Goal: Information Seeking & Learning: Understand process/instructions

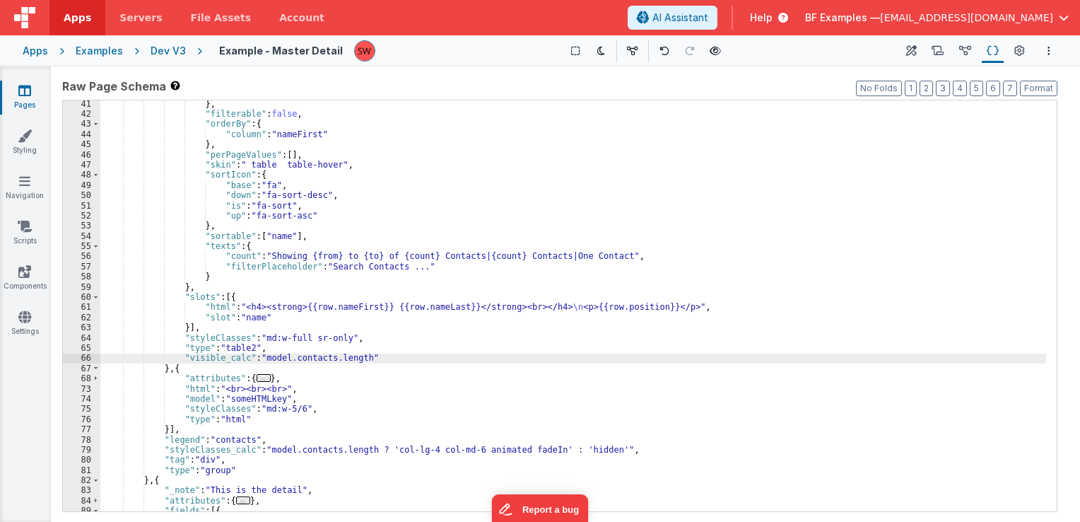
scroll to position [339, 0]
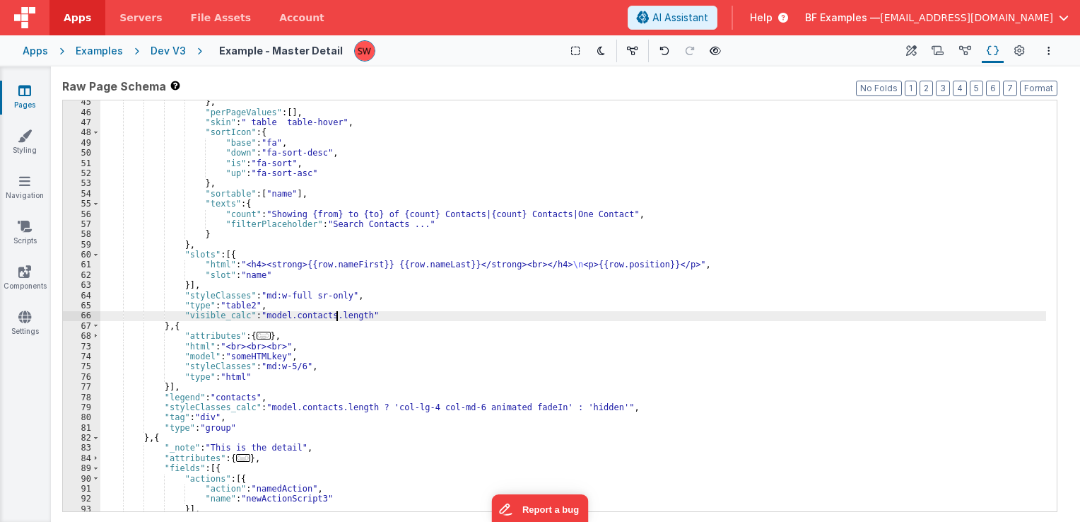
click at [274, 368] on div "} , "perPageValues" : [ ] , "skin" : " table table-hover" , "sortIcon" : { "bas…" at bounding box center [573, 313] width 946 height 432
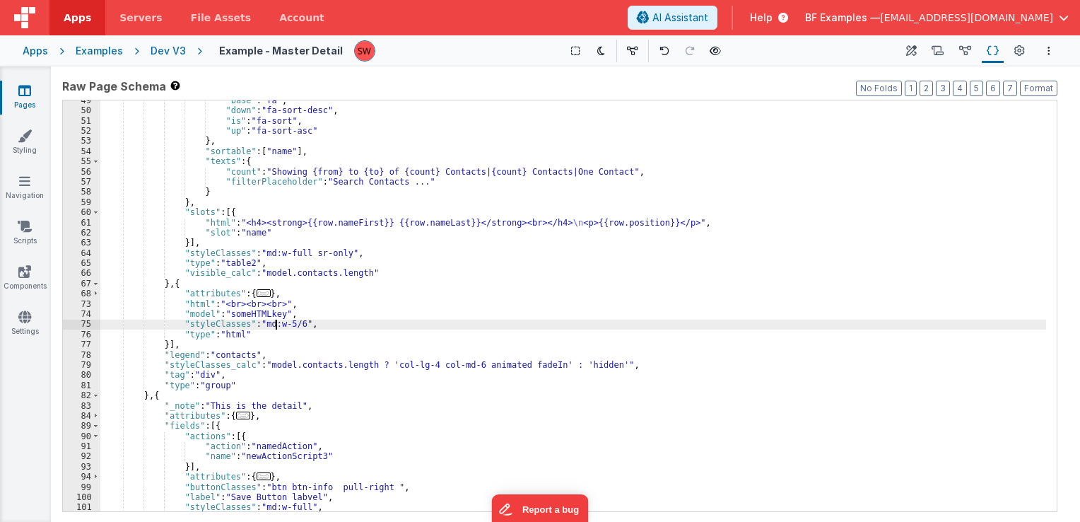
scroll to position [424, 0]
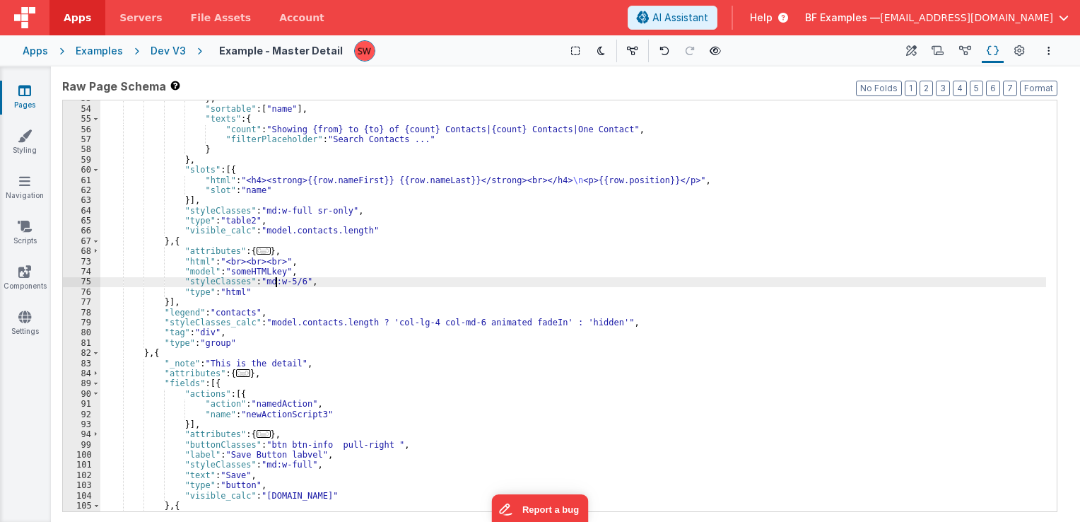
click at [264, 327] on div "} , "sortable" : [ "name" ] , "texts" : { "count" : "Showing {from} to {to} of …" at bounding box center [573, 309] width 946 height 432
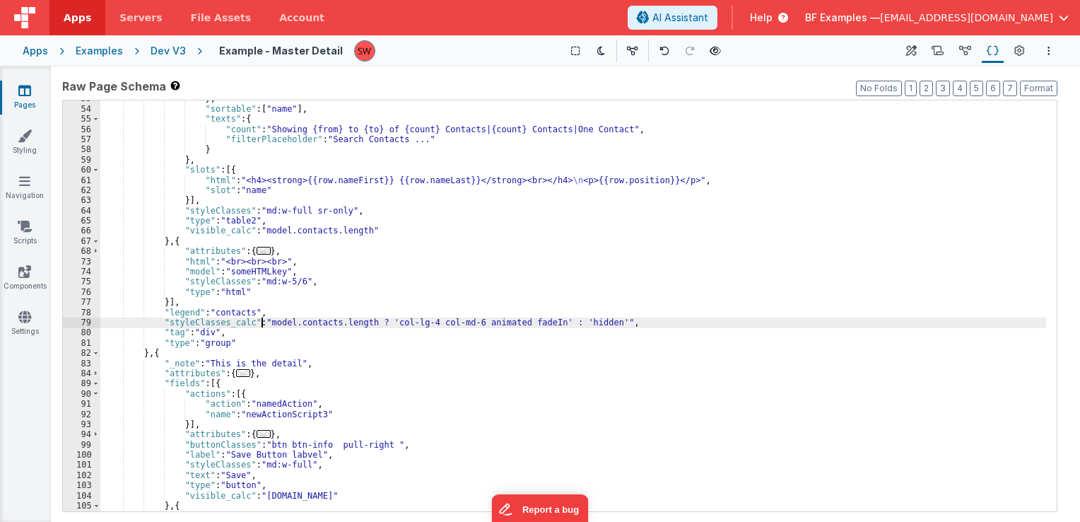
scroll to position [466, 0]
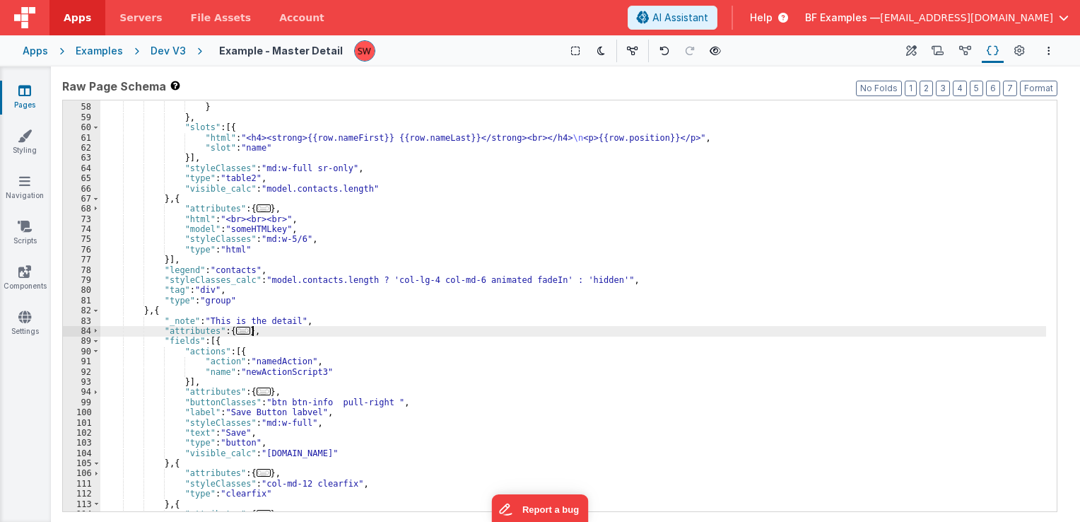
click at [263, 336] on div ""filterPlaceholder" : "Search Contacts ..." } } , "slots" : [{ "html" : "<h4><s…" at bounding box center [573, 308] width 946 height 432
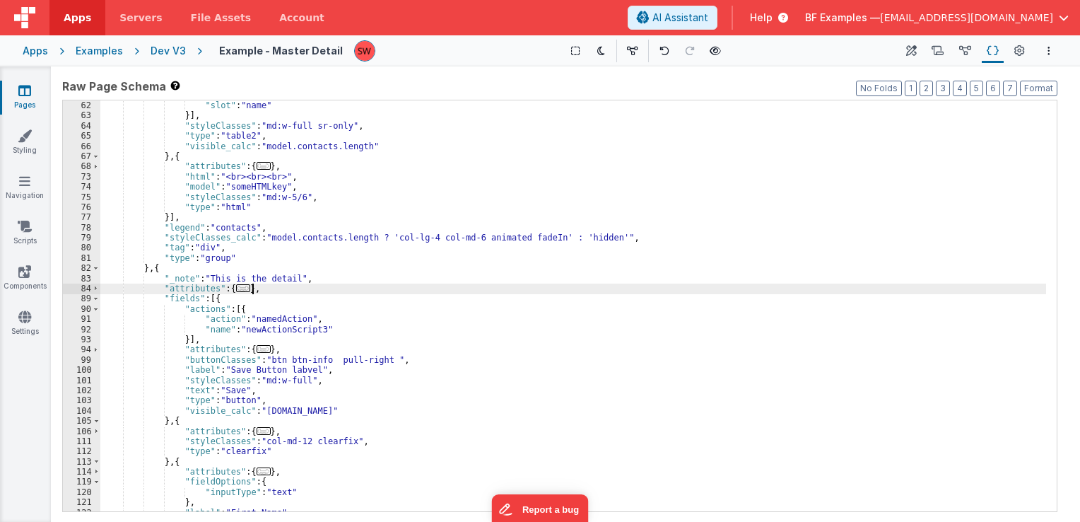
click at [331, 362] on div ""html" : "<h4><strong>{{row.nameFirst}} {{row.nameLast}}</strong><br></h4> \n <…" at bounding box center [573, 306] width 946 height 432
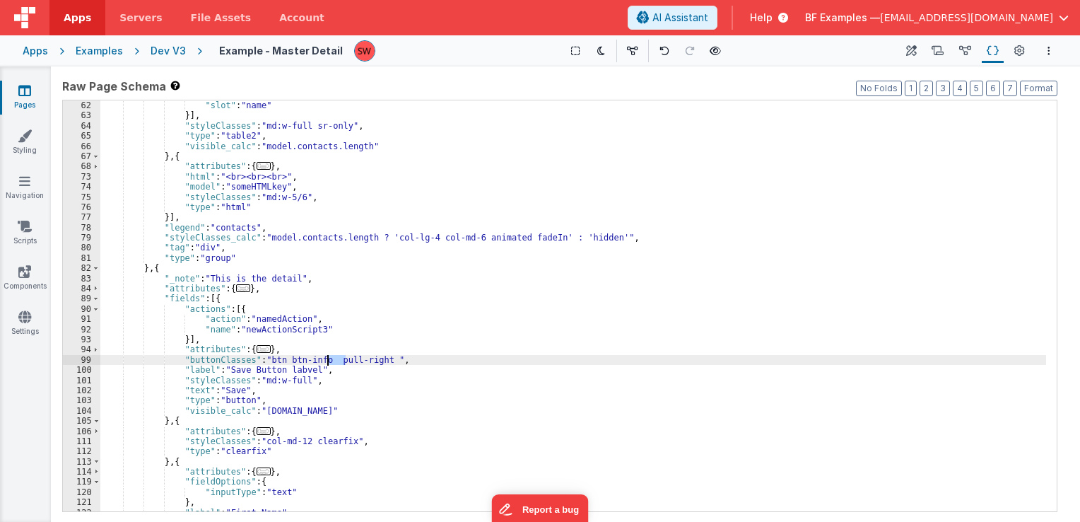
click at [331, 362] on div ""html" : "<h4><strong>{{row.nameFirst}} {{row.nameLast}}</strong><br></h4> \n <…" at bounding box center [573, 306] width 946 height 432
click at [299, 363] on div ""html" : "<h4><strong>{{row.nameFirst}} {{row.nameLast}}</strong><br></h4> \n <…" at bounding box center [573, 306] width 946 height 432
drag, startPoint x: 317, startPoint y: 361, endPoint x: 263, endPoint y: 363, distance: 53.8
click at [263, 363] on div ""html" : "<h4><strong>{{row.nameFirst}} {{row.nameLast}}</strong><br></h4> \n <…" at bounding box center [573, 306] width 946 height 432
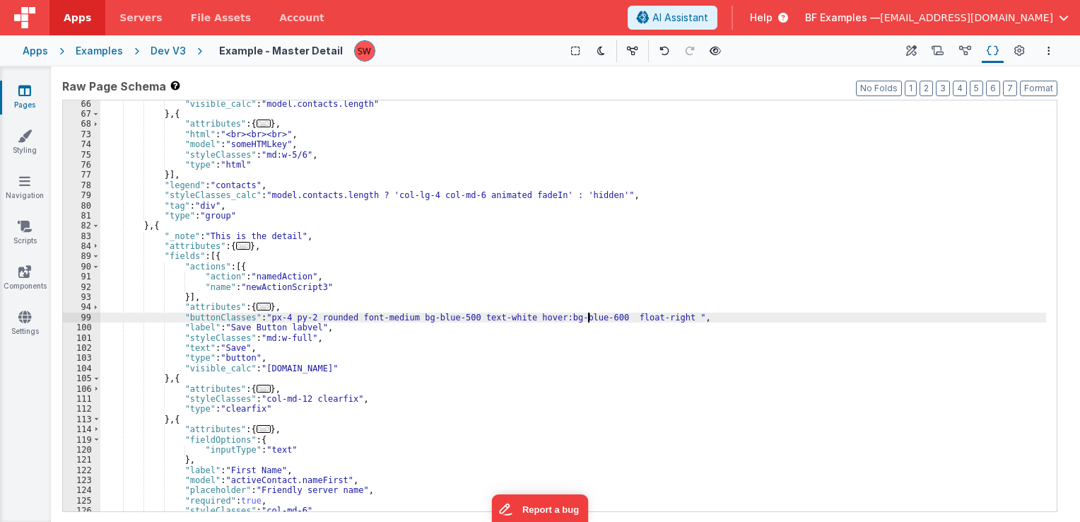
scroll to position [594, 0]
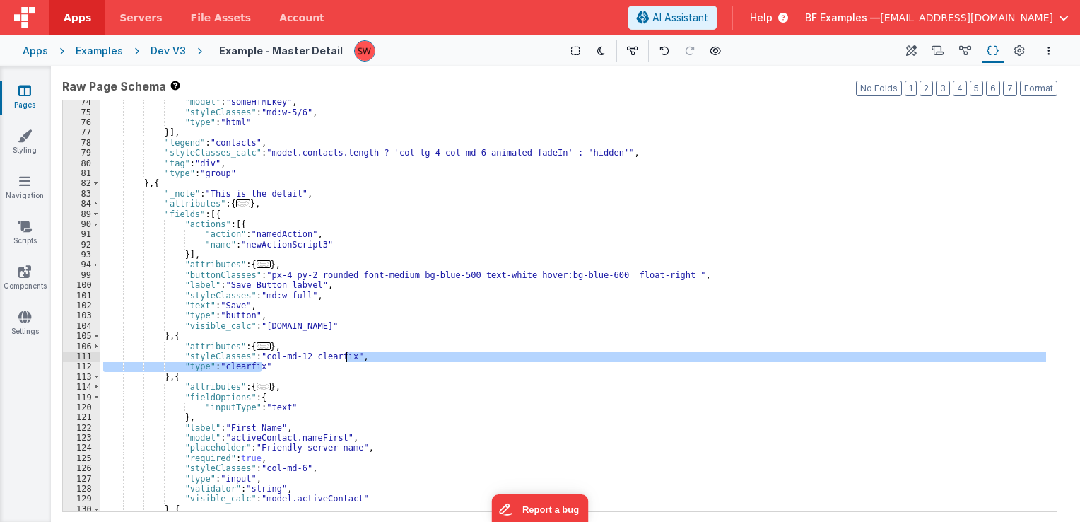
drag, startPoint x: 297, startPoint y: 365, endPoint x: 348, endPoint y: 356, distance: 51.7
click at [348, 356] on div ""model" : "someHTMLkey" , "styleClasses" : "md:w-5/6" , "type" : "html" }] , "l…" at bounding box center [573, 313] width 946 height 432
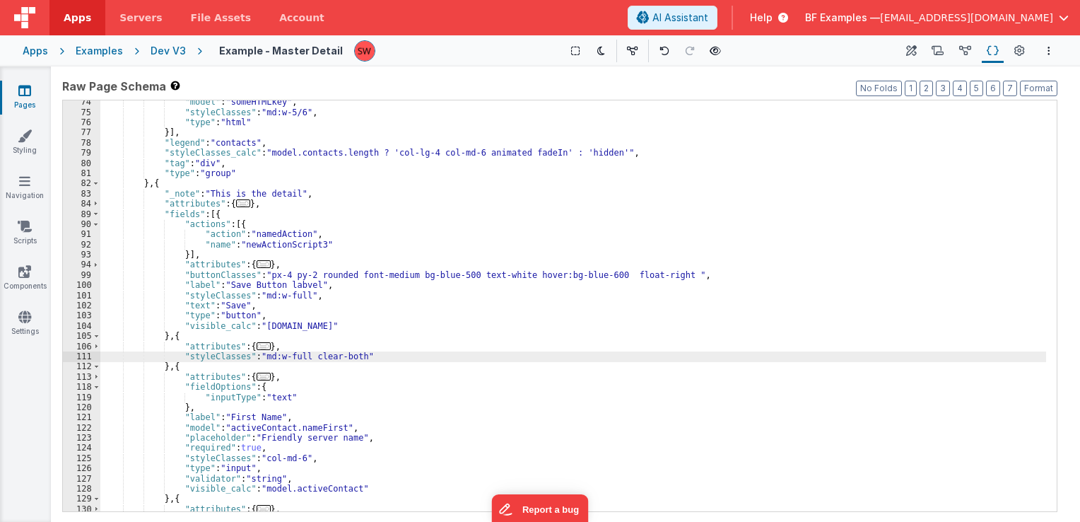
scroll to position [678, 0]
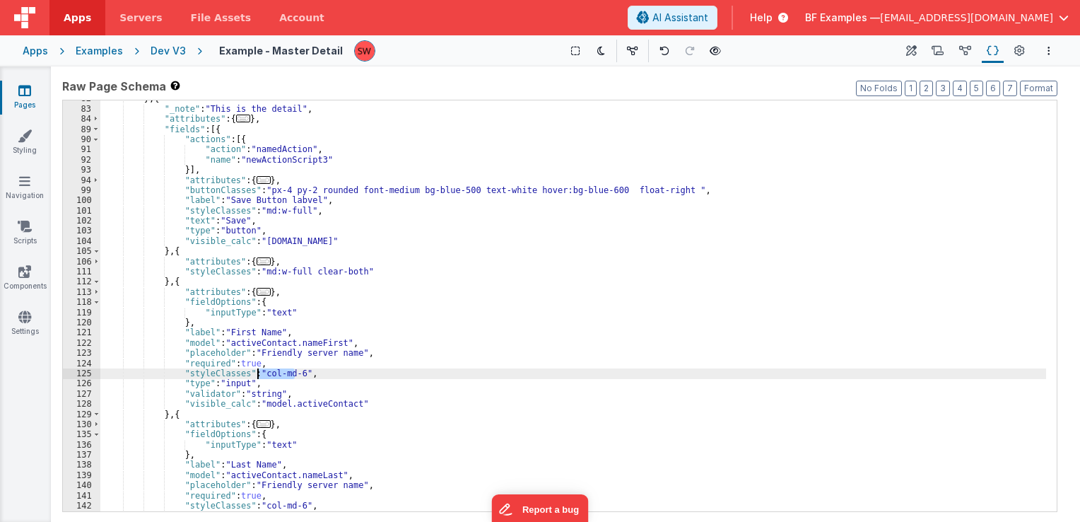
drag, startPoint x: 294, startPoint y: 375, endPoint x: 257, endPoint y: 377, distance: 37.5
click at [257, 377] on div "} , { "_note" : "This is the detail" , "attributes" : { ... } , "fields" : [{ "…" at bounding box center [573, 309] width 946 height 432
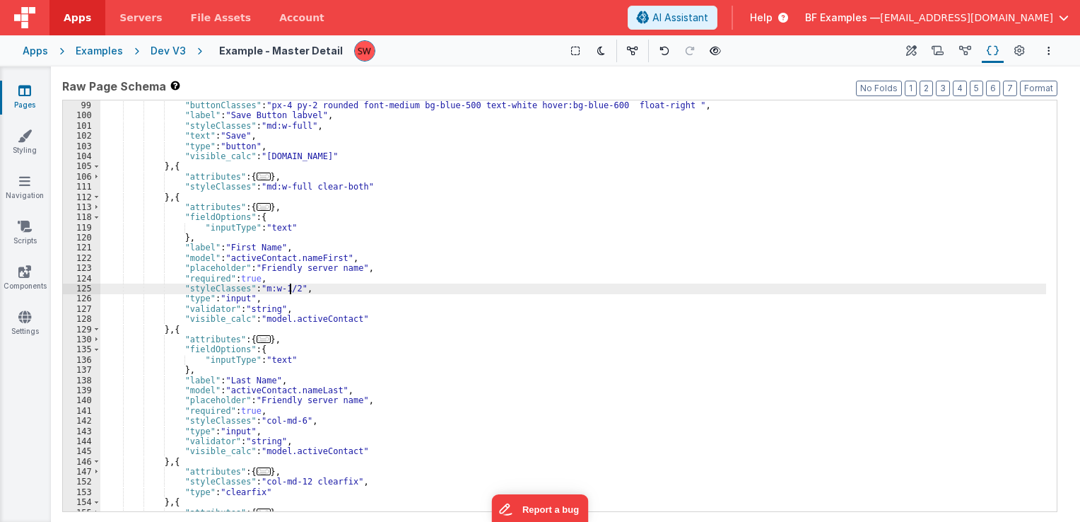
scroll to position [806, 0]
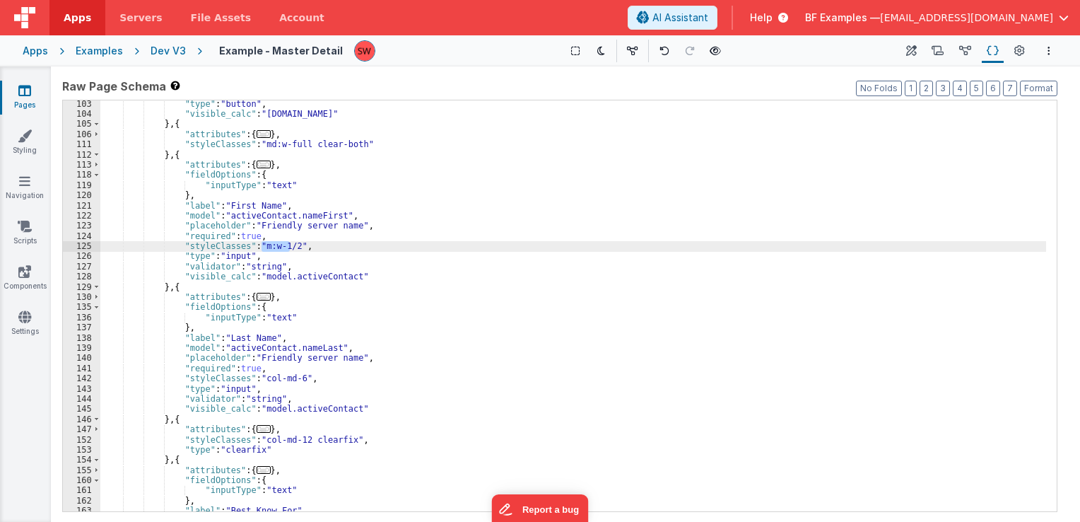
drag, startPoint x: 290, startPoint y: 246, endPoint x: 260, endPoint y: 246, distance: 30.4
click at [260, 246] on div ""type" : "button" , "visible_calc" : "[DOMAIN_NAME]" } , { "attributes" : { ...…" at bounding box center [573, 315] width 946 height 432
click at [260, 246] on div ""type" : "button" , "visible_calc" : "[DOMAIN_NAME]" } , { "attributes" : { ...…" at bounding box center [573, 305] width 946 height 411
drag, startPoint x: 259, startPoint y: 245, endPoint x: 294, endPoint y: 247, distance: 35.4
click at [294, 247] on div ""type" : "button" , "visible_calc" : "[DOMAIN_NAME]" } , { "attributes" : { ...…" at bounding box center [573, 315] width 946 height 432
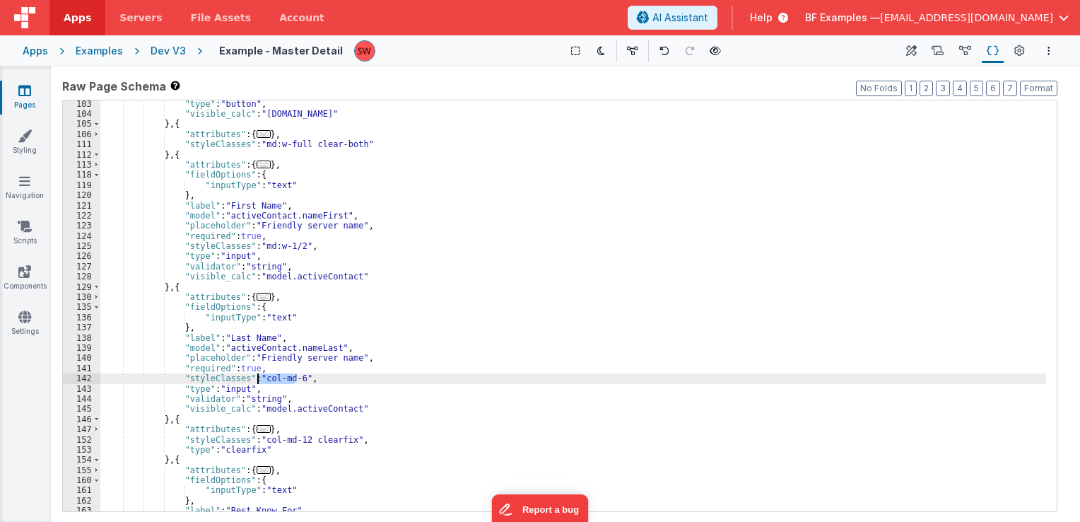
drag, startPoint x: 295, startPoint y: 381, endPoint x: 259, endPoint y: 381, distance: 36.0
click at [259, 381] on div ""type" : "button" , "visible_calc" : "[DOMAIN_NAME]" } , { "attributes" : { ...…" at bounding box center [573, 315] width 946 height 432
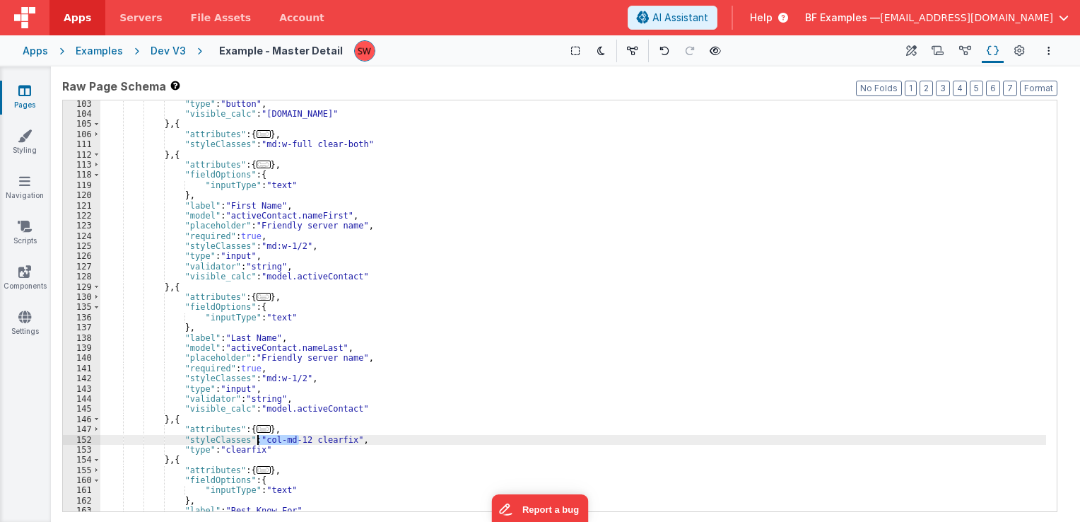
drag, startPoint x: 300, startPoint y: 440, endPoint x: 258, endPoint y: 437, distance: 41.8
click at [258, 437] on div ""type" : "button" , "visible_calc" : "[DOMAIN_NAME]" } , { "attributes" : { ...…" at bounding box center [573, 315] width 946 height 432
paste textarea
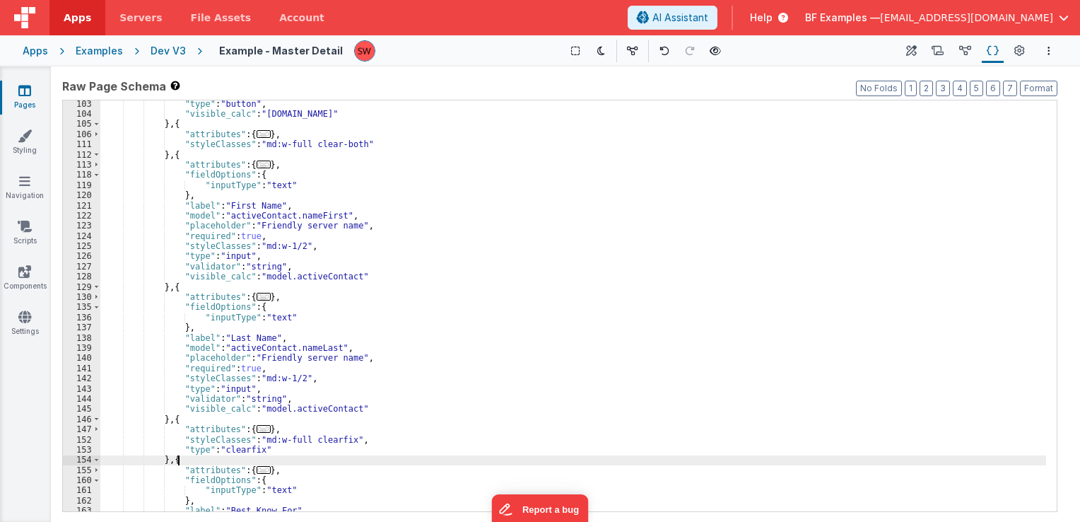
drag, startPoint x: 271, startPoint y: 455, endPoint x: 289, endPoint y: 447, distance: 19.6
click at [289, 447] on div ""type" : "button" , "visible_calc" : "[DOMAIN_NAME]" } , { "attributes" : { ...…" at bounding box center [573, 315] width 946 height 432
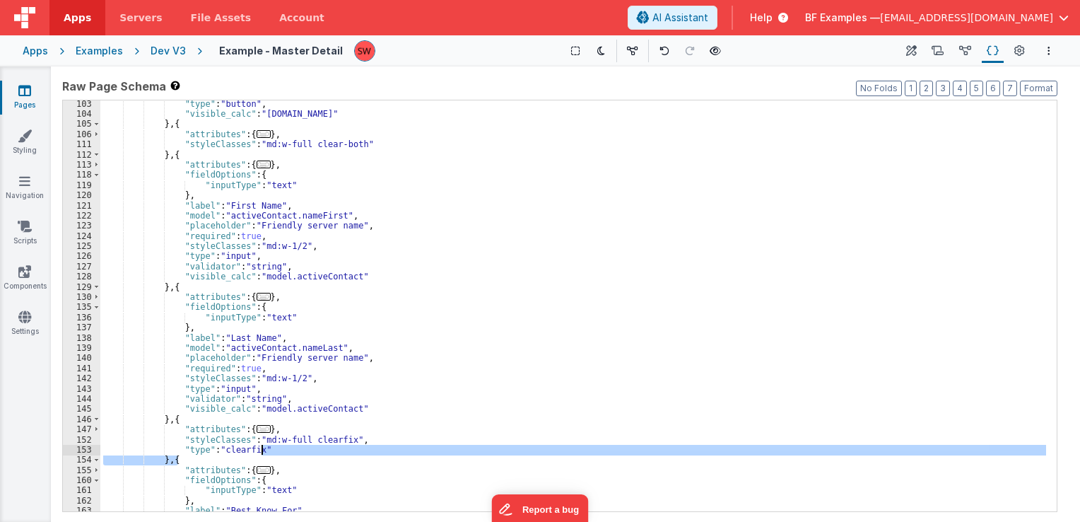
click at [289, 447] on div ""type" : "button" , "visible_calc" : "[DOMAIN_NAME]" } , { "attributes" : { ...…" at bounding box center [573, 305] width 946 height 411
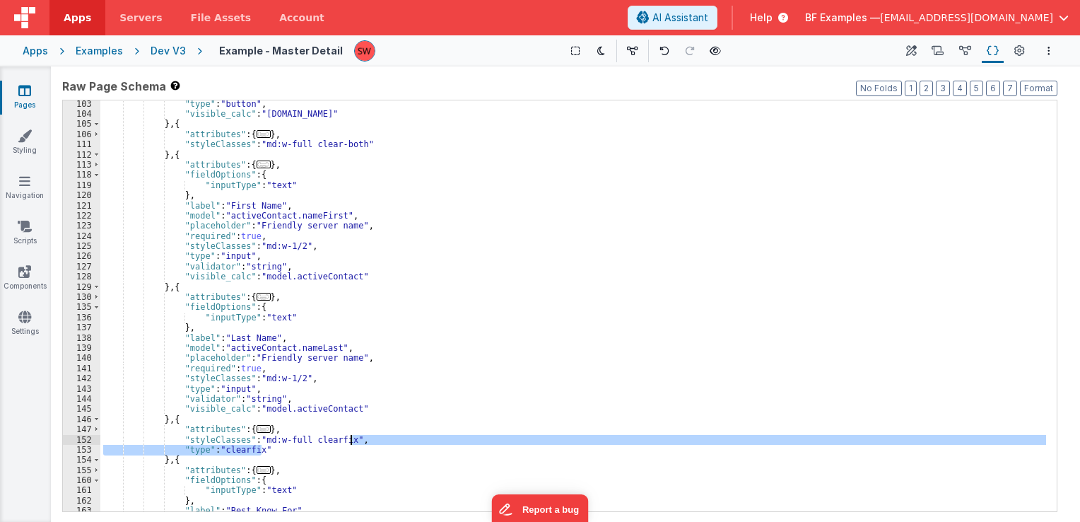
drag, startPoint x: 289, startPoint y: 447, endPoint x: 348, endPoint y: 438, distance: 60.0
click at [348, 438] on div ""type" : "button" , "visible_calc" : "[DOMAIN_NAME]" } , { "attributes" : { ...…" at bounding box center [573, 315] width 946 height 432
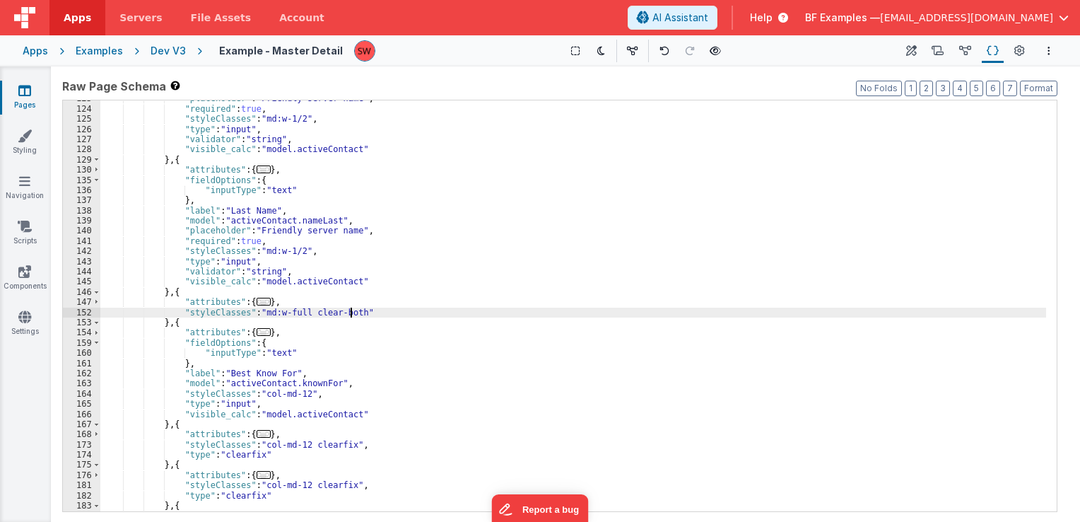
scroll to position [933, 0]
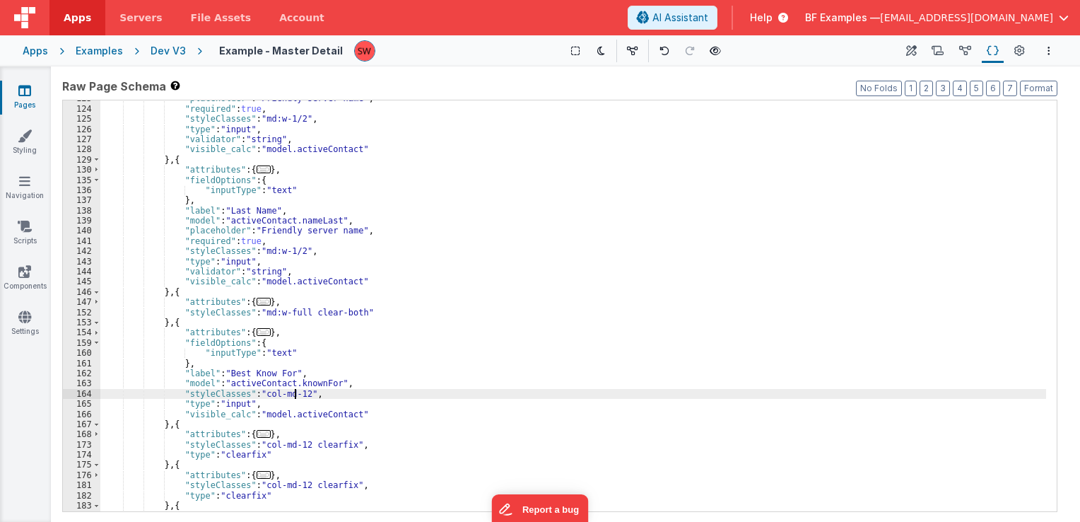
drag, startPoint x: 296, startPoint y: 394, endPoint x: 285, endPoint y: 394, distance: 11.3
click at [285, 394] on div ""placeholder" : "Friendly server name" , "required" : true , "styleClasses" : "…" at bounding box center [573, 309] width 946 height 432
drag, startPoint x: 298, startPoint y: 396, endPoint x: 259, endPoint y: 396, distance: 39.6
click at [259, 396] on div ""placeholder" : "Friendly server name" , "required" : true , "styleClasses" : "…" at bounding box center [573, 309] width 946 height 432
paste textarea
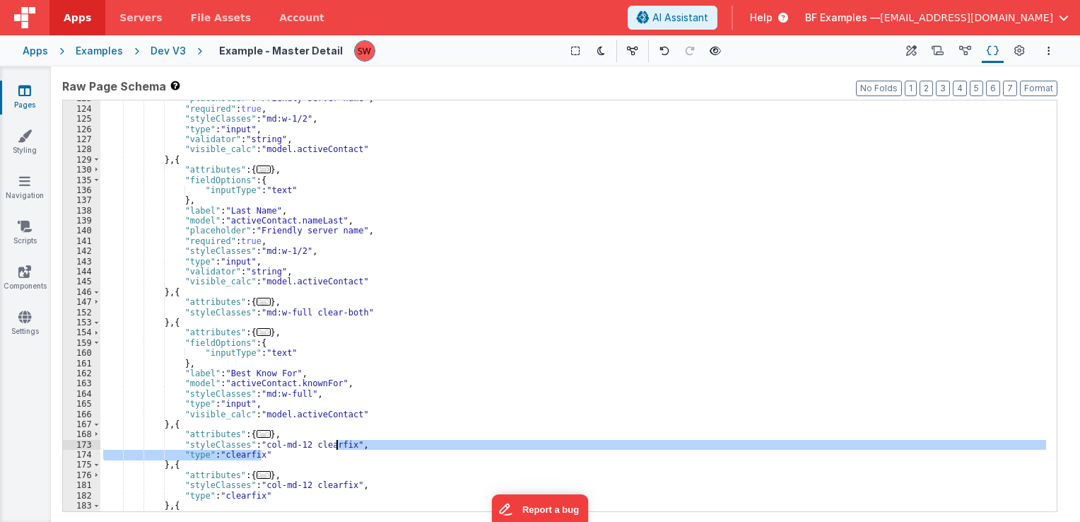
drag, startPoint x: 291, startPoint y: 451, endPoint x: 334, endPoint y: 443, distance: 43.8
click at [334, 443] on div ""placeholder" : "Friendly server name" , "required" : true , "styleClasses" : "…" at bounding box center [573, 309] width 946 height 432
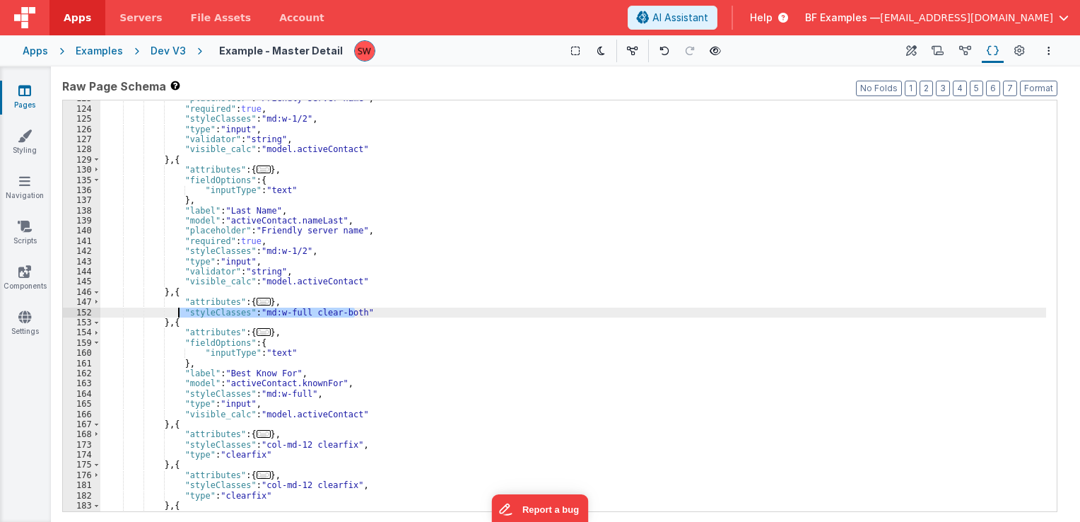
drag, startPoint x: 353, startPoint y: 314, endPoint x: 178, endPoint y: 312, distance: 175.3
click at [178, 312] on div ""placeholder" : "Friendly server name" , "required" : true , "styleClasses" : "…" at bounding box center [573, 309] width 946 height 432
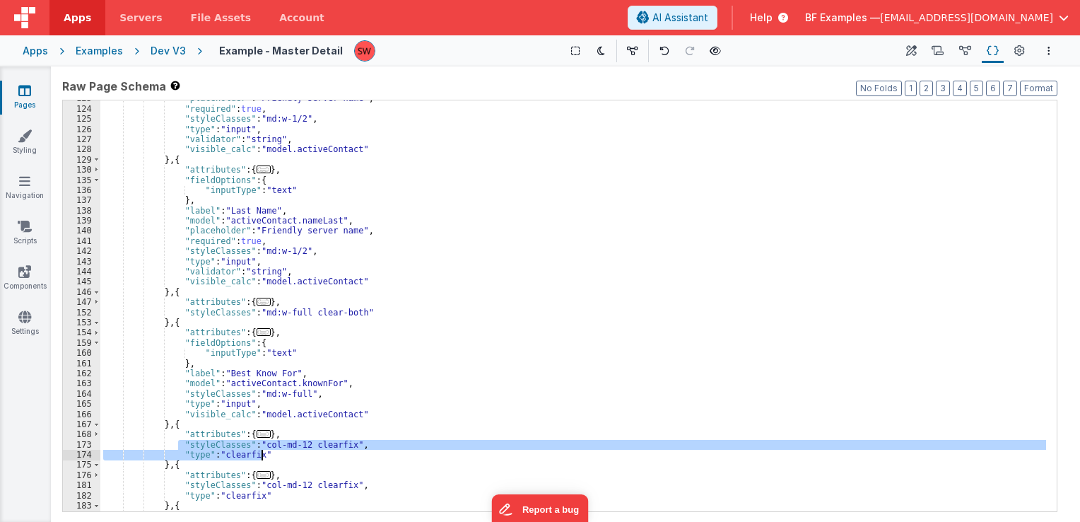
drag, startPoint x: 179, startPoint y: 441, endPoint x: 264, endPoint y: 450, distance: 85.2
click at [264, 450] on div ""placeholder" : "Friendly server name" , "required" : true , "styleClasses" : "…" at bounding box center [573, 309] width 946 height 432
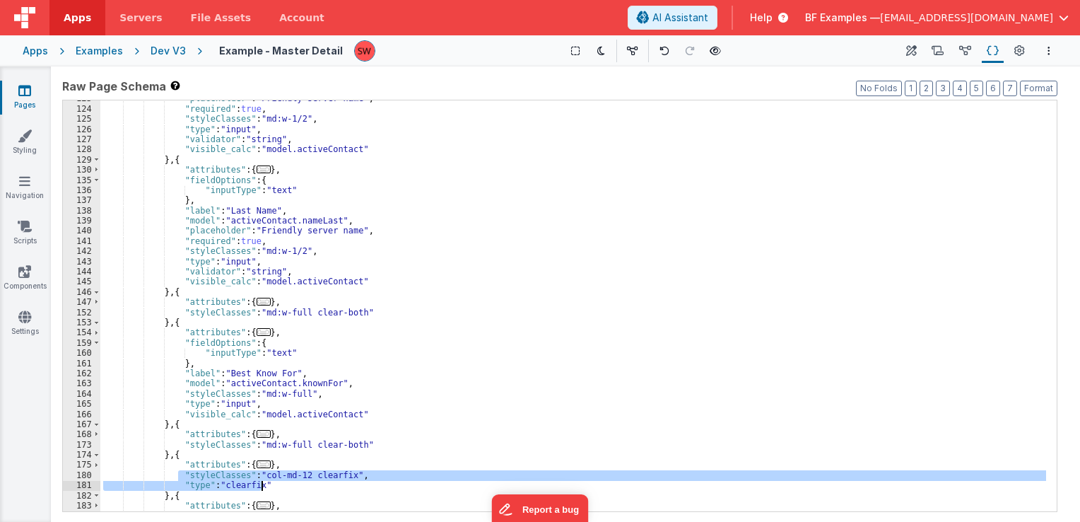
drag, startPoint x: 178, startPoint y: 474, endPoint x: 263, endPoint y: 482, distance: 85.2
click at [263, 482] on div ""placeholder" : "Friendly server name" , "required" : true , "styleClasses" : "…" at bounding box center [573, 309] width 946 height 432
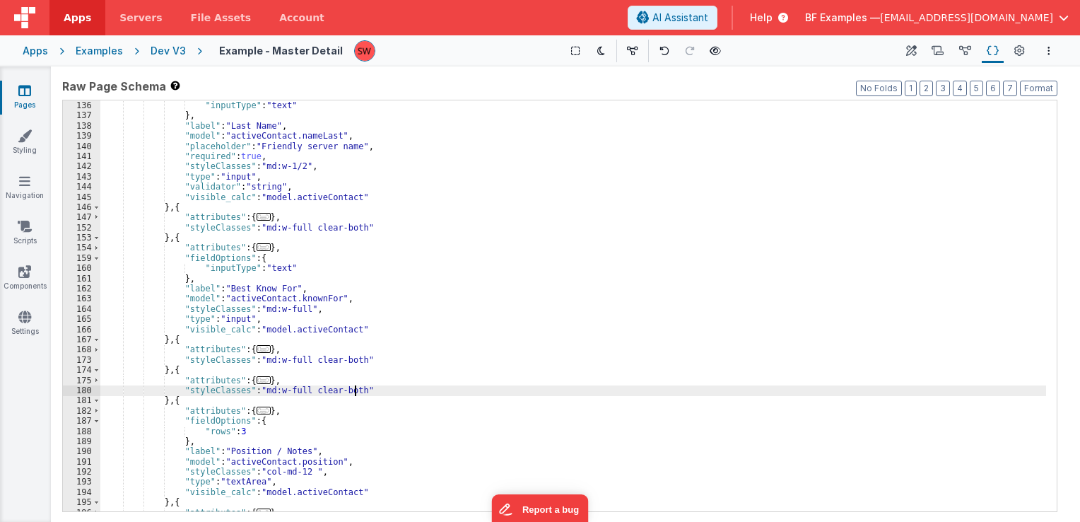
scroll to position [1103, 0]
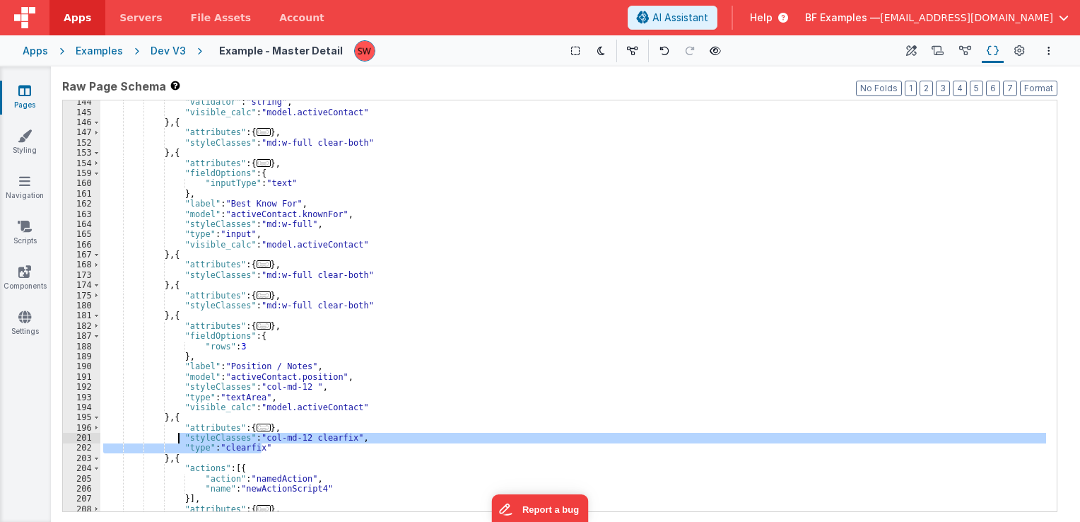
drag, startPoint x: 262, startPoint y: 449, endPoint x: 178, endPoint y: 438, distance: 84.1
click at [178, 438] on div ""validator" : "string" , "visible_calc" : "model.activeContact" } , { "attribut…" at bounding box center [573, 313] width 946 height 432
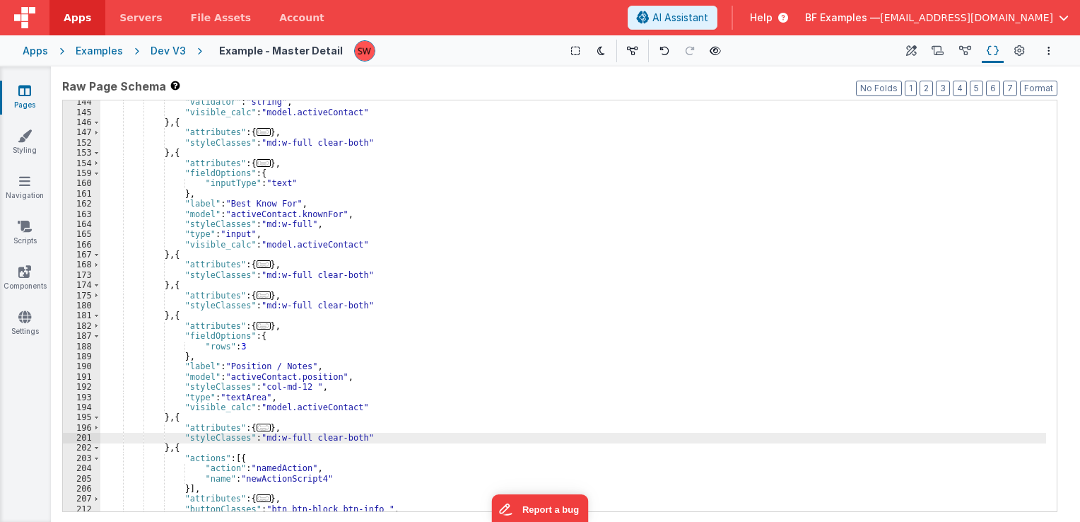
scroll to position [1145, 0]
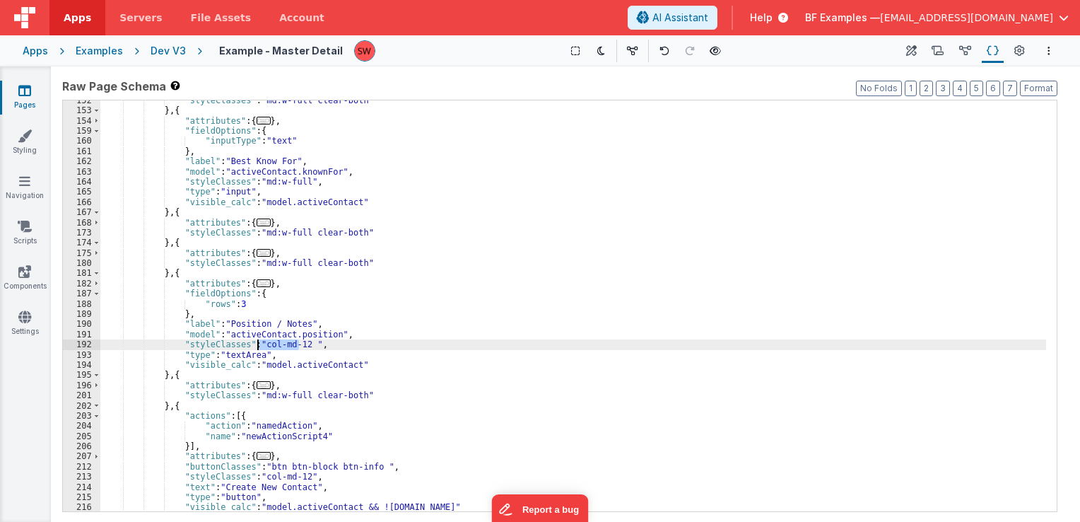
drag, startPoint x: 297, startPoint y: 346, endPoint x: 259, endPoint y: 343, distance: 38.3
click at [259, 343] on div ""styleClasses" : "md:w-full clear-both" } , { "attributes" : { ... } , "fieldOp…" at bounding box center [573, 311] width 946 height 432
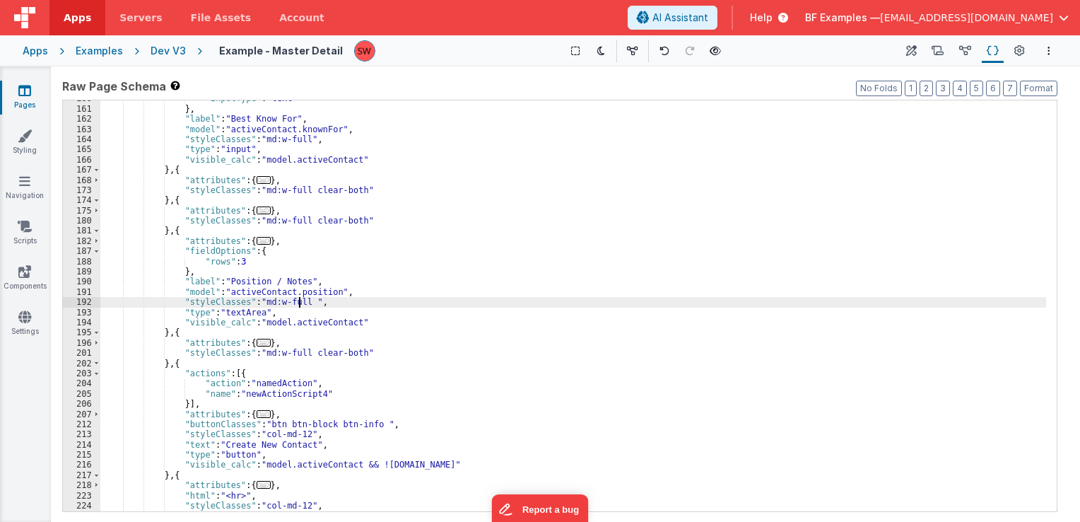
scroll to position [1230, 0]
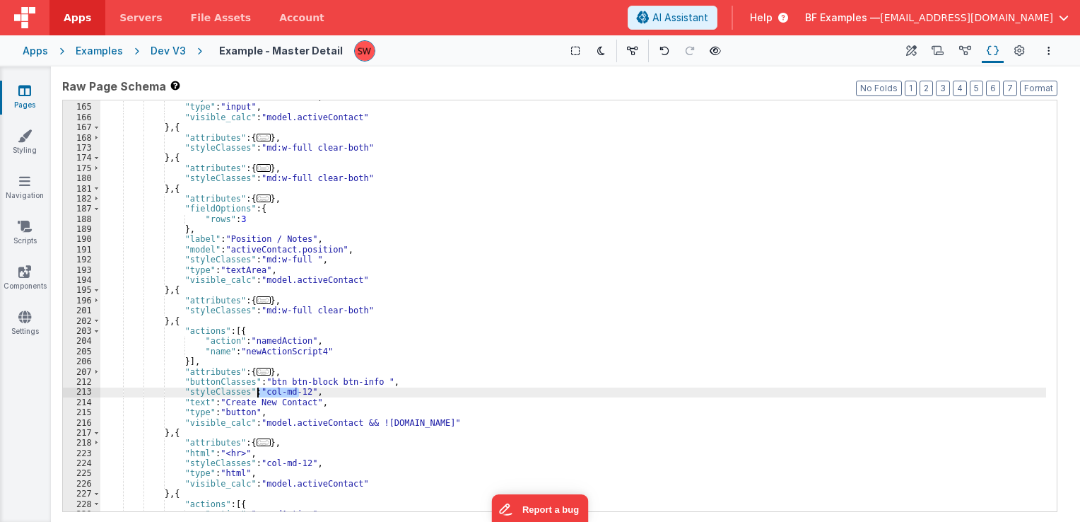
drag, startPoint x: 300, startPoint y: 389, endPoint x: 258, endPoint y: 394, distance: 42.0
click at [258, 394] on div ""styleClasses" : "md:w-full" , "type" : "input" , "visible_calc" : "model.activ…" at bounding box center [573, 308] width 946 height 432
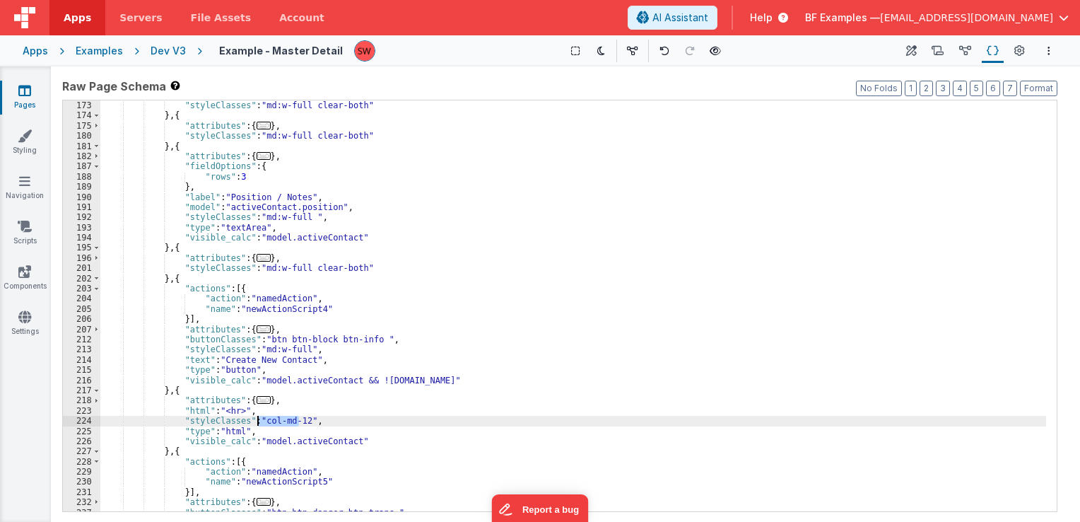
drag, startPoint x: 298, startPoint y: 423, endPoint x: 255, endPoint y: 423, distance: 43.1
click at [255, 423] on div ""attributes" : { ... } , "styleClasses" : "md:w-full clear-both" } , { "attribu…" at bounding box center [573, 306] width 946 height 432
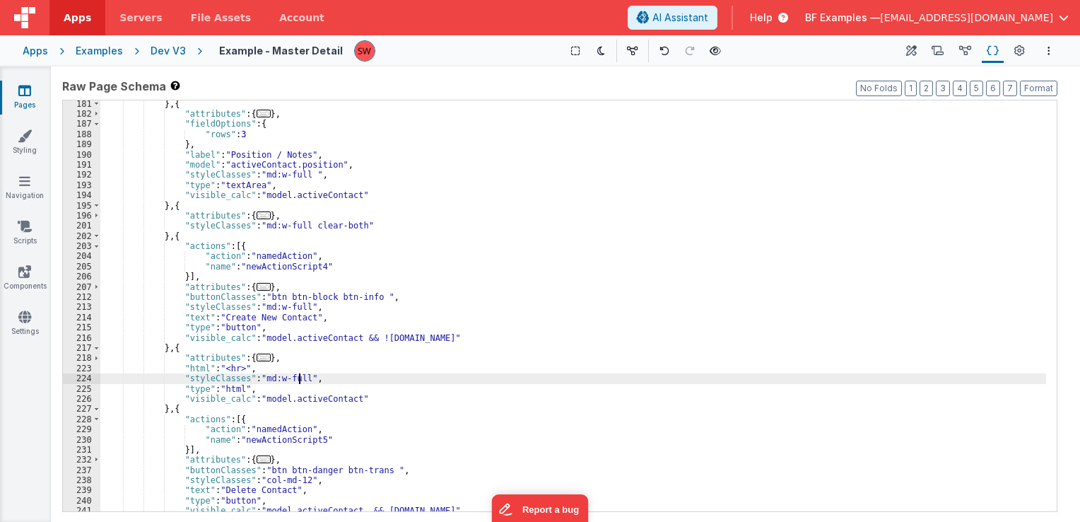
scroll to position [1357, 0]
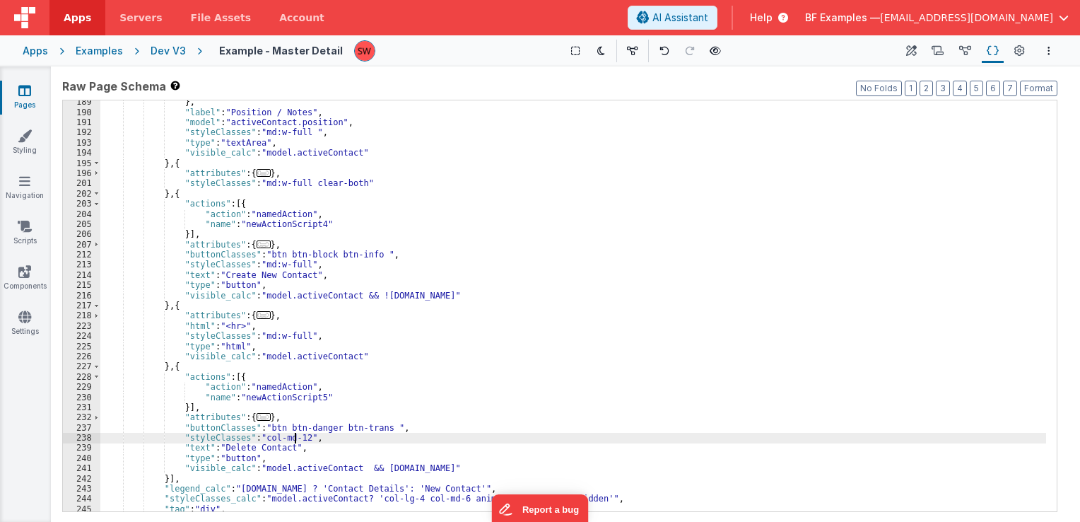
click at [295, 437] on div "} , "label" : "Position / Notes" , "model" : "activeContact.position" , "styleC…" at bounding box center [573, 313] width 946 height 432
drag, startPoint x: 294, startPoint y: 440, endPoint x: 257, endPoint y: 440, distance: 36.8
click at [257, 440] on div "} , "label" : "Position / Notes" , "model" : "activeContact.position" , "styleC…" at bounding box center [573, 313] width 946 height 432
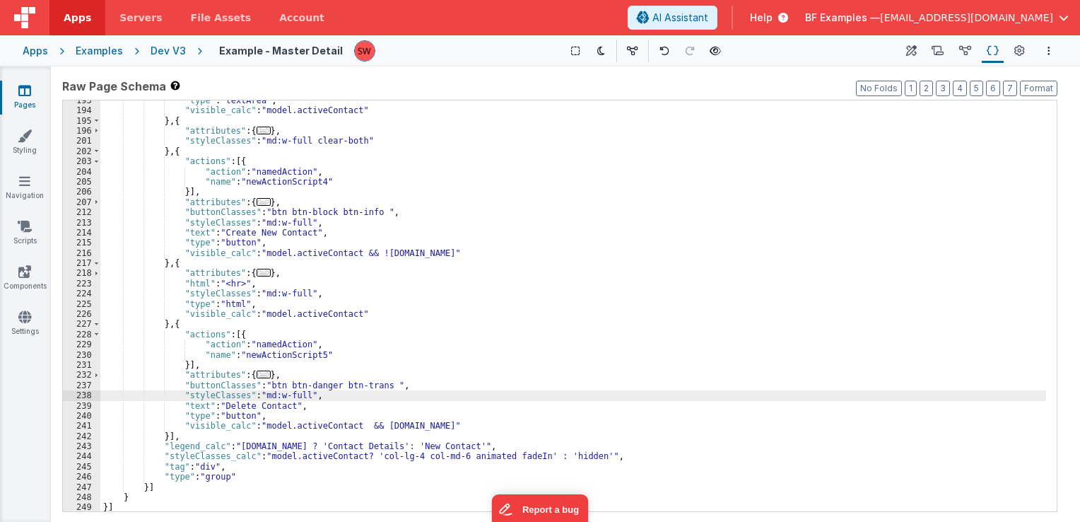
scroll to position [1400, 0]
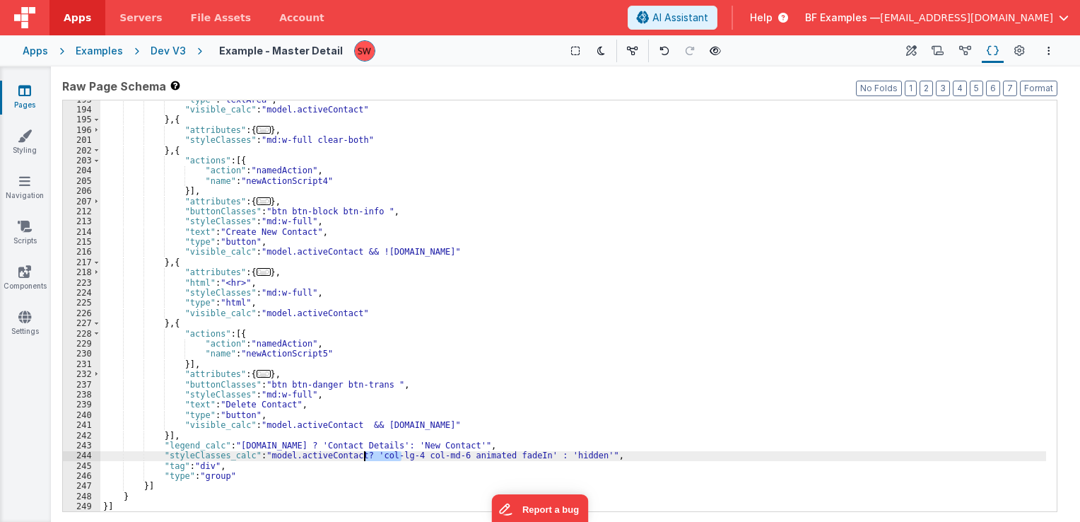
drag, startPoint x: 401, startPoint y: 457, endPoint x: 365, endPoint y: 455, distance: 35.4
click at [365, 455] on div ""type" : "textArea" , "visible_calc" : "model.activeContact" } , { "attributes"…" at bounding box center [573, 311] width 946 height 432
drag, startPoint x: 406, startPoint y: 457, endPoint x: 444, endPoint y: 455, distance: 37.5
click at [444, 455] on div ""type" : "textArea" , "visible_calc" : "model.activeContact" } , { "attributes"…" at bounding box center [573, 311] width 946 height 432
click at [401, 454] on div ""type" : "textArea" , "visible_calc" : "model.activeContact" } , { "attributes"…" at bounding box center [573, 311] width 946 height 432
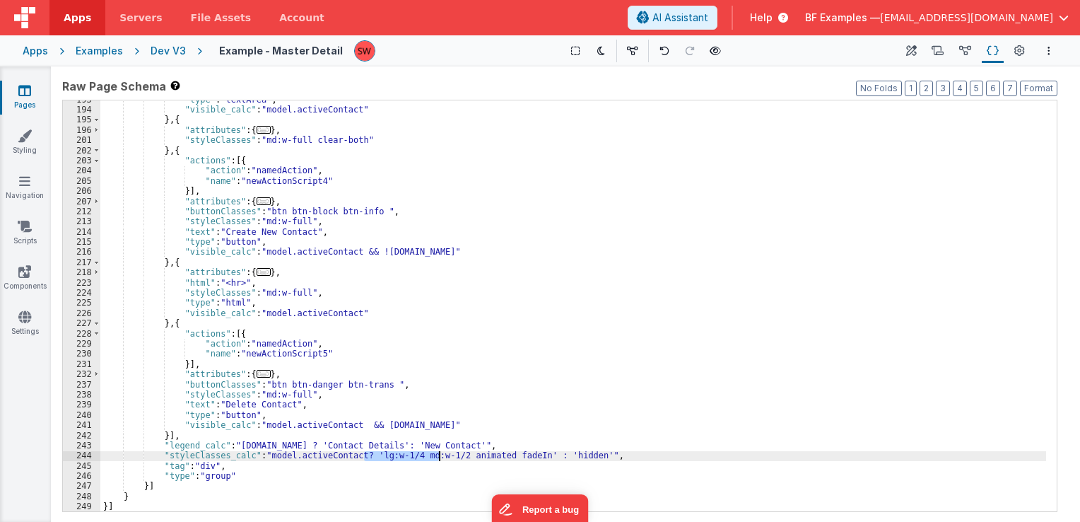
drag, startPoint x: 366, startPoint y: 456, endPoint x: 437, endPoint y: 459, distance: 71.4
click at [437, 459] on div ""type" : "textArea" , "visible_calc" : "model.activeContact" } , { "attributes"…" at bounding box center [573, 311] width 946 height 432
click at [346, 383] on div ""type" : "textArea" , "visible_calc" : "model.activeContact" } , { "attributes"…" at bounding box center [573, 311] width 946 height 432
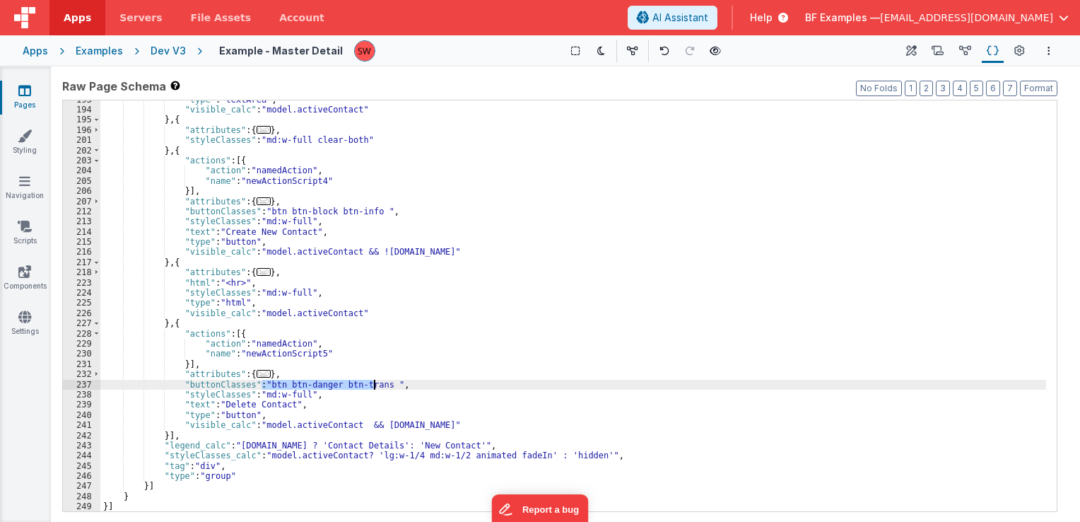
drag, startPoint x: 263, startPoint y: 383, endPoint x: 373, endPoint y: 389, distance: 110.4
click at [373, 389] on div ""type" : "textArea" , "visible_calc" : "model.activeContact" } , { "attributes"…" at bounding box center [573, 311] width 946 height 432
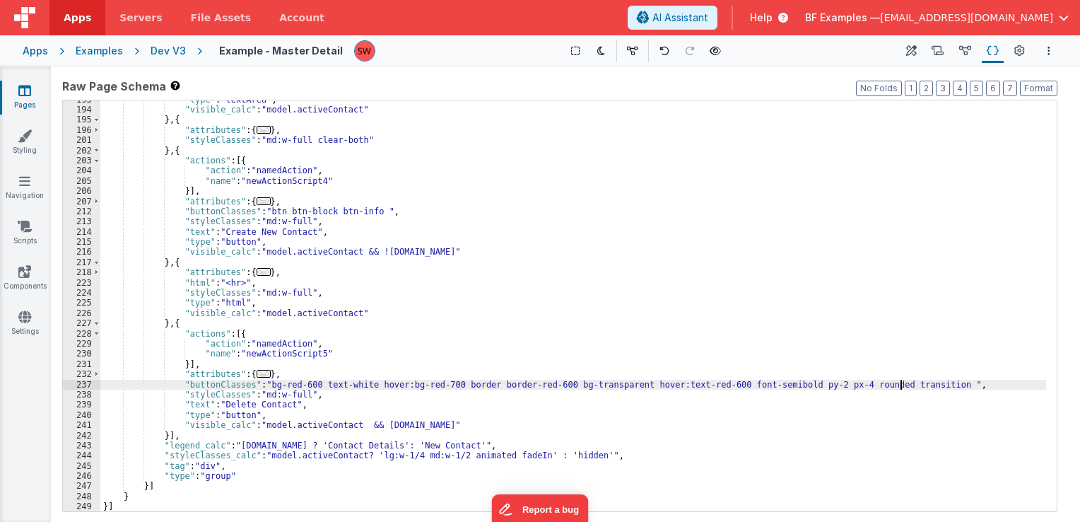
scroll to position [1358, 0]
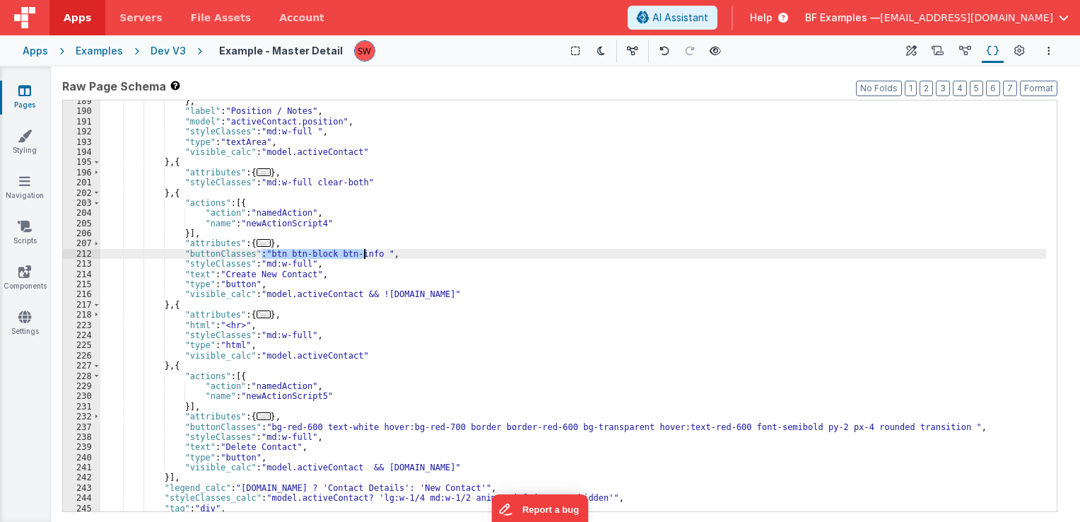
drag, startPoint x: 265, startPoint y: 254, endPoint x: 364, endPoint y: 254, distance: 99.0
click at [364, 254] on div "} , "label" : "Position / Notes" , "model" : "activeContact.position" , "styleC…" at bounding box center [573, 312] width 946 height 432
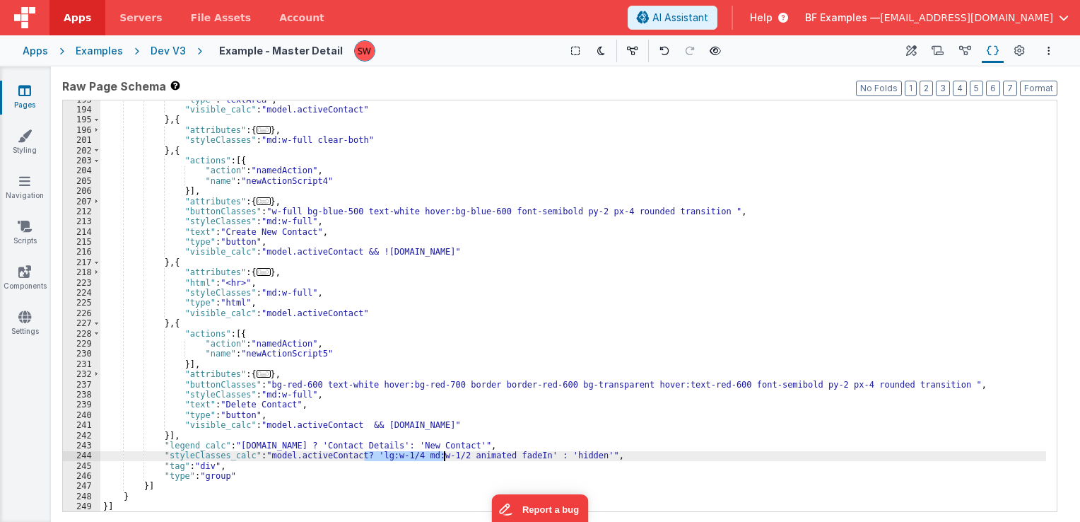
drag, startPoint x: 362, startPoint y: 455, endPoint x: 444, endPoint y: 457, distance: 82.0
click at [444, 457] on div ""type" : "textArea" , "visible_calc" : "model.activeContact" } , { "attributes"…" at bounding box center [573, 311] width 946 height 432
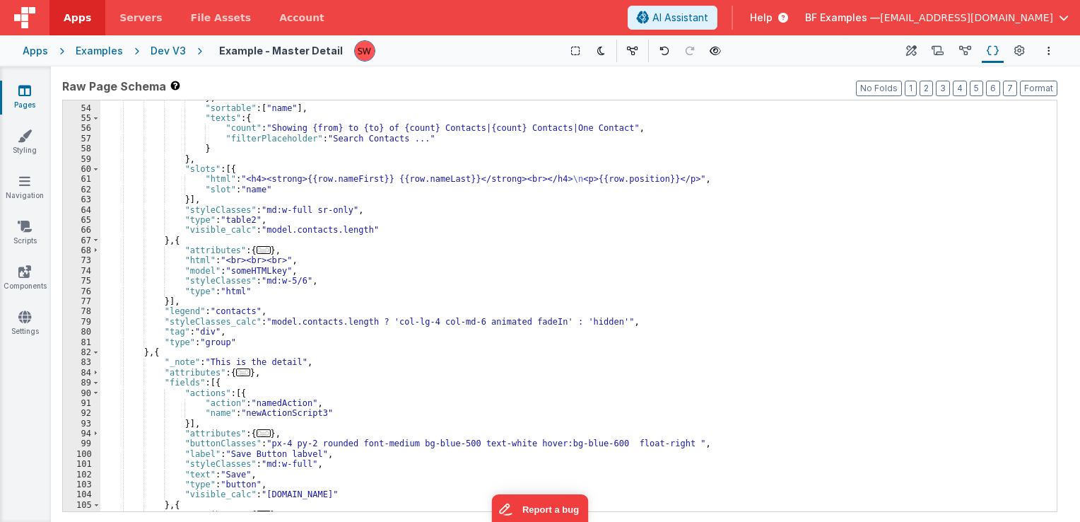
scroll to position [425, 0]
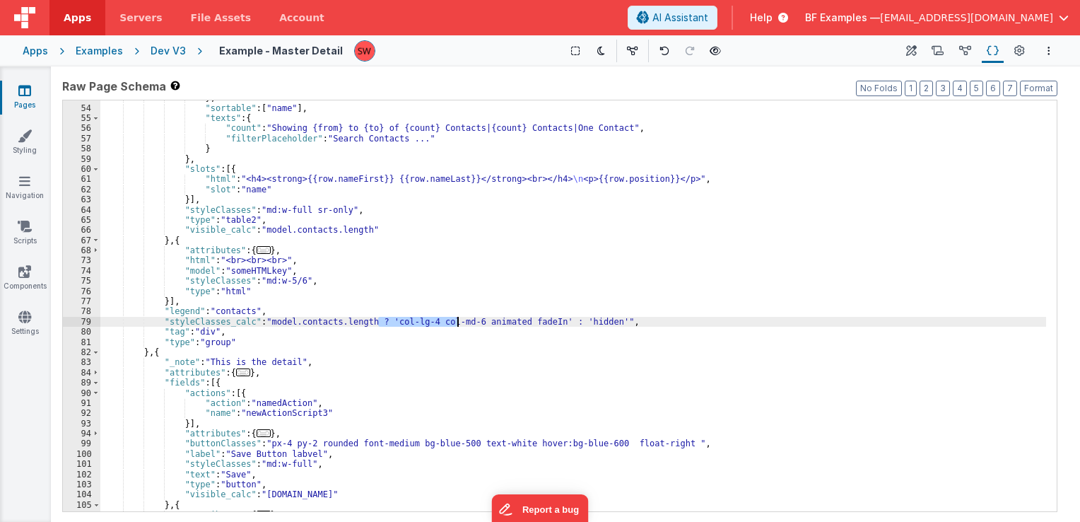
drag, startPoint x: 380, startPoint y: 324, endPoint x: 455, endPoint y: 323, distance: 74.9
click at [455, 323] on div "} , "sortable" : [ "name" ] , "texts" : { "count" : "Showing {from} to {to} of …" at bounding box center [573, 309] width 946 height 432
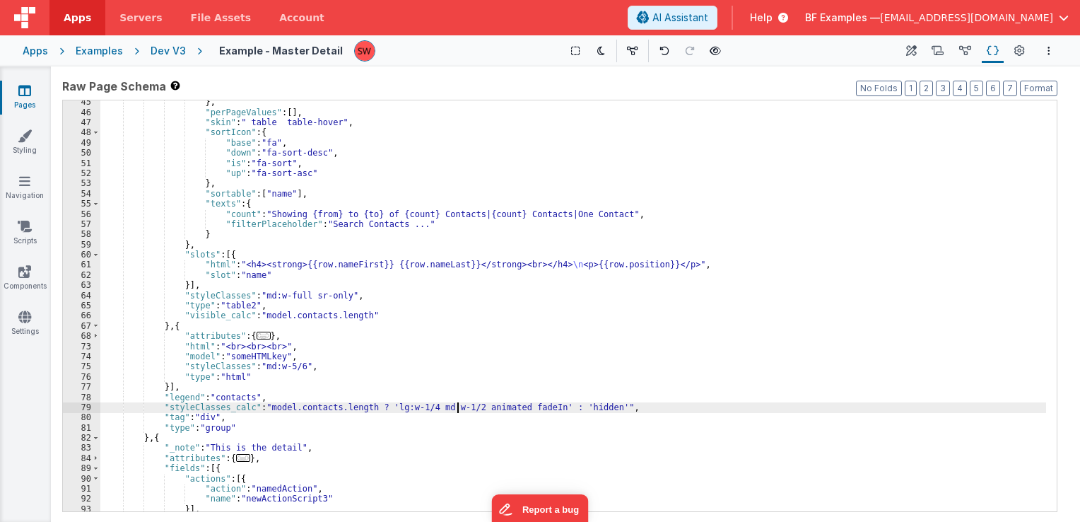
scroll to position [339, 0]
drag, startPoint x: 462, startPoint y: 409, endPoint x: 588, endPoint y: 409, distance: 126.5
click at [588, 409] on div "} , "perPageValues" : [ ] , "skin" : " table table-hover" , "sortIcon" : { "bas…" at bounding box center [573, 313] width 946 height 432
click at [474, 402] on div "} , "perPageValues" : [ ] , "skin" : " table table-hover" , "sortIcon" : { "bas…" at bounding box center [573, 305] width 946 height 411
drag, startPoint x: 464, startPoint y: 411, endPoint x: 534, endPoint y: 406, distance: 70.8
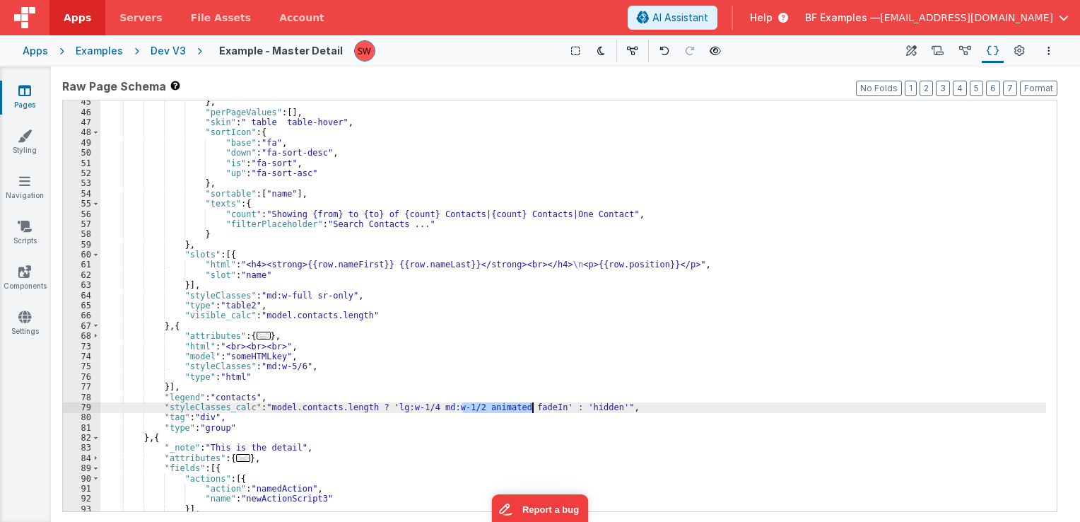
click at [534, 406] on div "} , "perPageValues" : [ ] , "skin" : " table table-hover" , "sortIcon" : { "bas…" at bounding box center [573, 313] width 946 height 432
click at [568, 409] on div "} , "perPageValues" : [ ] , "skin" : " table table-hover" , "sortIcon" : { "bas…" at bounding box center [573, 313] width 946 height 432
click at [710, 49] on icon at bounding box center [715, 51] width 11 height 10
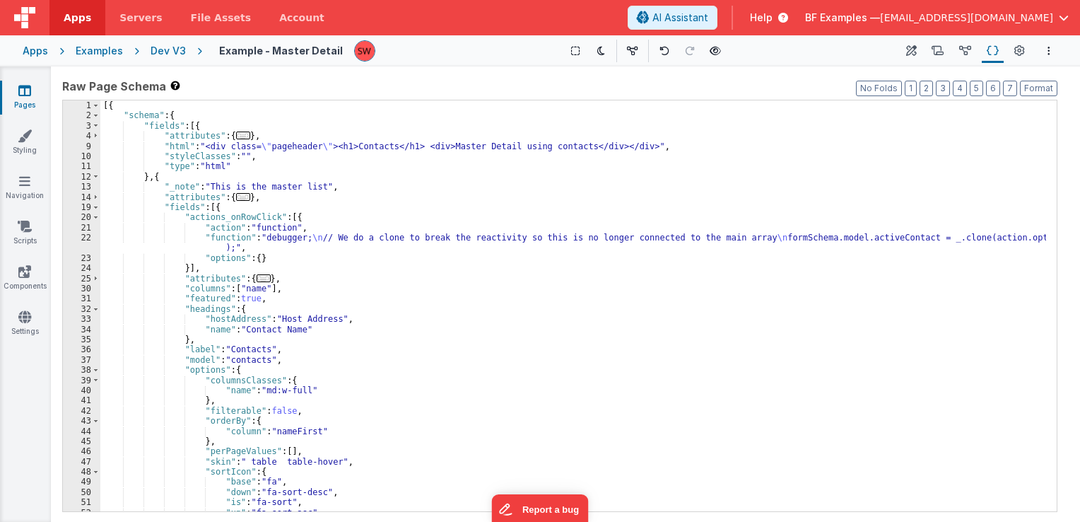
click at [175, 44] on div "Dev V3" at bounding box center [168, 51] width 35 height 14
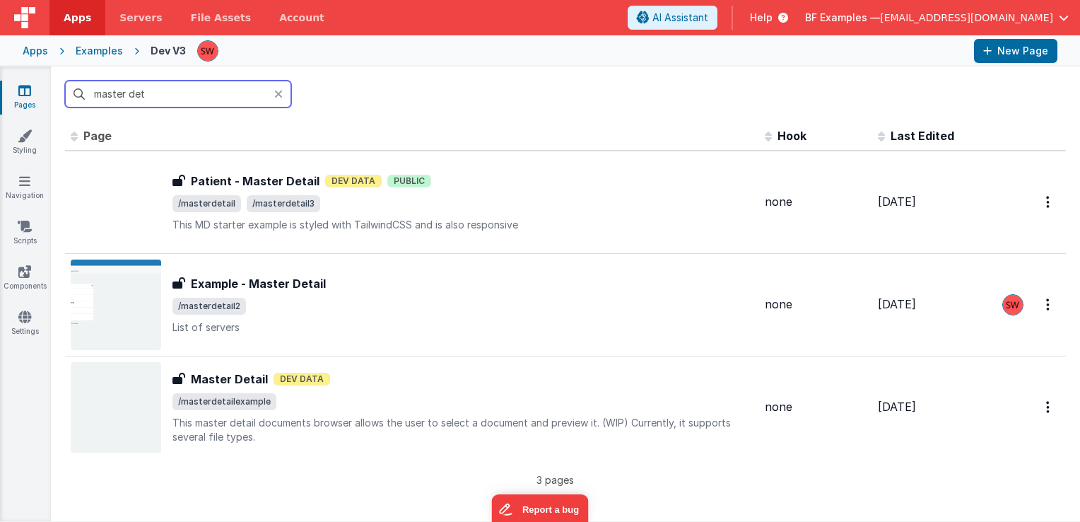
click at [174, 93] on input "master det" at bounding box center [178, 94] width 226 height 27
click at [173, 93] on input "master det" at bounding box center [178, 94] width 226 height 27
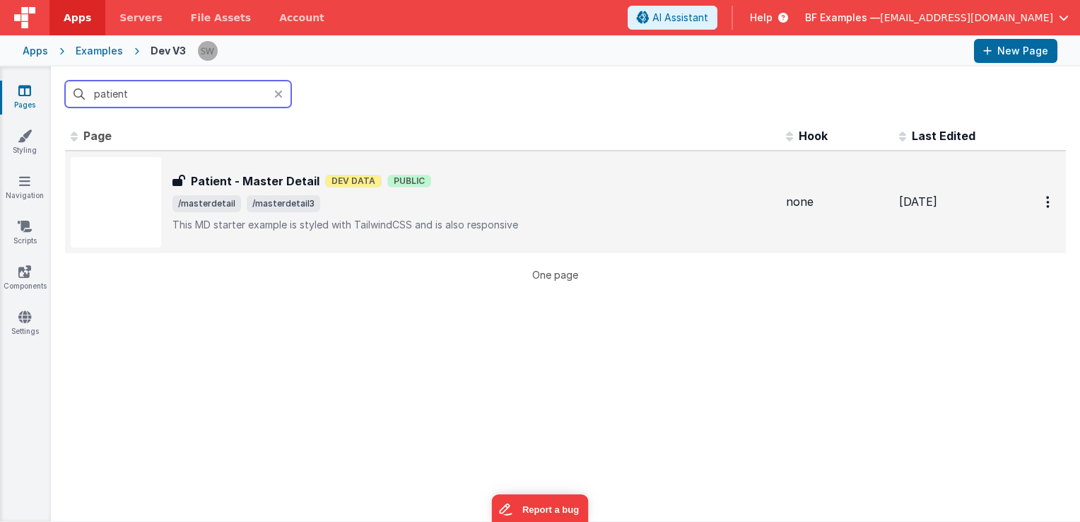
type input "patient"
click at [567, 182] on div "Patient - Master Detail Dev Data Public" at bounding box center [473, 180] width 602 height 17
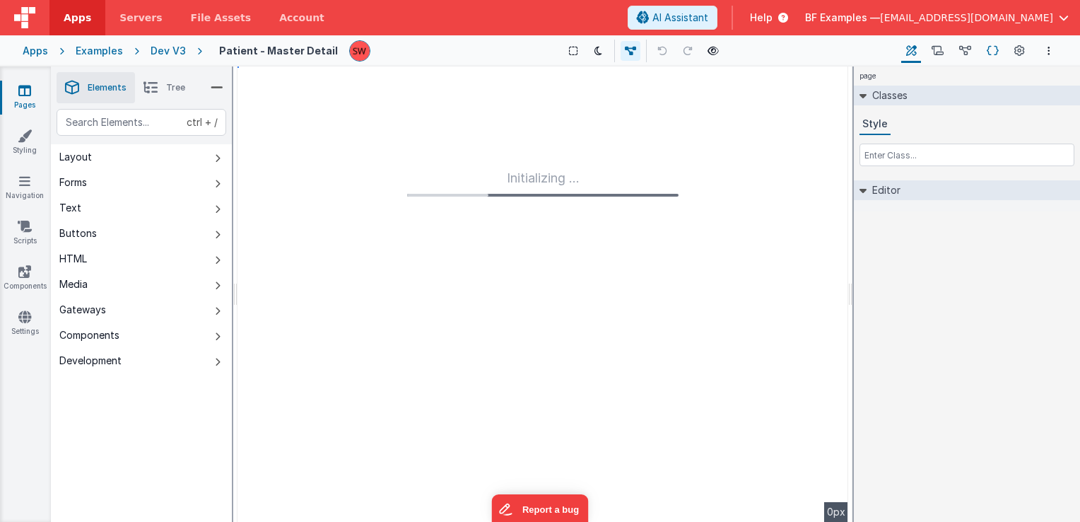
click at [999, 49] on button "Schema" at bounding box center [993, 51] width 22 height 24
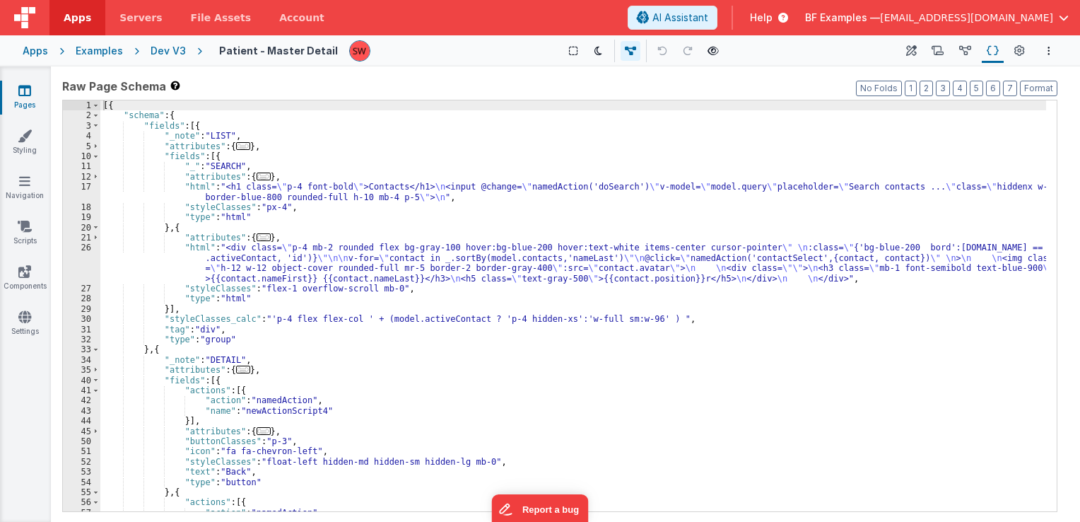
click at [309, 194] on div "[{ "schema" : { "fields" : [{ "_note" : "LIST" , "attributes" : { ... } , "fiel…" at bounding box center [573, 316] width 946 height 432
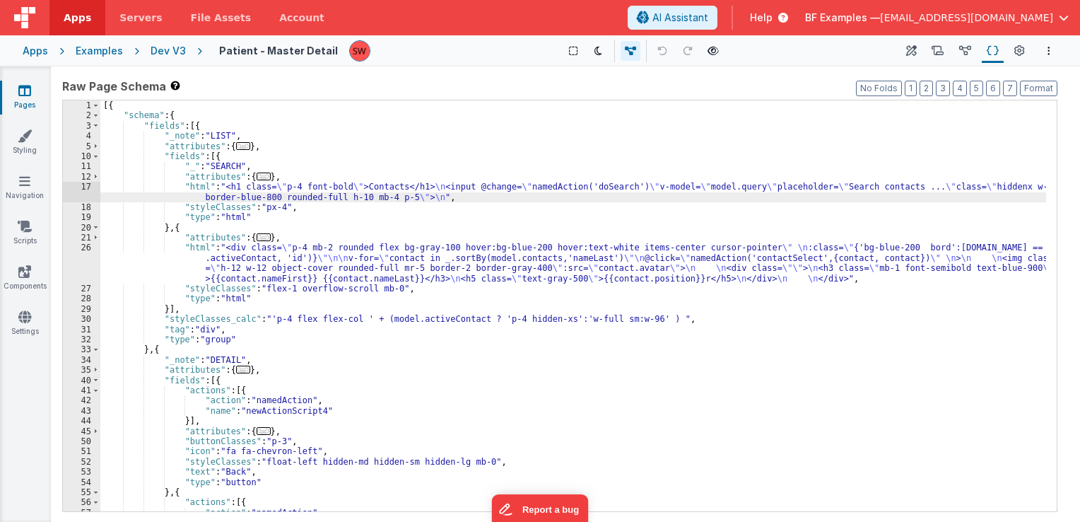
click at [273, 203] on div "[{ "schema" : { "fields" : [{ "_note" : "LIST" , "attributes" : { ... } , "fiel…" at bounding box center [573, 316] width 946 height 432
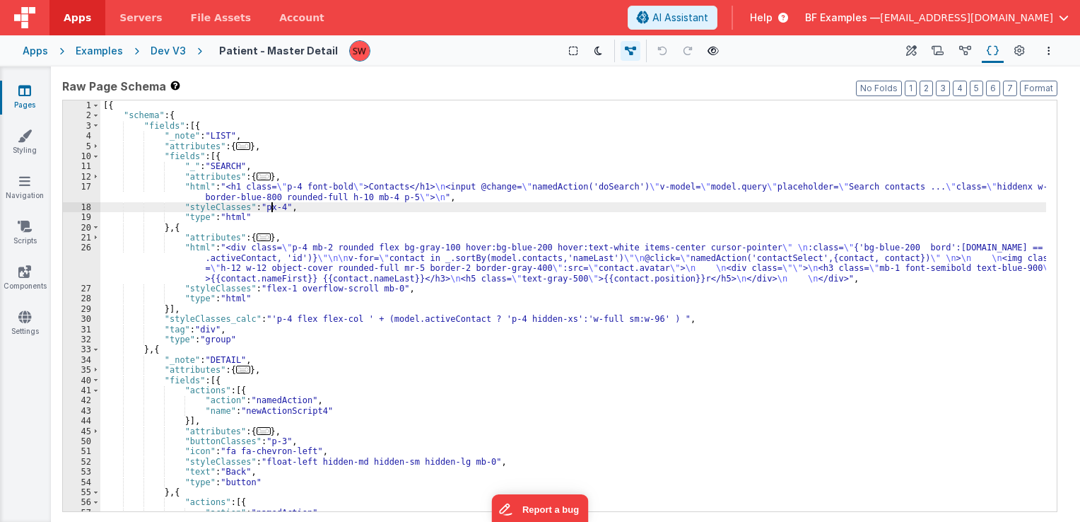
click at [305, 186] on div "[{ "schema" : { "fields" : [{ "_note" : "LIST" , "attributes" : { ... } , "fiel…" at bounding box center [573, 316] width 946 height 432
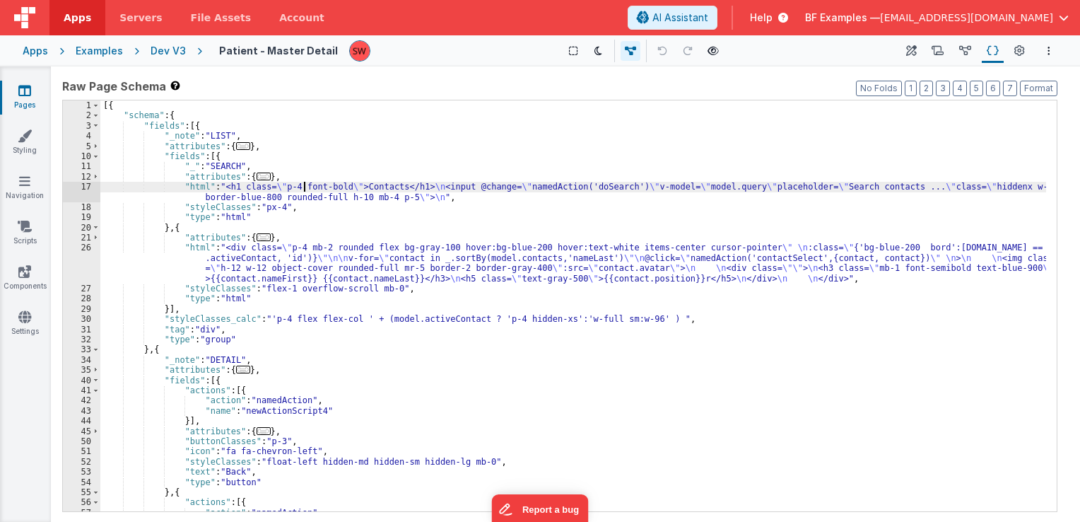
click at [315, 196] on div "[{ "schema" : { "fields" : [{ "_note" : "LIST" , "attributes" : { ... } , "fiel…" at bounding box center [573, 316] width 946 height 432
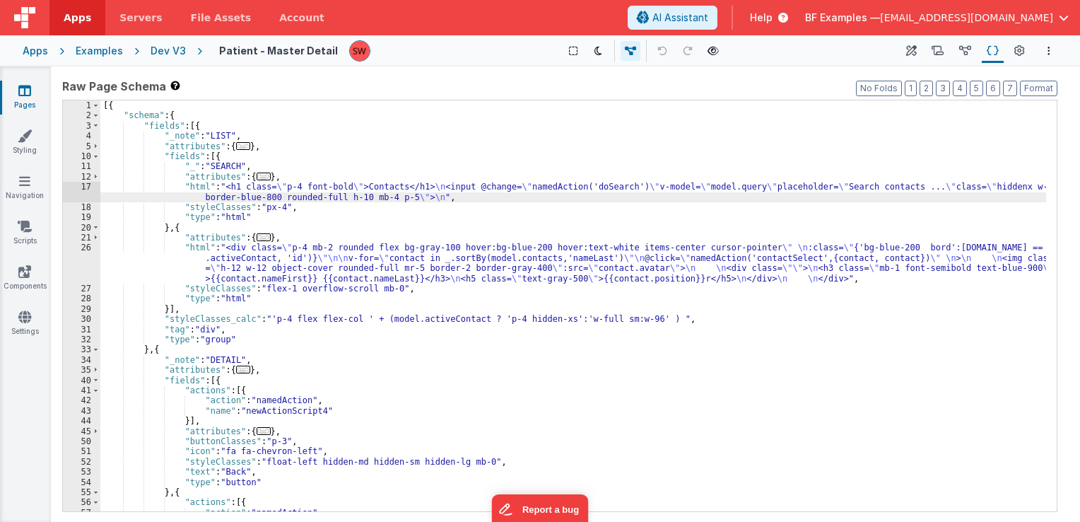
click at [349, 251] on div "[{ "schema" : { "fields" : [{ "_note" : "LIST" , "attributes" : { ... } , "fiel…" at bounding box center [573, 316] width 946 height 432
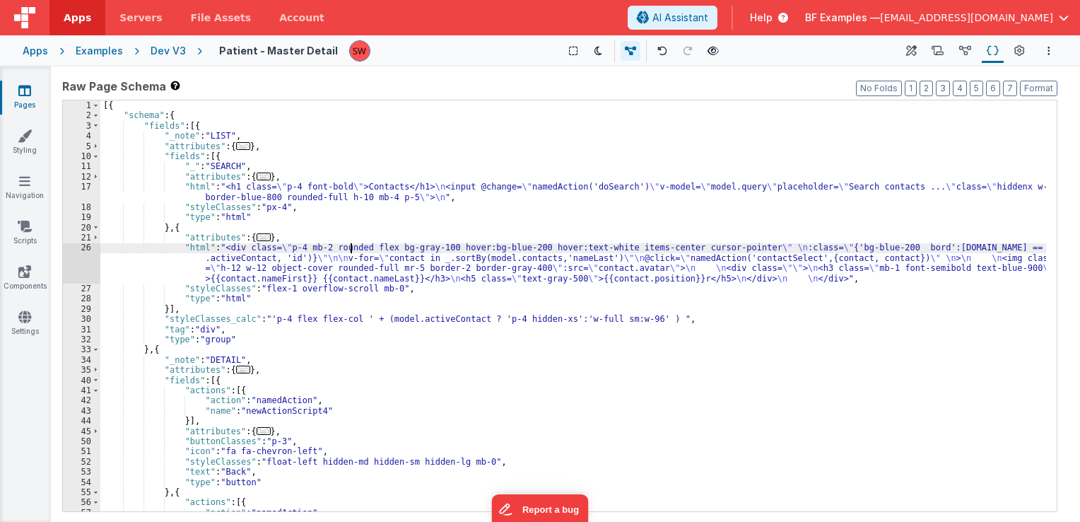
click at [350, 287] on div "[{ "schema" : { "fields" : [{ "_note" : "LIST" , "attributes" : { ... } , "fiel…" at bounding box center [573, 316] width 946 height 432
click at [303, 325] on div "[{ "schema" : { "fields" : [{ "_note" : "LIST" , "attributes" : { ... } , "fiel…" at bounding box center [573, 316] width 946 height 432
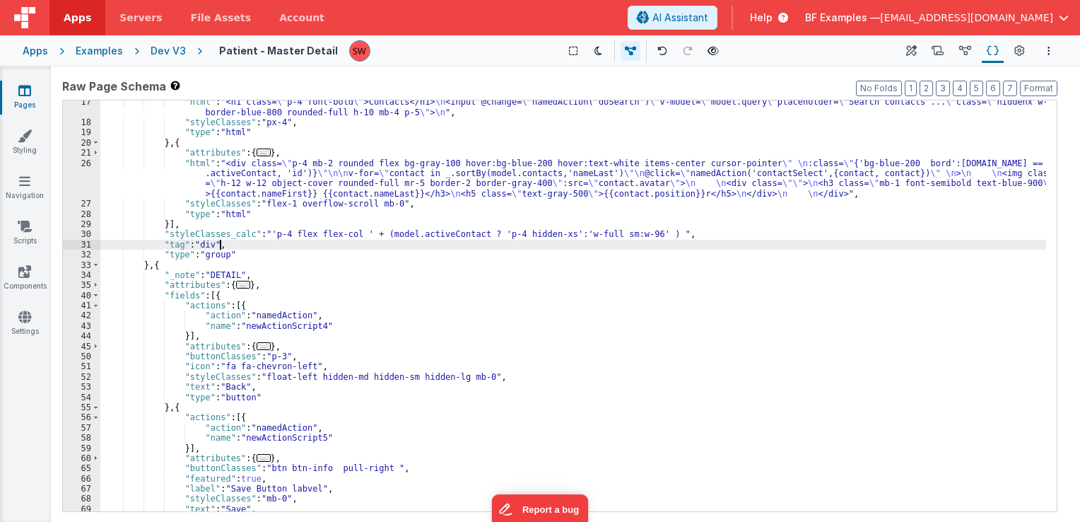
click at [297, 319] on div ""html" : "<h1 class= \" p-4 font-bold \" >Contacts</h1> \n <input @change= \" n…" at bounding box center [573, 318] width 946 height 442
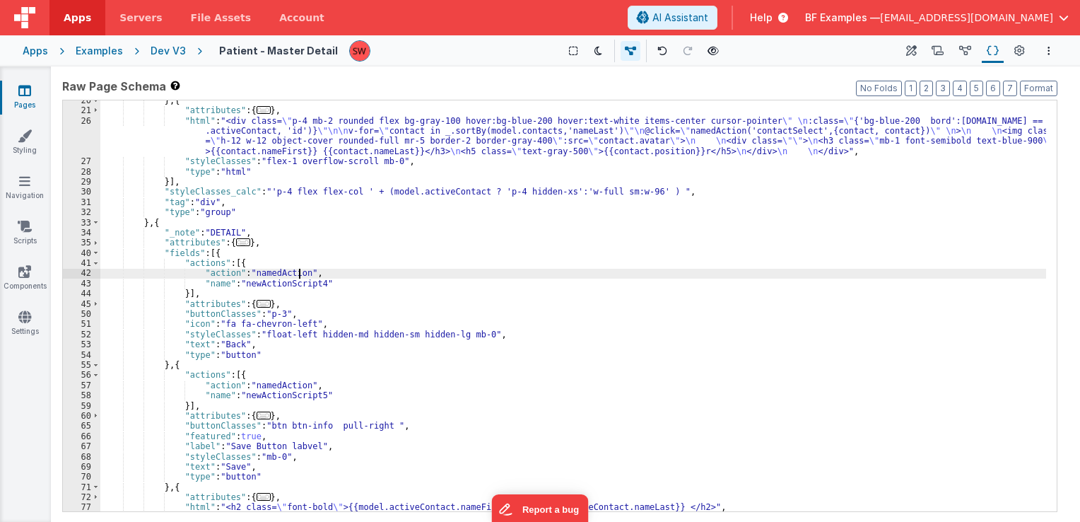
click at [297, 319] on div "} , { "attributes" : { ... } , "html" : "<div class= \" p-4 mb-2 rounded flex b…" at bounding box center [573, 311] width 946 height 432
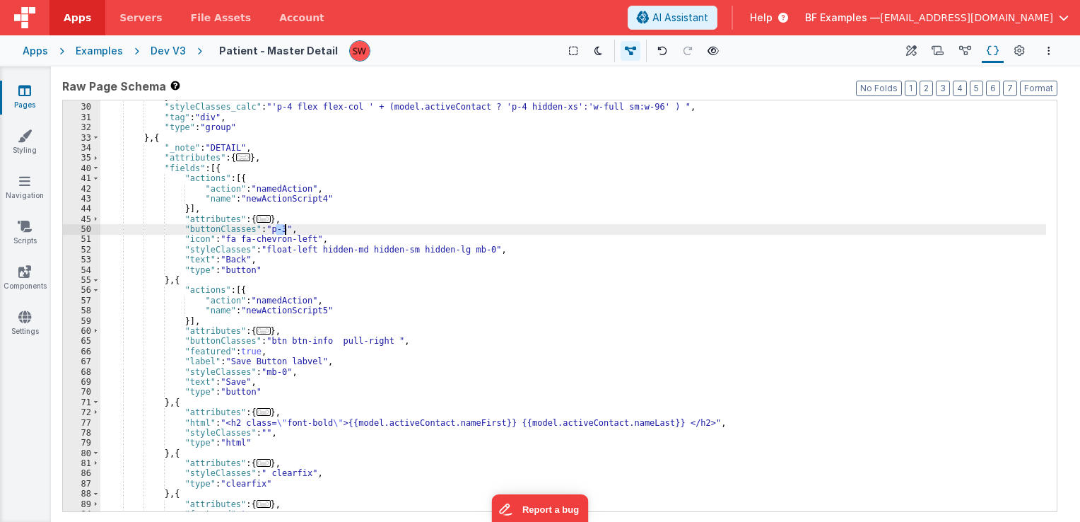
scroll to position [254, 0]
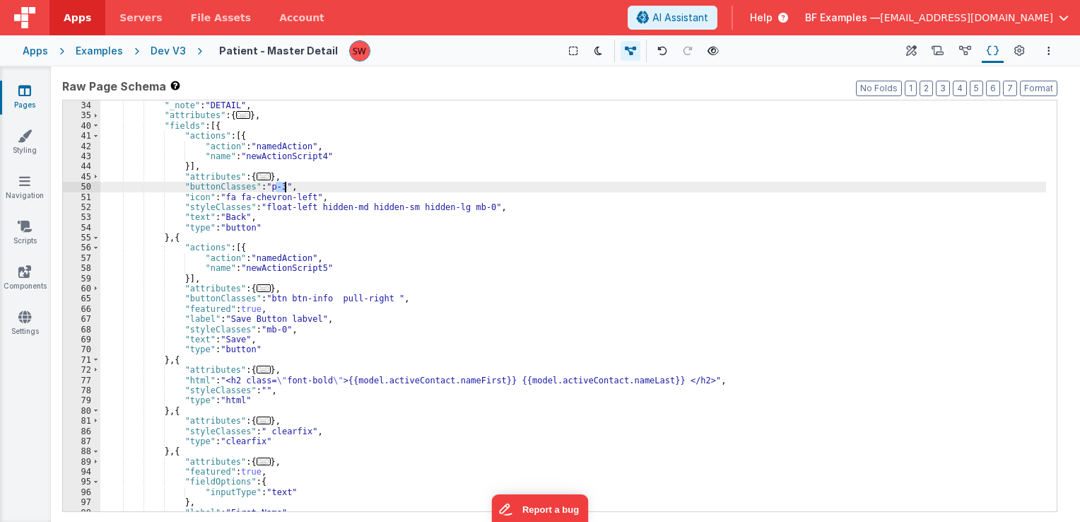
click at [292, 296] on div "} , { "_note" : "DETAIL" , "attributes" : { ... } , "fields" : [{ "actions" : […" at bounding box center [573, 306] width 946 height 432
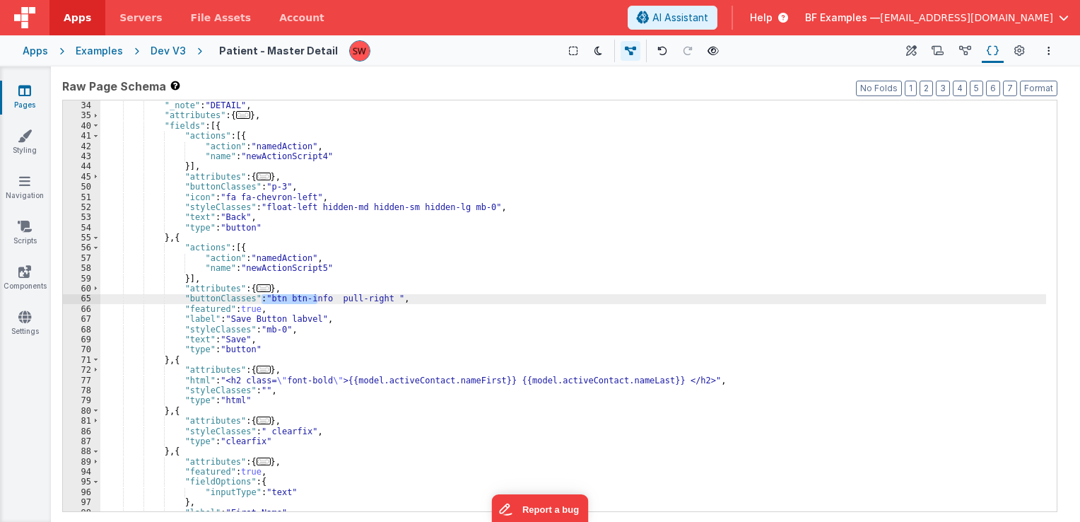
drag, startPoint x: 262, startPoint y: 298, endPoint x: 319, endPoint y: 301, distance: 58.0
click at [319, 301] on div "} , { "_note" : "DETAIL" , "attributes" : { ... } , "fields" : [{ "actions" : […" at bounding box center [573, 306] width 946 height 432
click at [336, 301] on div "} , { "_note" : "DETAIL" , "attributes" : { ... } , "fields" : [{ "actions" : […" at bounding box center [573, 306] width 946 height 432
drag, startPoint x: 276, startPoint y: 300, endPoint x: 262, endPoint y: 301, distance: 14.2
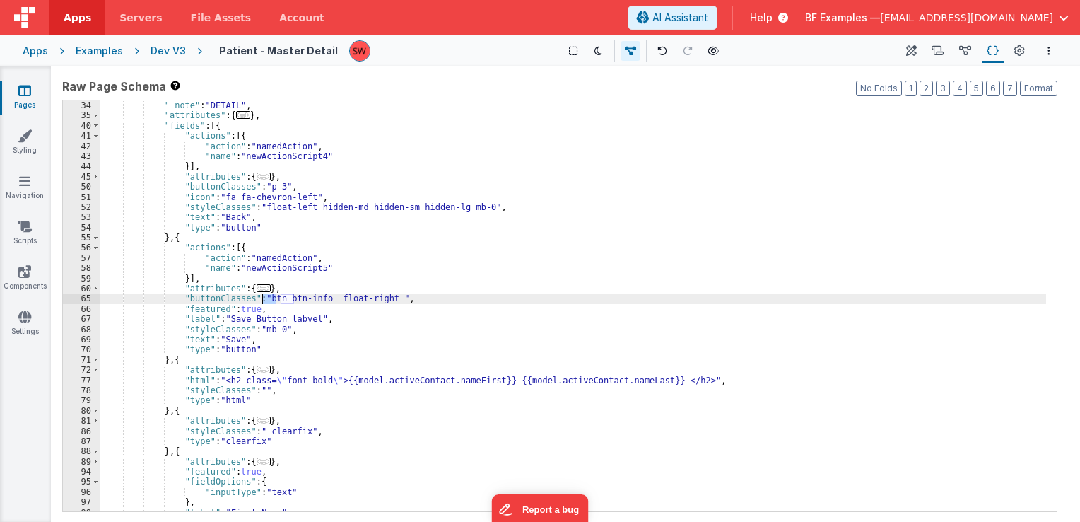
click at [262, 301] on div "} , { "_note" : "DETAIL" , "attributes" : { ... } , "fields" : [{ "actions" : […" at bounding box center [573, 306] width 946 height 432
drag, startPoint x: 402, startPoint y: 302, endPoint x: 438, endPoint y: 300, distance: 36.1
click at [438, 300] on div "} , { "_note" : "DETAIL" , "attributes" : { ... } , "fields" : [{ "actions" : […" at bounding box center [573, 306] width 946 height 432
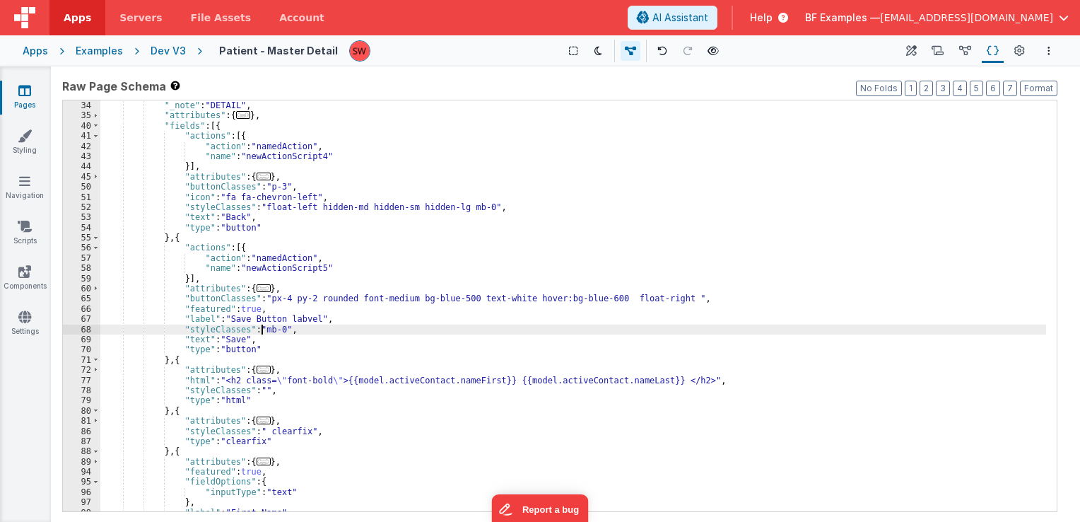
click at [263, 329] on div "} , { "_note" : "DETAIL" , "attributes" : { ... } , "fields" : [{ "actions" : […" at bounding box center [573, 306] width 946 height 432
click at [245, 351] on div "} , { "_note" : "DETAIL" , "attributes" : { ... } , "fields" : [{ "actions" : […" at bounding box center [573, 306] width 946 height 432
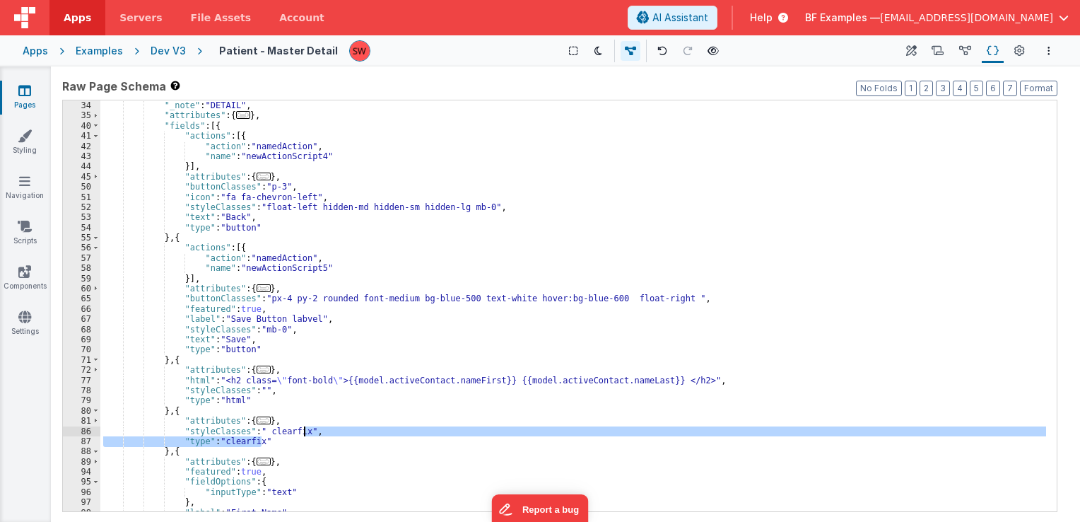
drag, startPoint x: 283, startPoint y: 442, endPoint x: 305, endPoint y: 430, distance: 25.0
click at [305, 430] on div "} , { "_note" : "DETAIL" , "attributes" : { ... } , "fields" : [{ "actions" : […" at bounding box center [573, 306] width 946 height 432
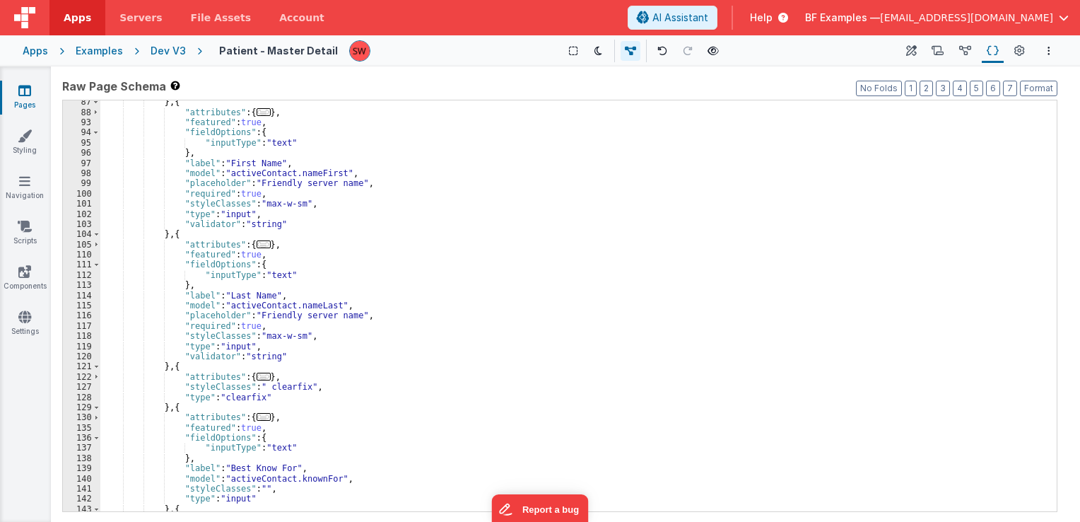
scroll to position [594, 0]
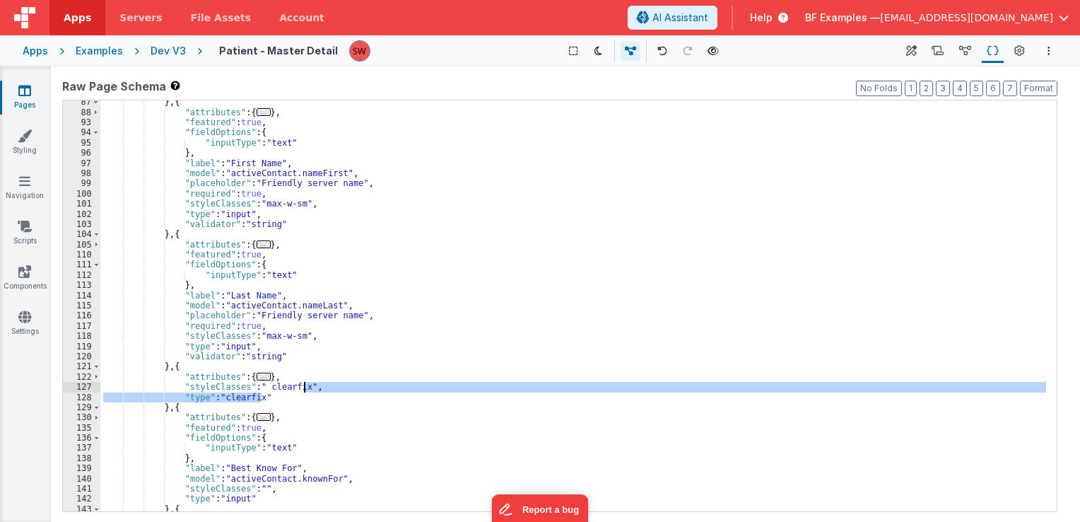
drag, startPoint x: 268, startPoint y: 396, endPoint x: 305, endPoint y: 387, distance: 38.6
click at [305, 387] on div "} , { "attributes" : { ... } , "featured" : true , "fieldOptions" : { "inputTyp…" at bounding box center [573, 313] width 946 height 432
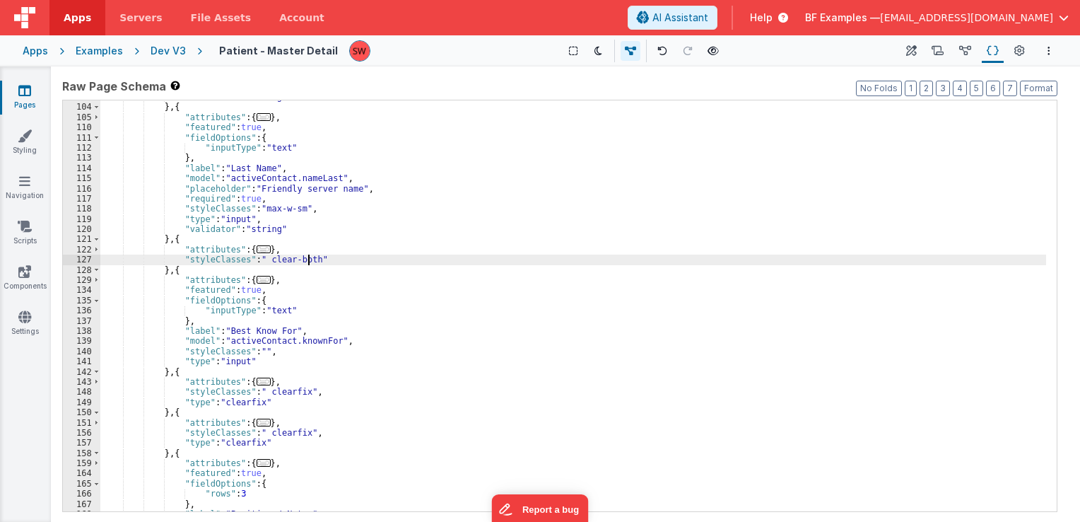
scroll to position [763, 0]
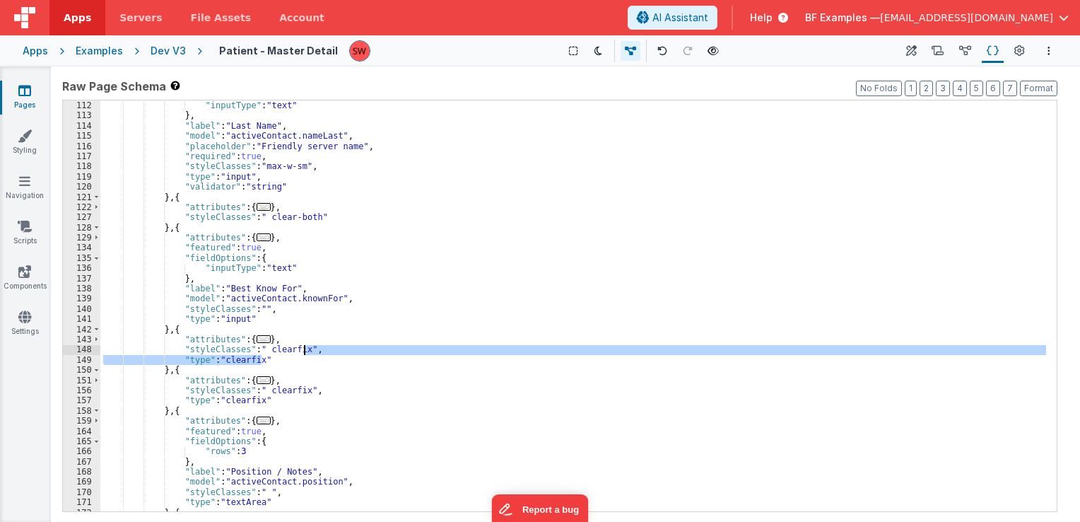
drag, startPoint x: 271, startPoint y: 358, endPoint x: 303, endPoint y: 346, distance: 34.3
click at [303, 346] on div ""fieldOptions" : { "inputType" : "text" } , "label" : "Last Name" , "model" : "…" at bounding box center [573, 306] width 946 height 432
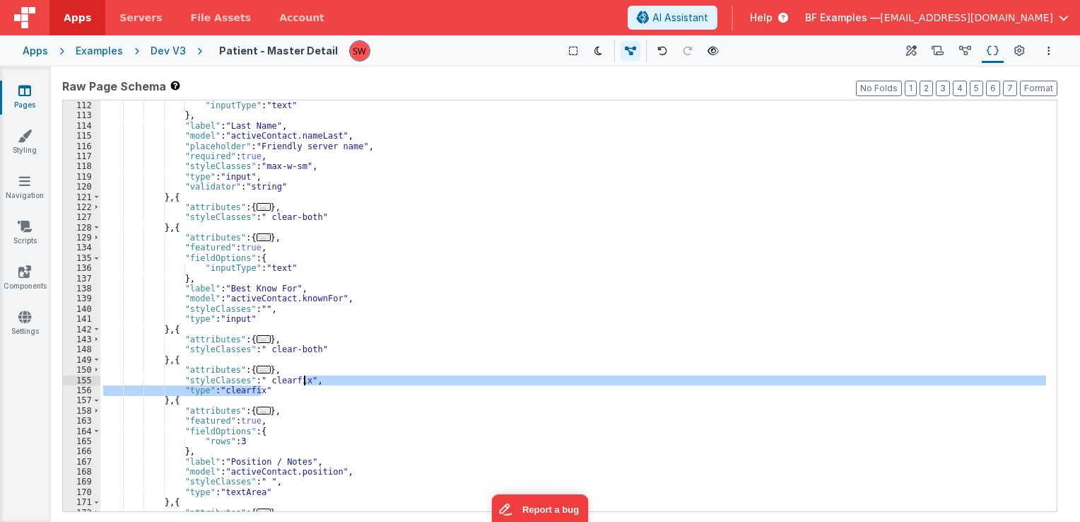
drag, startPoint x: 294, startPoint y: 389, endPoint x: 303, endPoint y: 383, distance: 10.8
click at [303, 383] on div ""fieldOptions" : { "inputType" : "text" } , "label" : "Last Name" , "model" : "…" at bounding box center [573, 306] width 946 height 432
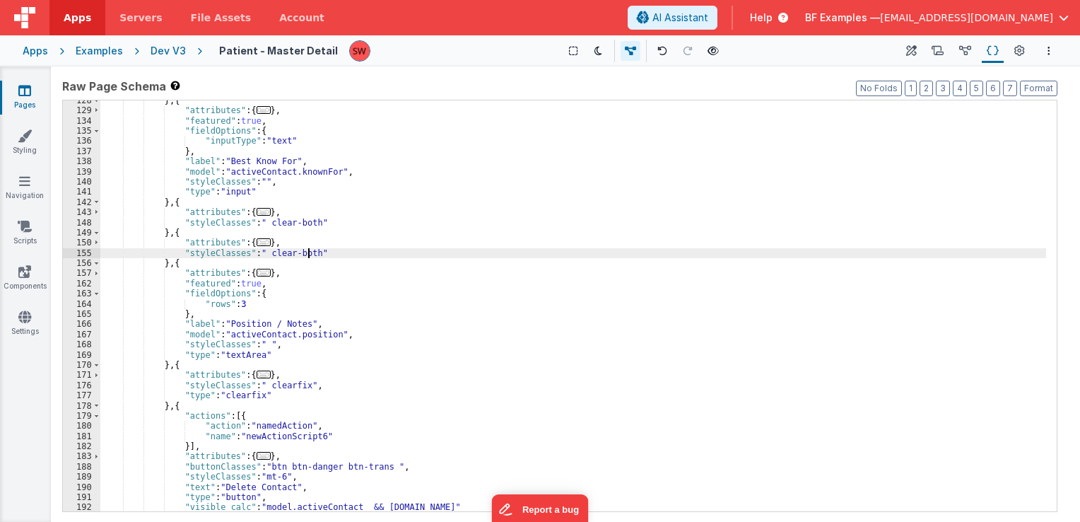
scroll to position [891, 0]
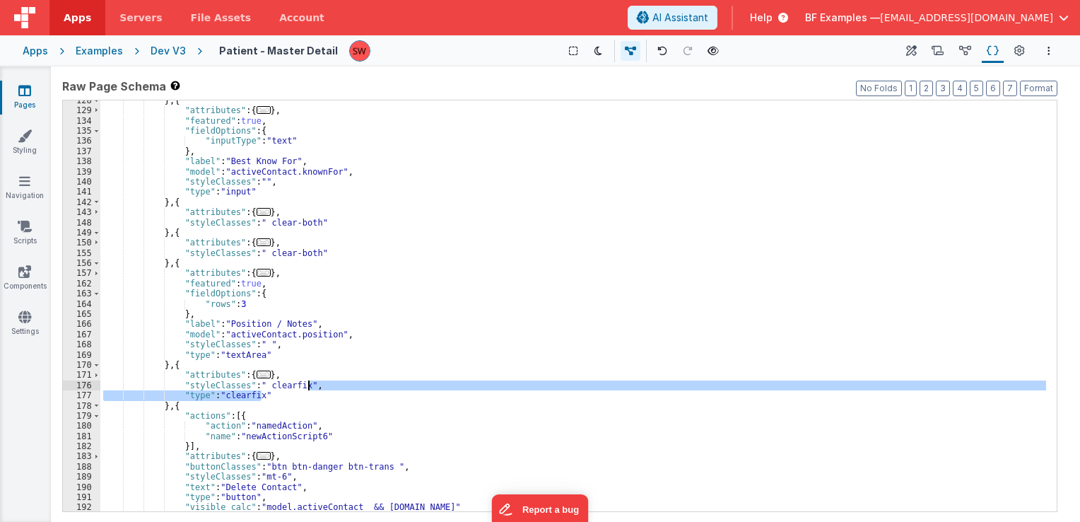
drag, startPoint x: 286, startPoint y: 397, endPoint x: 303, endPoint y: 386, distance: 21.0
click at [303, 386] on div "} , { "attributes" : { ... } , "featured" : true , "fieldOptions" : { "inputTyp…" at bounding box center [573, 311] width 946 height 432
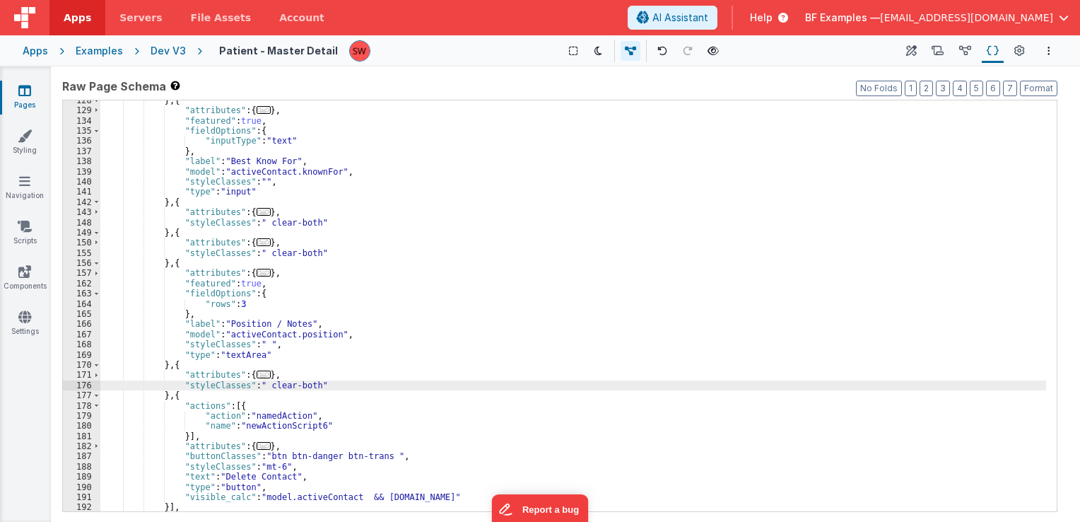
scroll to position [953, 0]
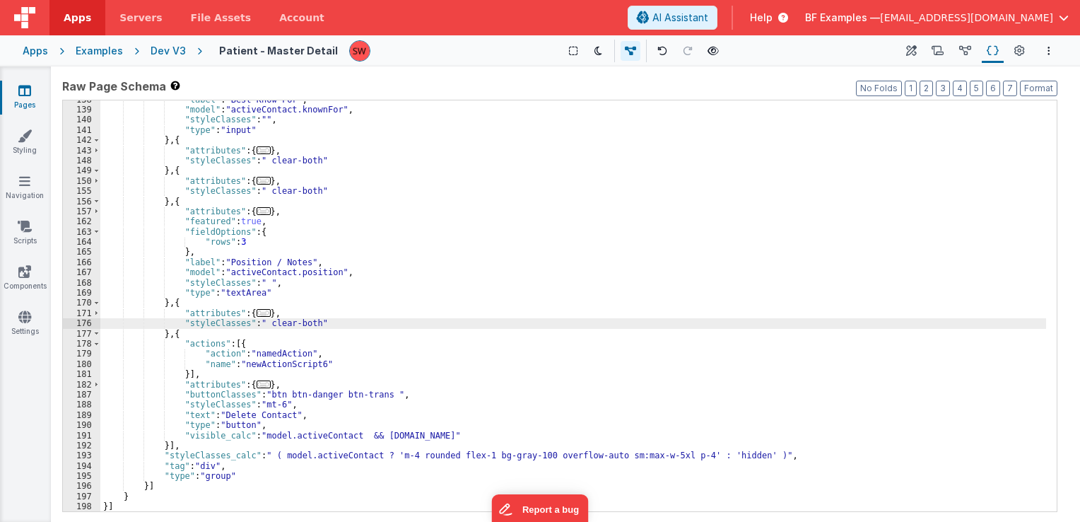
click at [329, 408] on div ""label" : "Best Know For" , "model" : "activeContact.knownFor" , "styleClasses"…" at bounding box center [573, 311] width 946 height 432
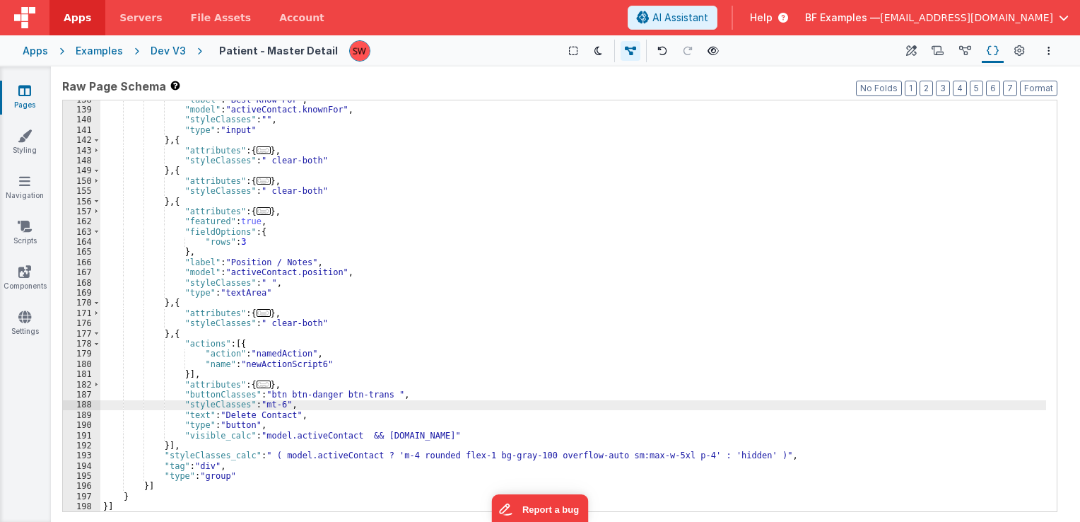
click at [384, 451] on div ""label" : "Best Know For" , "model" : "activeContact.knownFor" , "styleClasses"…" at bounding box center [573, 311] width 946 height 432
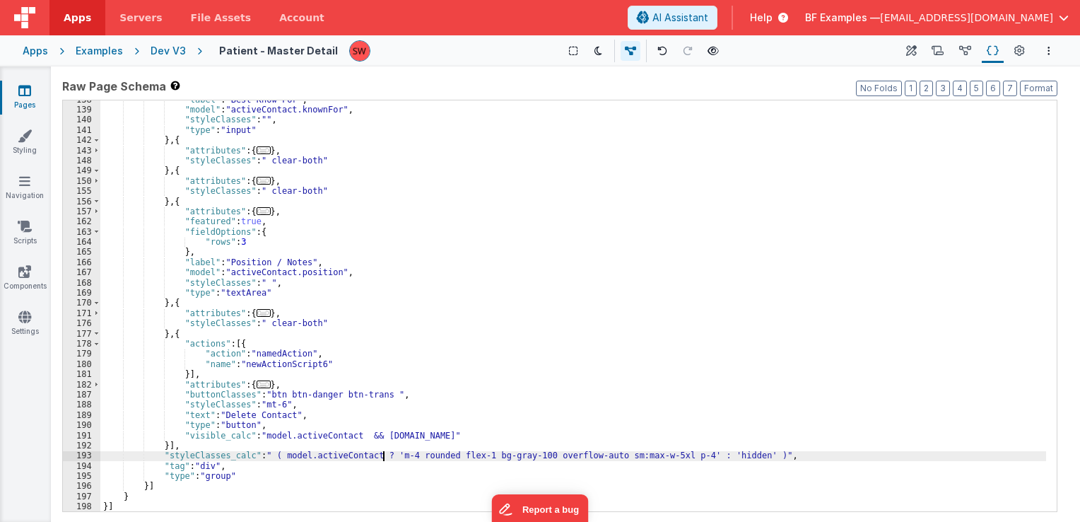
click at [430, 457] on div ""label" : "Best Know For" , "model" : "activeContact.knownFor" , "styleClasses"…" at bounding box center [573, 311] width 946 height 432
click at [496, 454] on div ""label" : "Best Know For" , "model" : "activeContact.knownFor" , "styleClasses"…" at bounding box center [573, 311] width 946 height 432
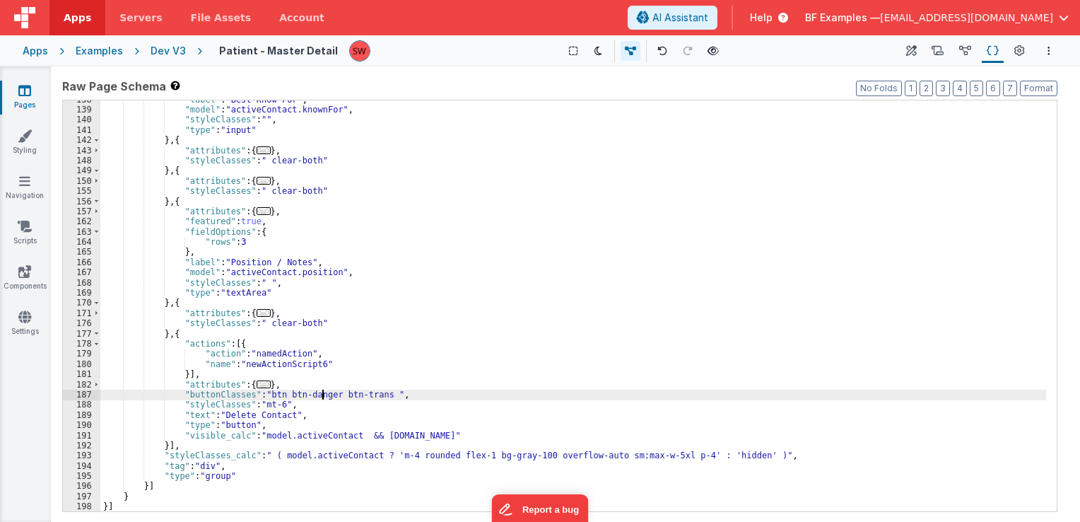
click at [323, 394] on div ""label" : "Best Know For" , "model" : "activeContact.knownFor" , "styleClasses"…" at bounding box center [573, 311] width 946 height 432
drag, startPoint x: 373, startPoint y: 395, endPoint x: 260, endPoint y: 396, distance: 113.1
click at [260, 396] on div ""label" : "Best Know For" , "model" : "activeContact.knownFor" , "styleClasses"…" at bounding box center [573, 311] width 946 height 432
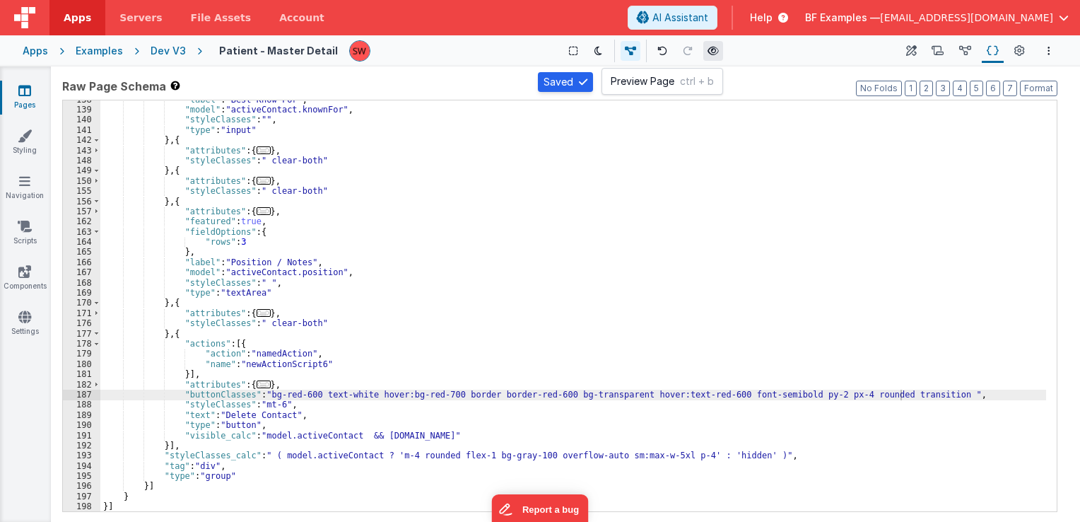
click at [703, 54] on button at bounding box center [713, 51] width 20 height 20
click at [170, 55] on div "Dev V3" at bounding box center [168, 51] width 35 height 14
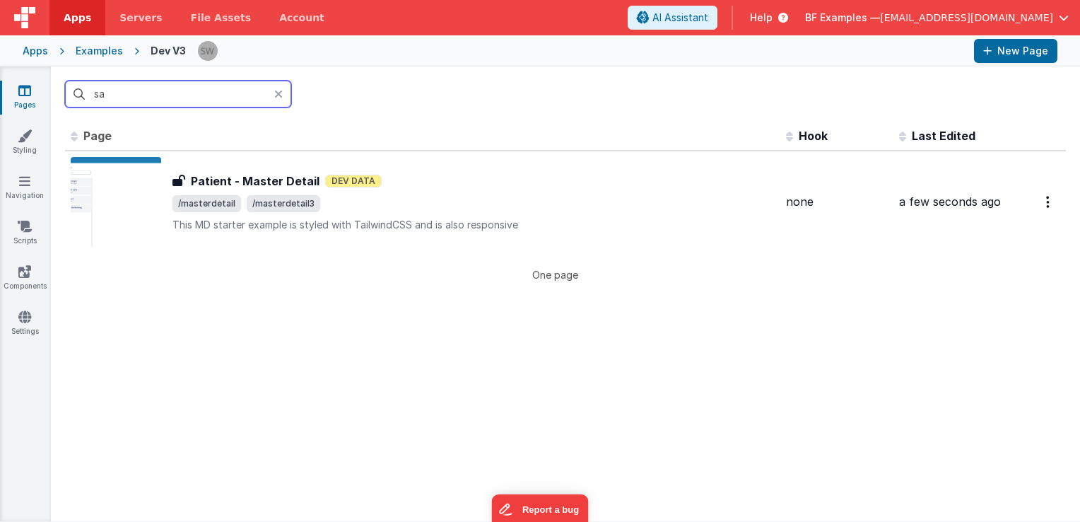
type input "s"
type input "a"
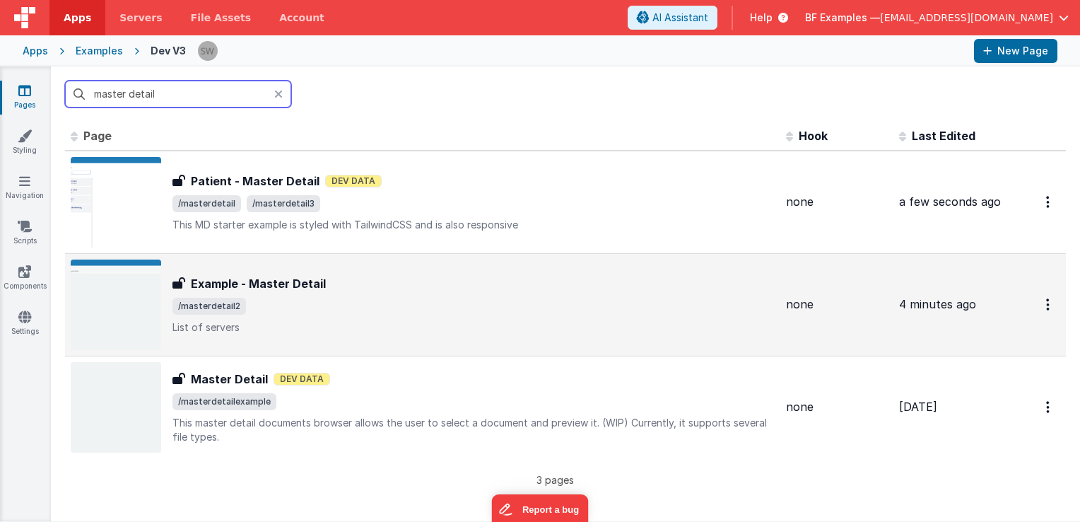
type input "master detail"
click at [503, 277] on div "Example - Master Detail" at bounding box center [473, 283] width 602 height 17
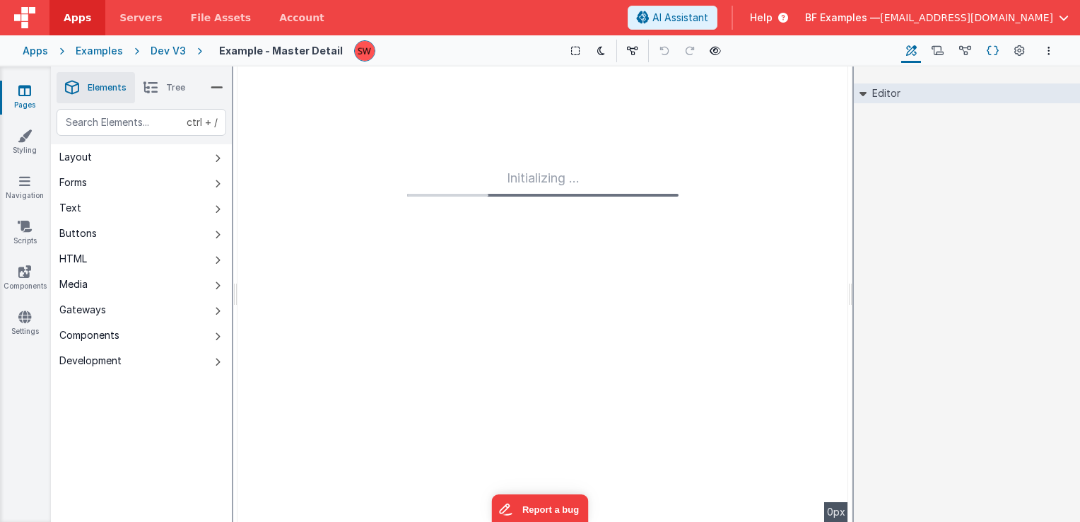
click at [990, 58] on icon at bounding box center [993, 51] width 12 height 15
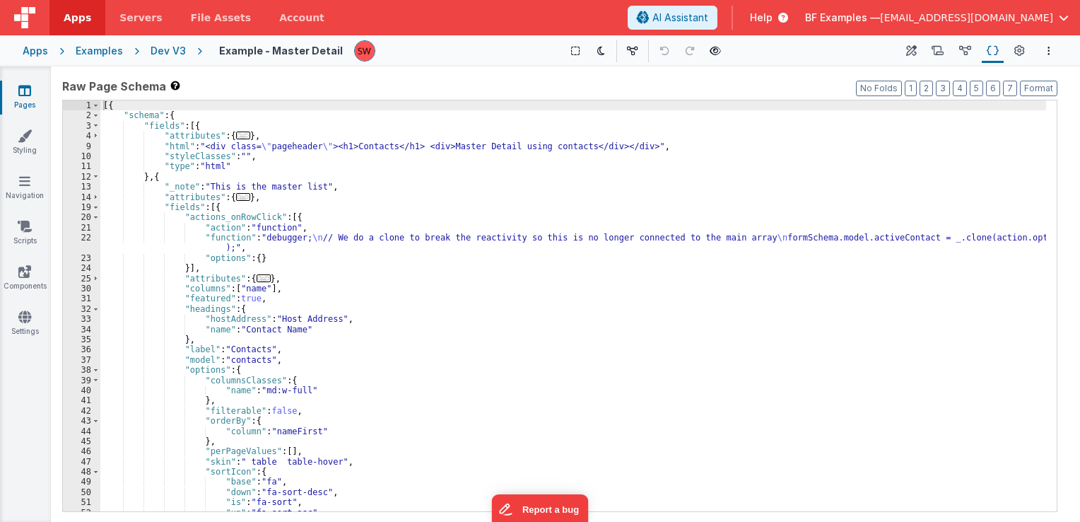
scroll to position [42, 0]
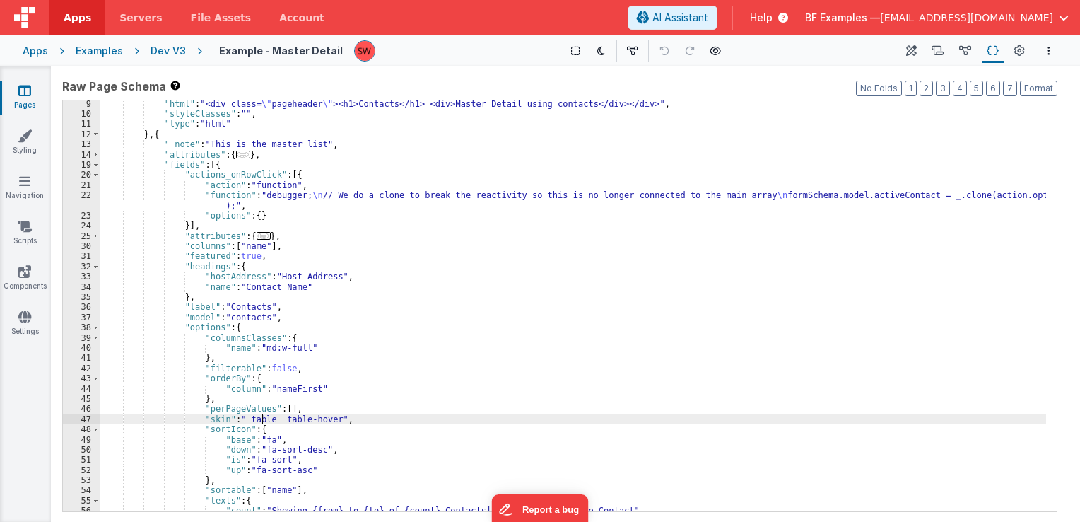
click at [261, 417] on div ""html" : "<div class= \" pageheader \" ><h1>Contacts</h1> <div>Master Detail us…" at bounding box center [573, 315] width 946 height 432
click at [242, 425] on div ""html" : "<div class= \" pageheader \" ><h1>Contacts</h1> <div>Master Detail us…" at bounding box center [573, 315] width 946 height 432
drag, startPoint x: 243, startPoint y: 417, endPoint x: 325, endPoint y: 415, distance: 82.0
click at [325, 415] on div ""html" : "<div class= \" pageheader \" ><h1>Contacts</h1> <div>Master Detail us…" at bounding box center [573, 315] width 946 height 432
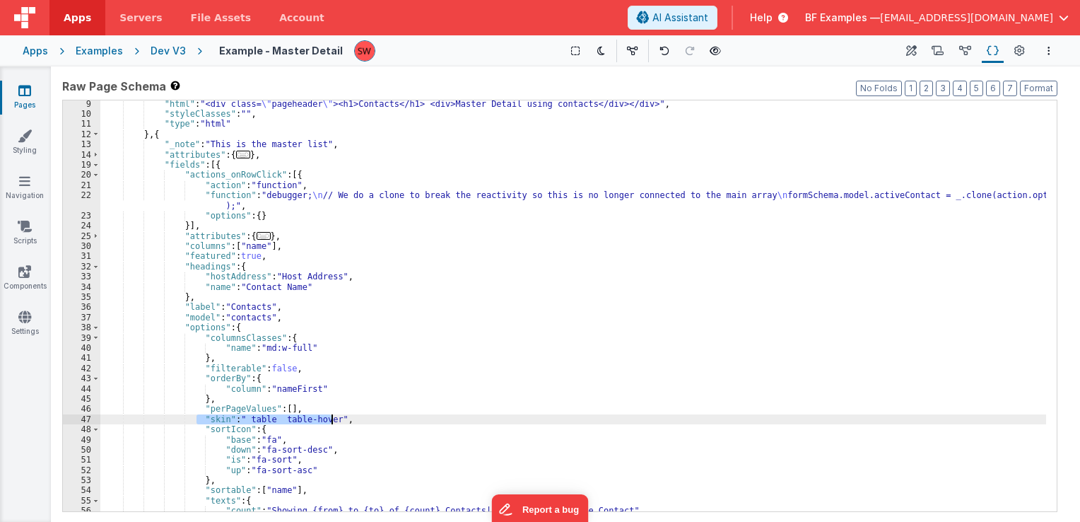
drag, startPoint x: 196, startPoint y: 420, endPoint x: 331, endPoint y: 423, distance: 135.0
click at [331, 423] on div ""html" : "<div class= \" pageheader \" ><h1>Contacts</h1> <div>Master Detail us…" at bounding box center [573, 315] width 946 height 432
click at [317, 423] on div ""html" : "<div class= \" pageheader \" ><h1>Contacts</h1> <div>Master Detail us…" at bounding box center [573, 305] width 946 height 411
drag, startPoint x: 325, startPoint y: 416, endPoint x: 240, endPoint y: 418, distance: 84.8
click at [240, 418] on div ""html" : "<div class= \" pageheader \" ><h1>Contacts</h1> <div>Master Detail us…" at bounding box center [573, 315] width 946 height 432
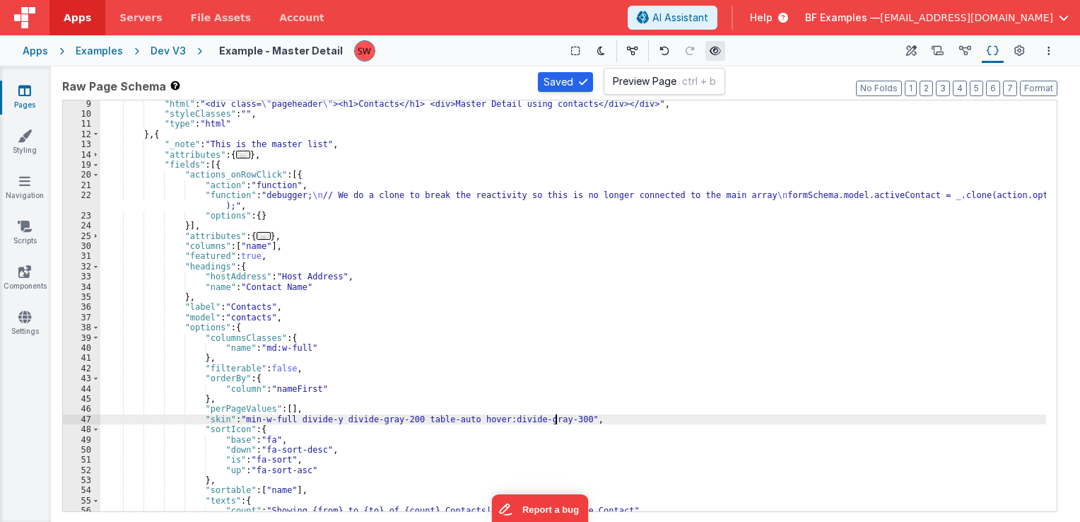
click at [712, 53] on icon at bounding box center [715, 51] width 11 height 10
click at [170, 49] on div "Dev V3" at bounding box center [168, 51] width 35 height 14
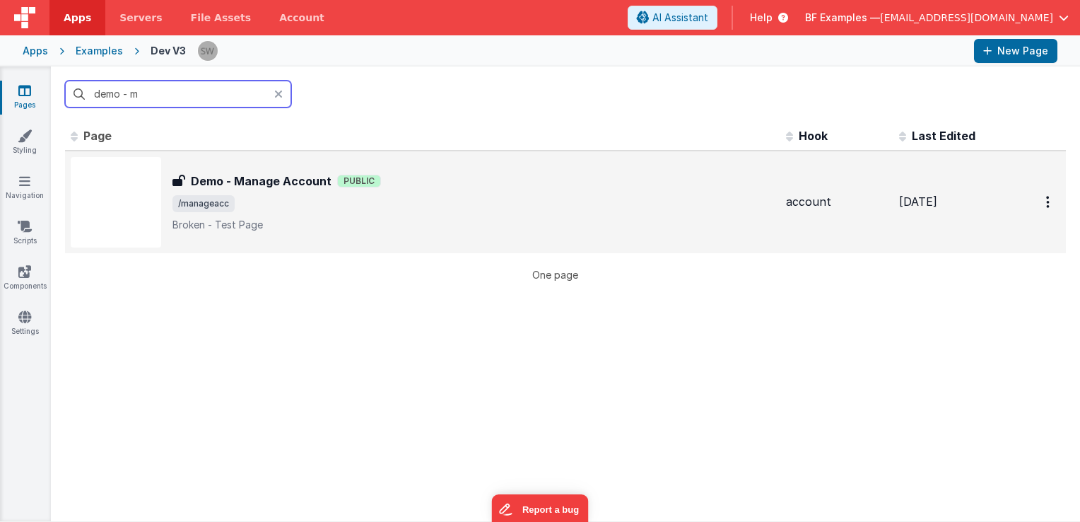
type input "demo - m"
click at [492, 197] on span "/manageacc" at bounding box center [473, 203] width 602 height 17
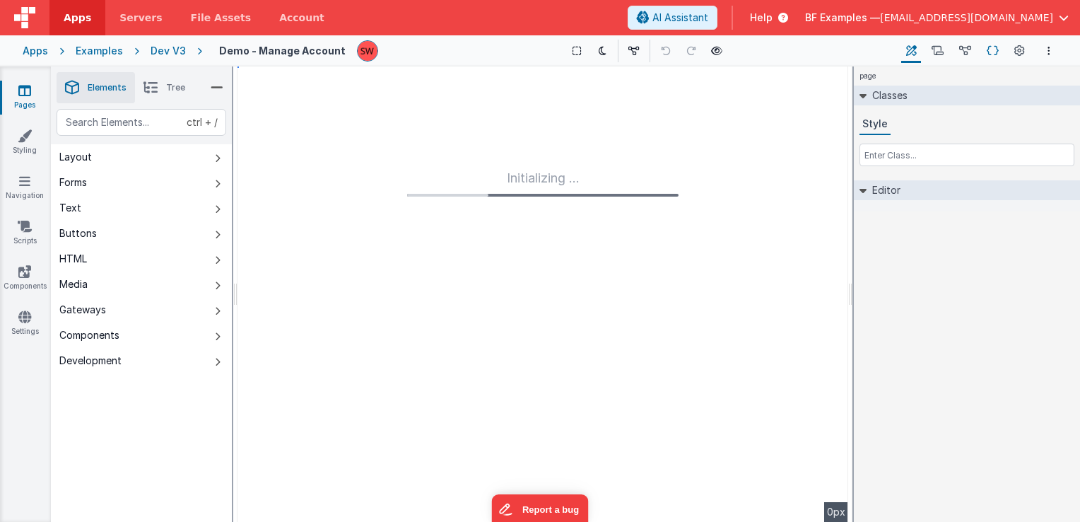
click at [992, 54] on icon at bounding box center [993, 51] width 12 height 15
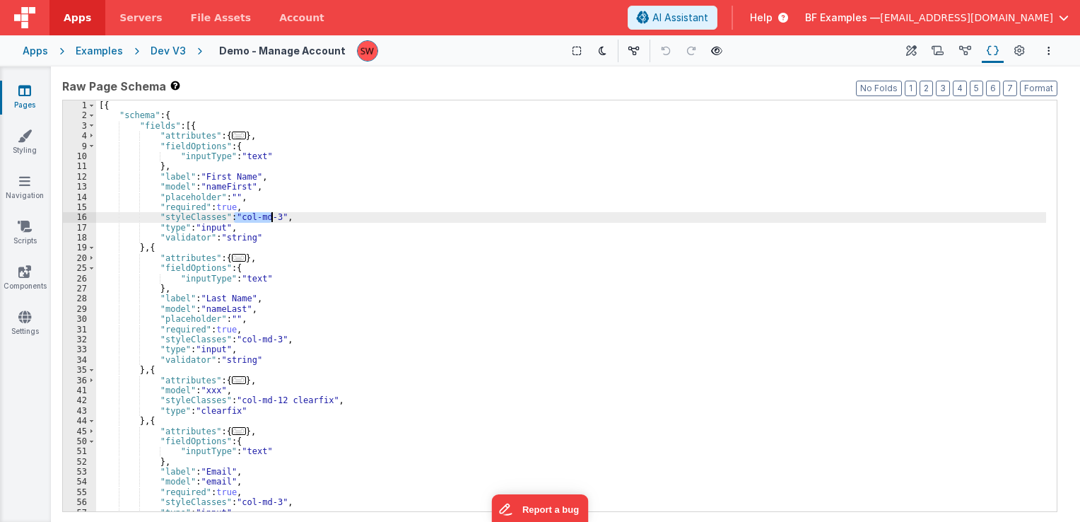
drag, startPoint x: 235, startPoint y: 217, endPoint x: 272, endPoint y: 219, distance: 37.5
click at [272, 219] on div "[{ "schema" : { "fields" : [{ "attributes" : { ... } , "fieldOptions" : { "inpu…" at bounding box center [571, 316] width 950 height 432
drag, startPoint x: 272, startPoint y: 221, endPoint x: 233, endPoint y: 218, distance: 39.7
click at [233, 218] on div "[{ "schema" : { "fields" : [{ "attributes" : { ... } , "fieldOptions" : { "inpu…" at bounding box center [571, 316] width 950 height 432
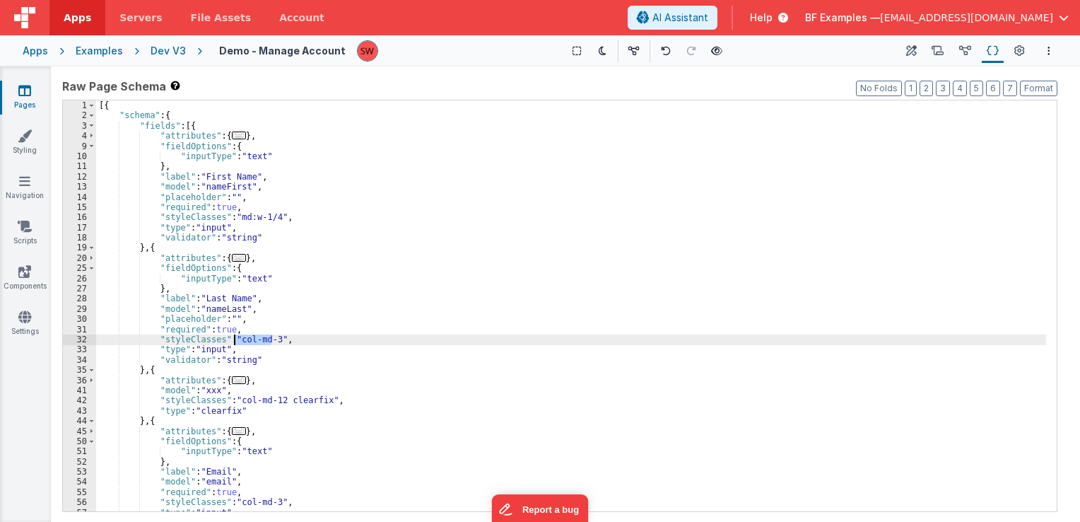
drag, startPoint x: 271, startPoint y: 339, endPoint x: 235, endPoint y: 339, distance: 36.0
click at [235, 339] on div "[{ "schema" : { "fields" : [{ "attributes" : { ... } , "fieldOptions" : { "inpu…" at bounding box center [571, 316] width 950 height 432
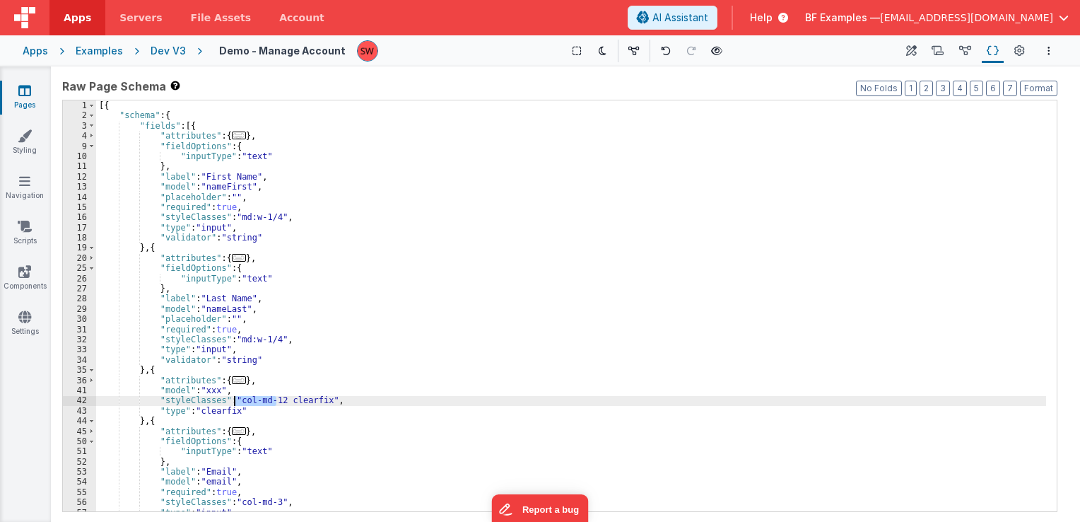
drag, startPoint x: 274, startPoint y: 400, endPoint x: 235, endPoint y: 400, distance: 38.9
click at [235, 400] on div "[{ "schema" : { "fields" : [{ "attributes" : { ... } , "fieldOptions" : { "inpu…" at bounding box center [571, 316] width 950 height 432
paste textarea
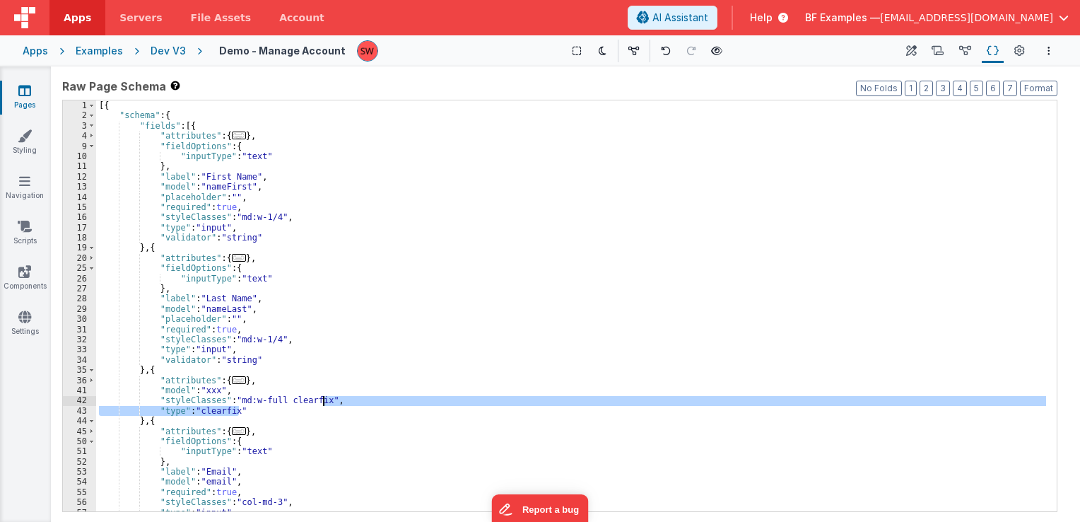
drag, startPoint x: 243, startPoint y: 413, endPoint x: 322, endPoint y: 404, distance: 78.9
click at [322, 404] on div "[{ "schema" : { "fields" : [{ "attributes" : { ... } , "fieldOptions" : { "inpu…" at bounding box center [571, 316] width 950 height 432
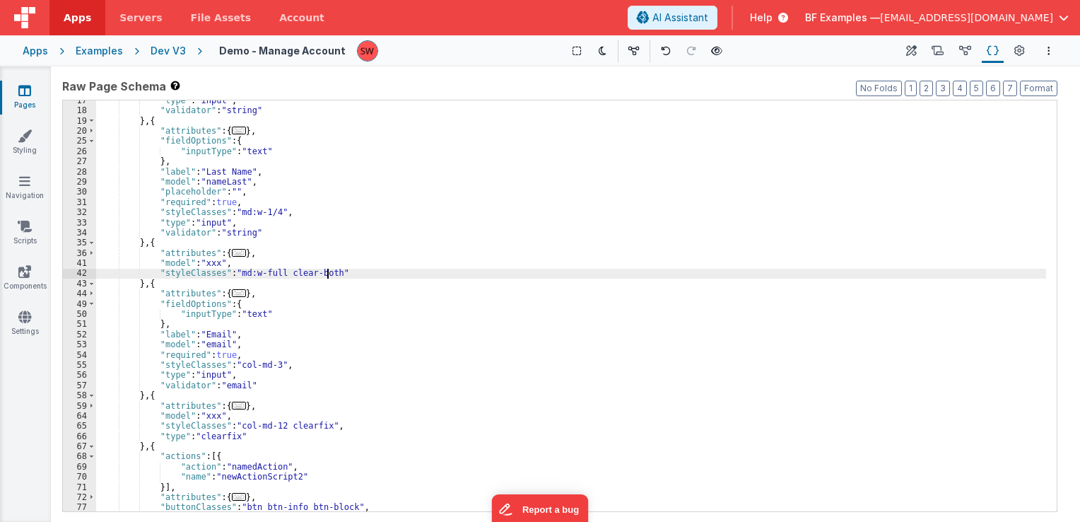
scroll to position [127, 0]
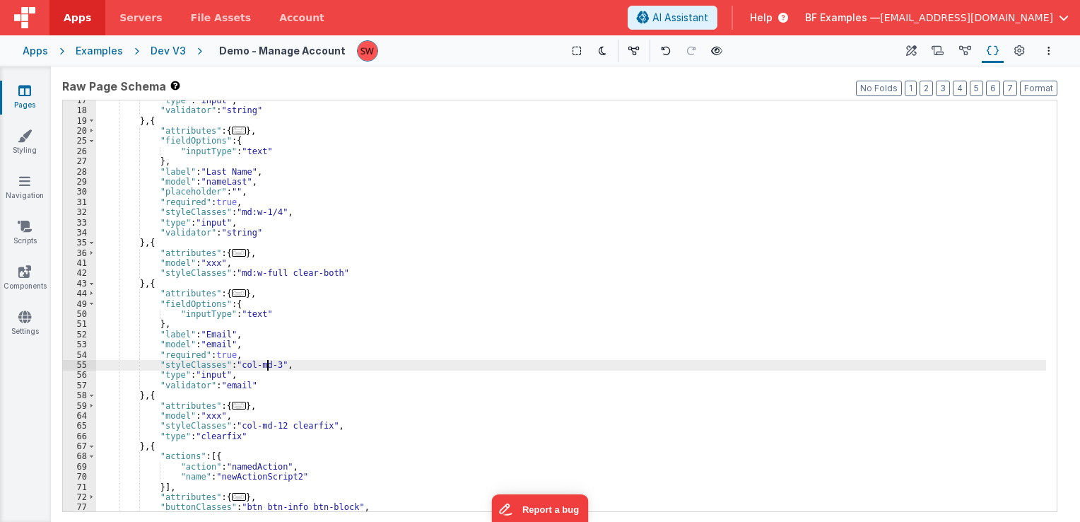
click at [269, 365] on div ""type" : "input" , "validator" : "string" } , { "attributes" : { ... } , "field…" at bounding box center [571, 311] width 950 height 432
drag, startPoint x: 271, startPoint y: 366, endPoint x: 233, endPoint y: 369, distance: 38.3
click at [233, 369] on div ""type" : "input" , "validator" : "string" } , { "attributes" : { ... } , "field…" at bounding box center [571, 311] width 950 height 432
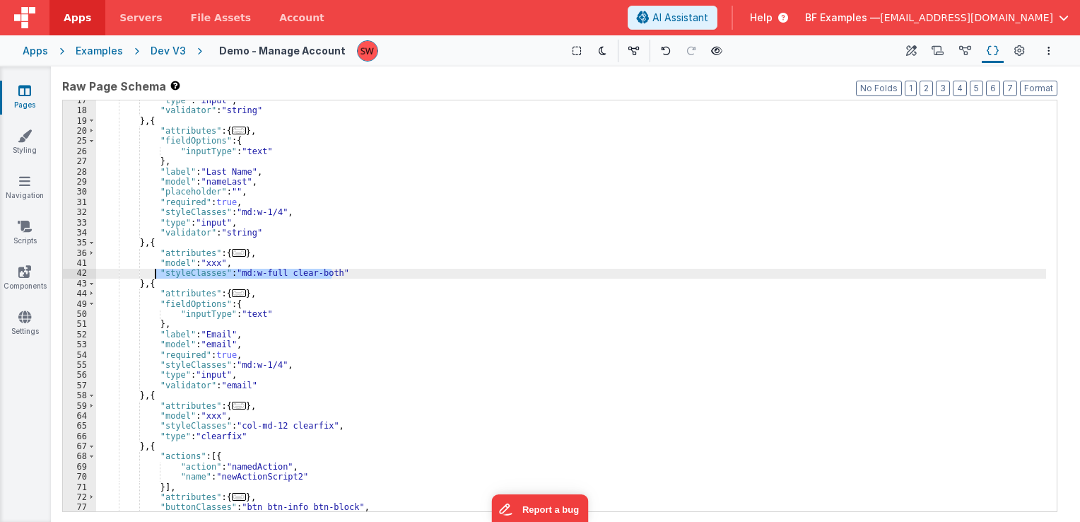
drag, startPoint x: 332, startPoint y: 273, endPoint x: 156, endPoint y: 275, distance: 176.0
click at [156, 275] on div ""type" : "input" , "validator" : "string" } , { "attributes" : { ... } , "field…" at bounding box center [571, 311] width 950 height 432
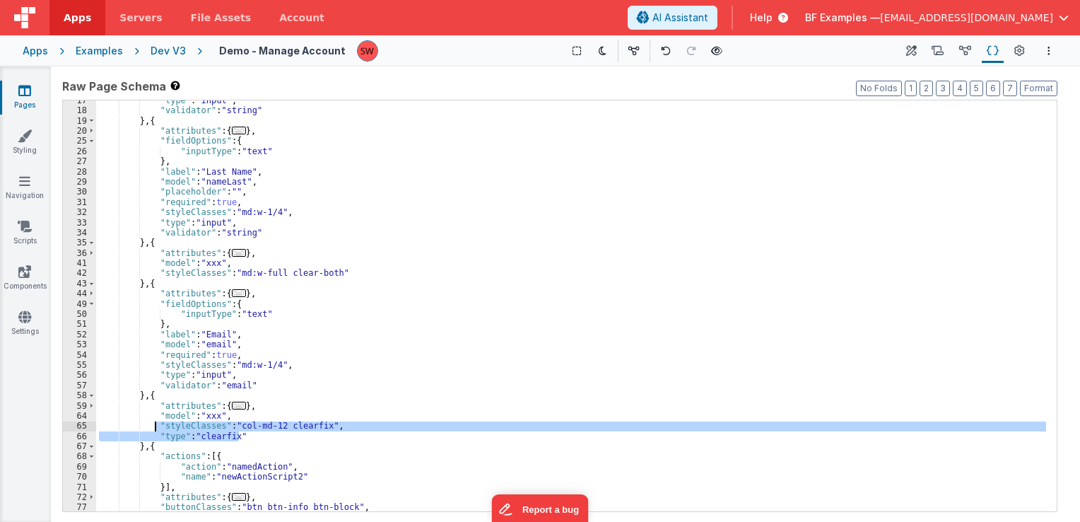
drag, startPoint x: 325, startPoint y: 432, endPoint x: 153, endPoint y: 423, distance: 172.7
click at [153, 423] on div ""type" : "input" , "validator" : "string" } , { "attributes" : { ... } , "field…" at bounding box center [571, 311] width 950 height 432
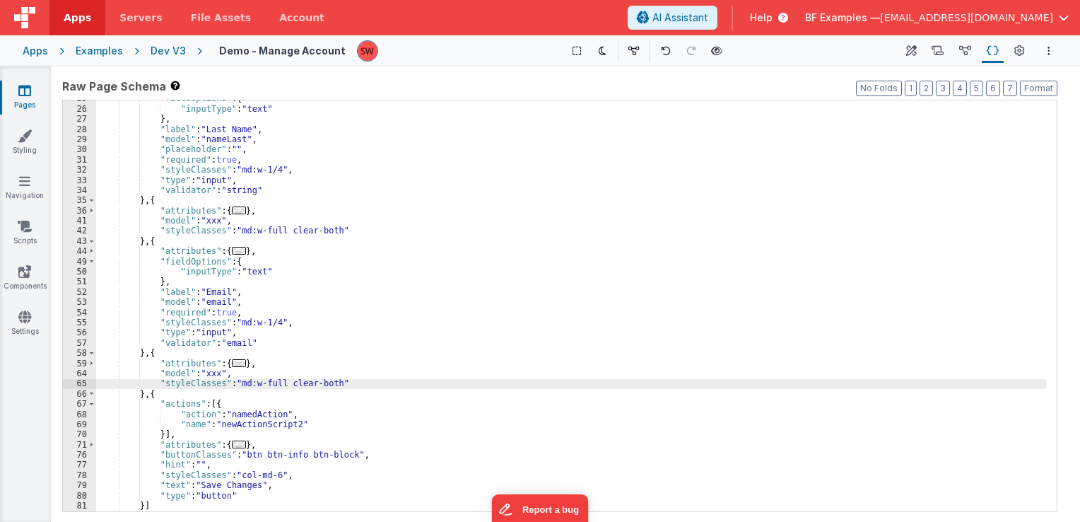
scroll to position [209, 0]
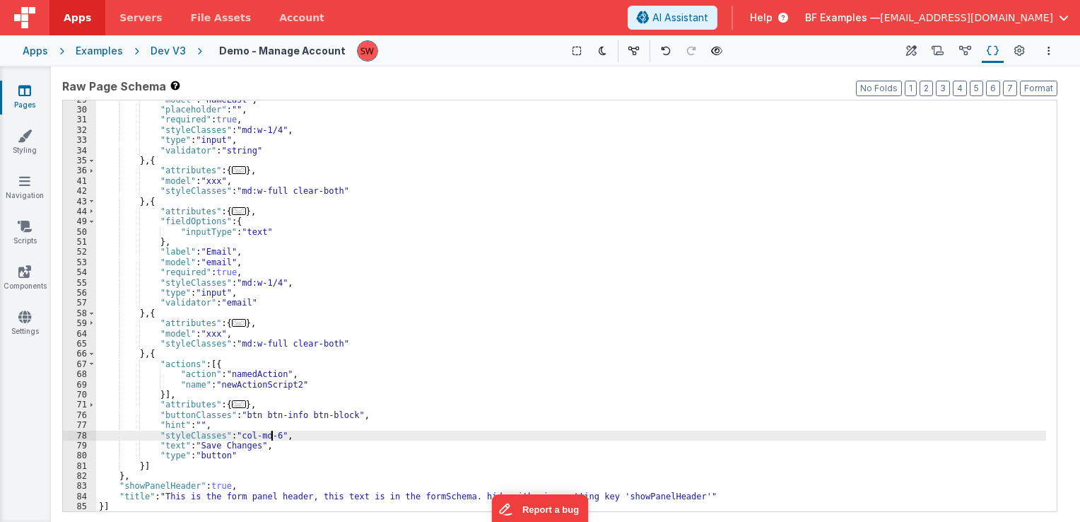
click at [271, 436] on div ""model" : "nameLast" , "placeholder" : "" , "required" : true , "styleClasses" …" at bounding box center [571, 311] width 950 height 432
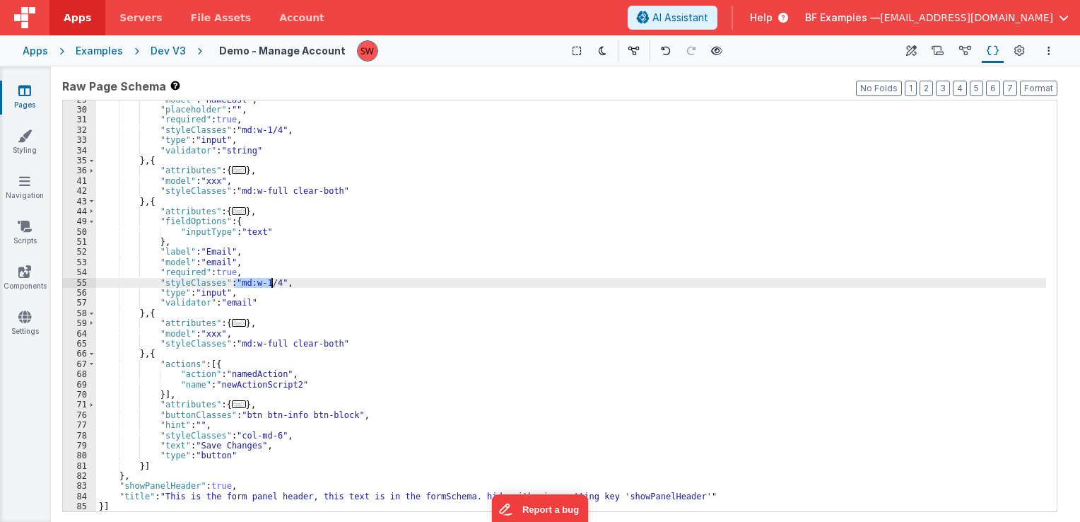
drag, startPoint x: 235, startPoint y: 282, endPoint x: 271, endPoint y: 284, distance: 36.1
click at [271, 284] on div ""model" : "nameLast" , "placeholder" : "" , "required" : true , "styleClasses" …" at bounding box center [571, 311] width 950 height 432
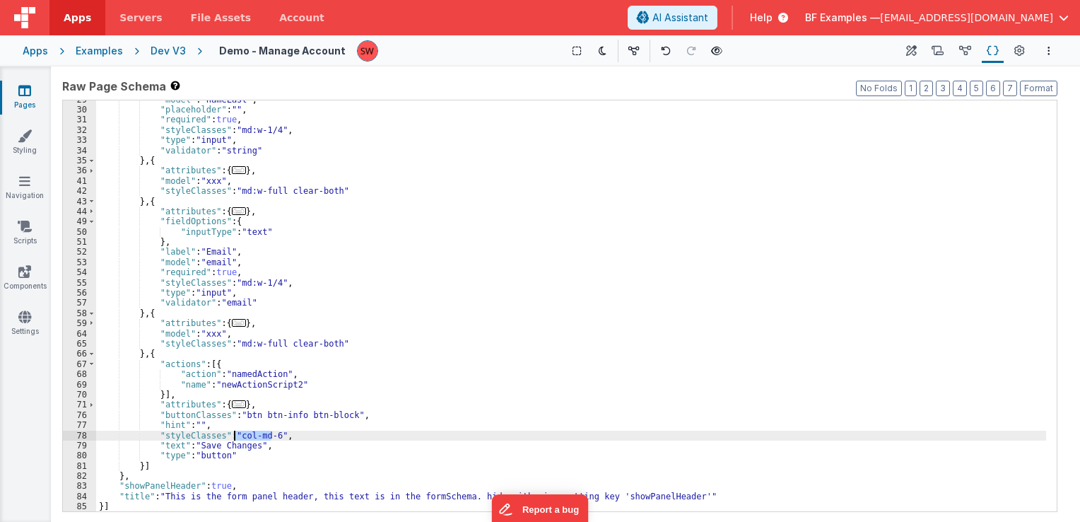
drag, startPoint x: 270, startPoint y: 435, endPoint x: 233, endPoint y: 437, distance: 36.8
click at [233, 437] on div ""model" : "nameLast" , "placeholder" : "" , "required" : true , "styleClasses" …" at bounding box center [571, 311] width 950 height 432
paste textarea
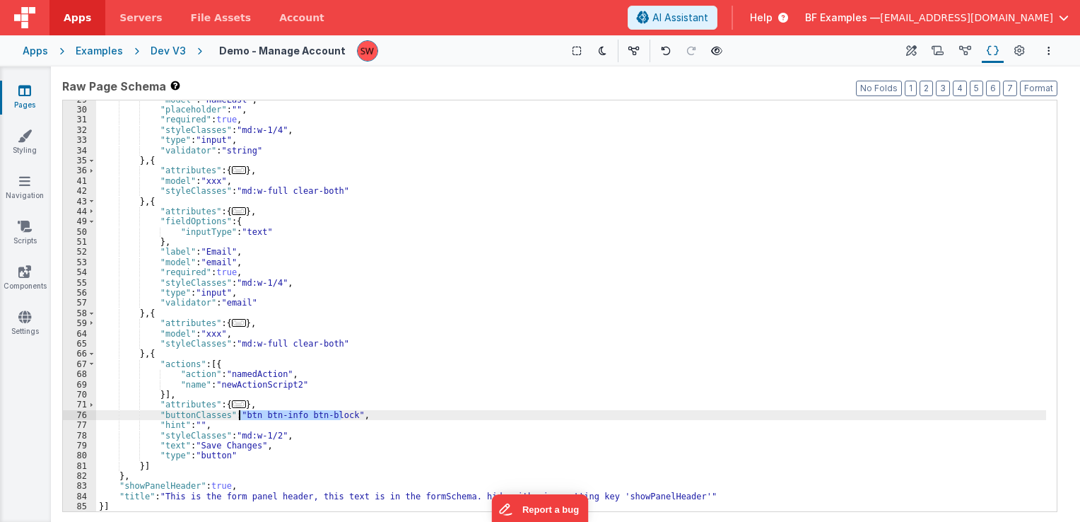
drag, startPoint x: 342, startPoint y: 414, endPoint x: 240, endPoint y: 416, distance: 101.8
click at [240, 416] on div ""model" : "nameLast" , "placeholder" : "" , "required" : true , "styleClasses" …" at bounding box center [571, 311] width 950 height 432
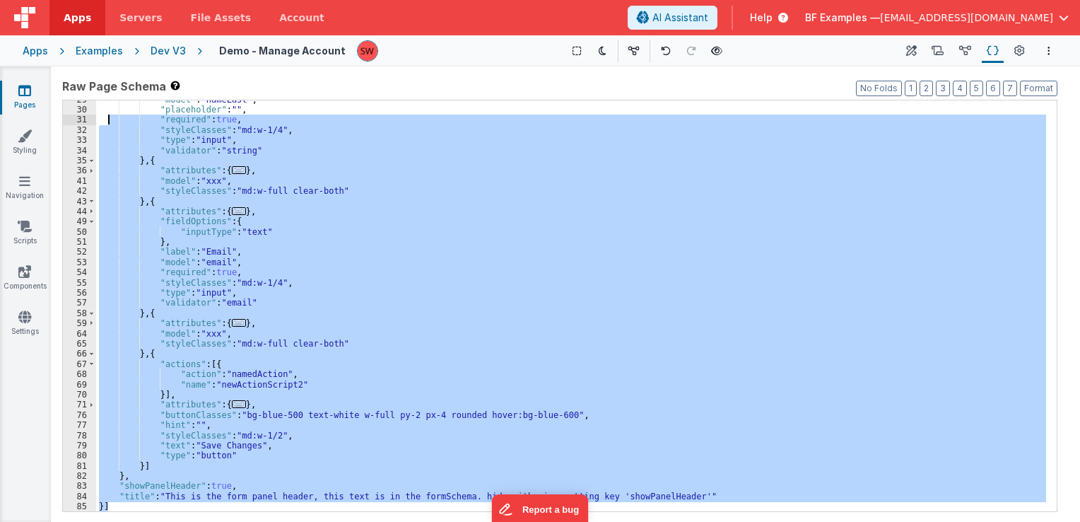
scroll to position [0, 0]
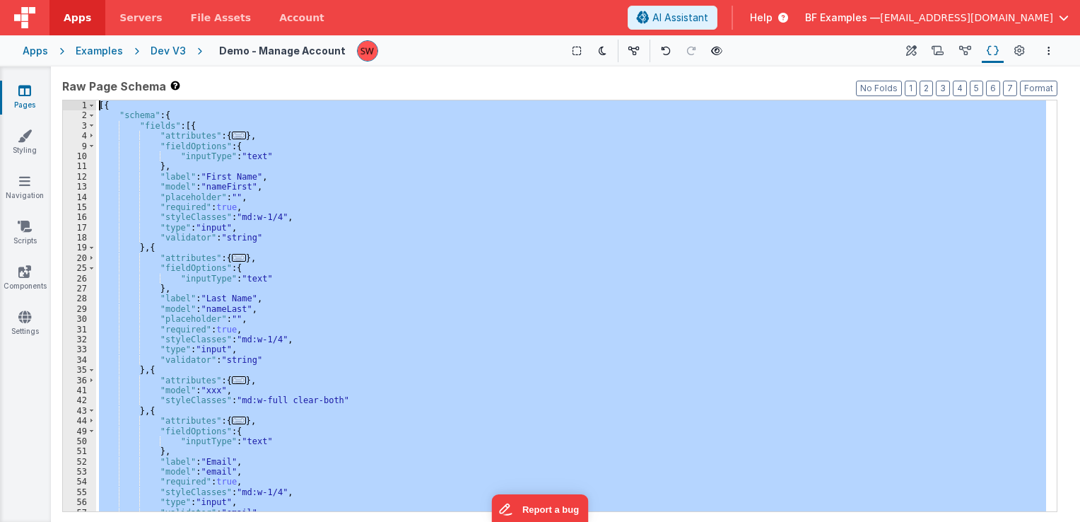
drag, startPoint x: 133, startPoint y: 502, endPoint x: 105, endPoint y: 47, distance: 456.0
click at [105, 47] on div "Apps Servers File Assets Account Some FUTURE Slot AI Assistant Help BF Examples…" at bounding box center [540, 261] width 1080 height 522
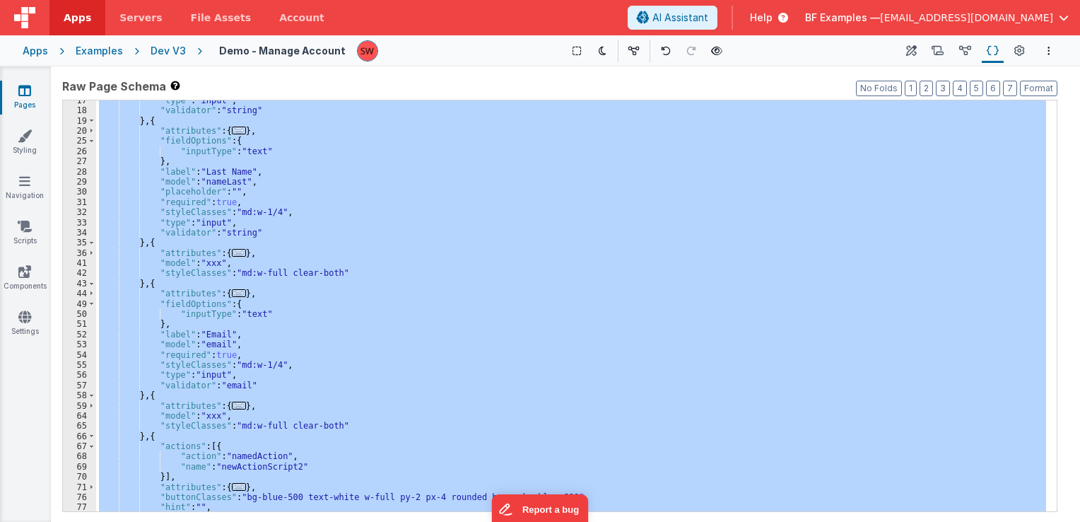
scroll to position [209, 0]
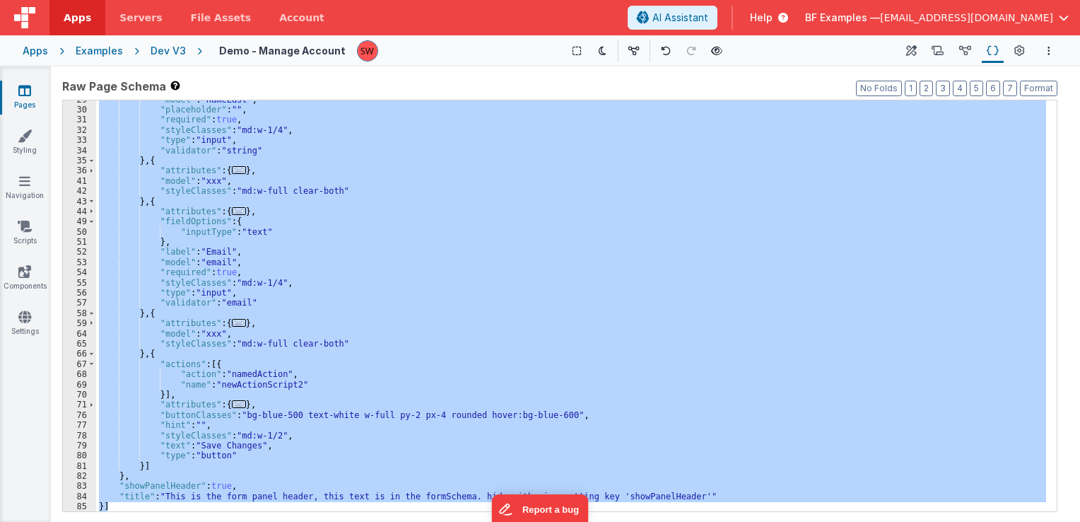
click at [158, 49] on div "Dev V3" at bounding box center [168, 51] width 35 height 14
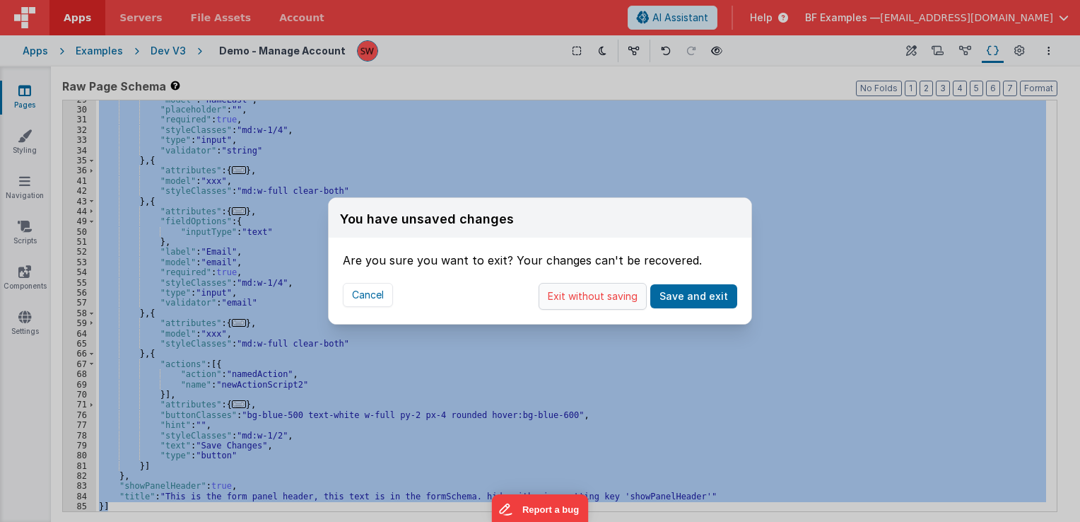
click at [570, 302] on button "Exit without saving" at bounding box center [593, 296] width 108 height 27
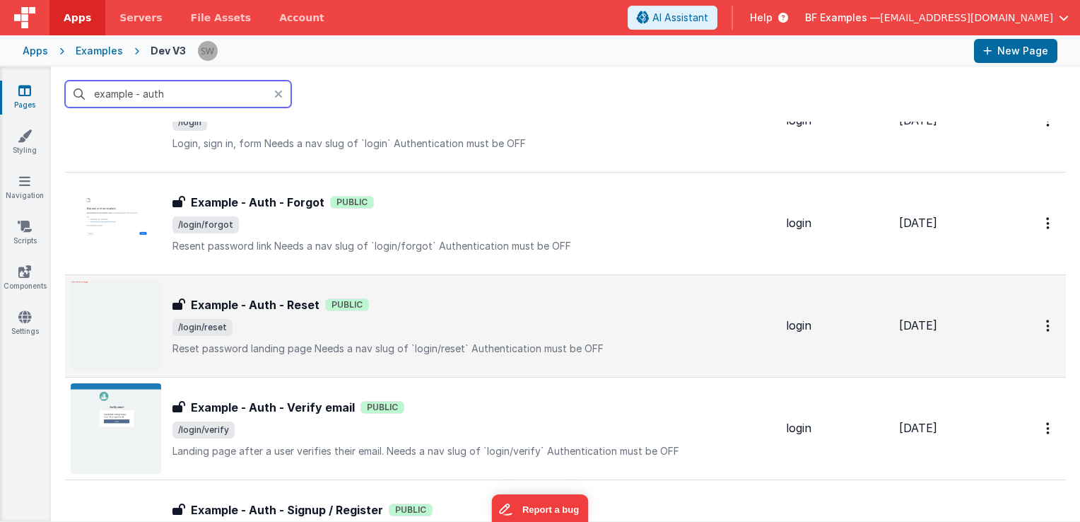
scroll to position [141, 0]
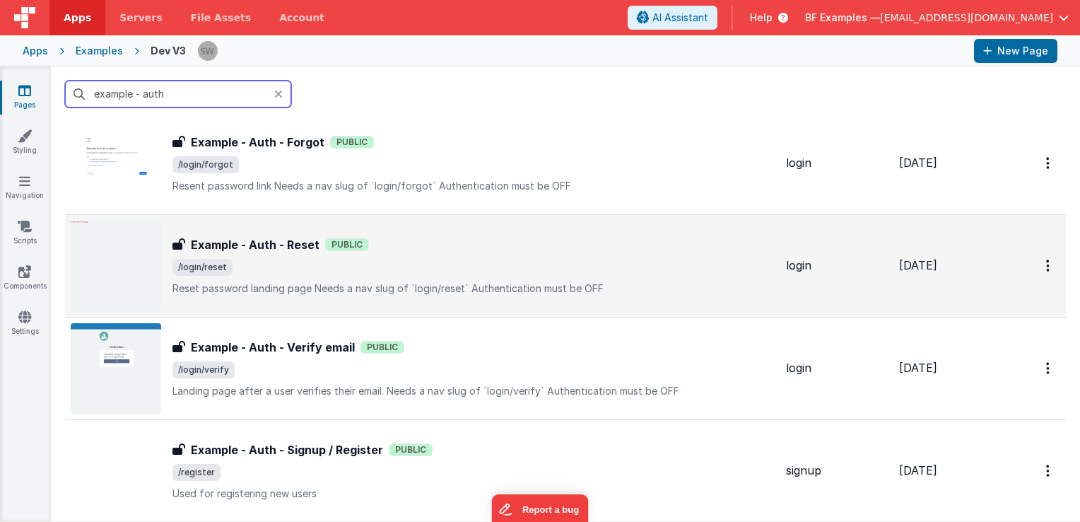
type input "example - auth"
click at [442, 270] on span "/login/reset" at bounding box center [473, 267] width 602 height 17
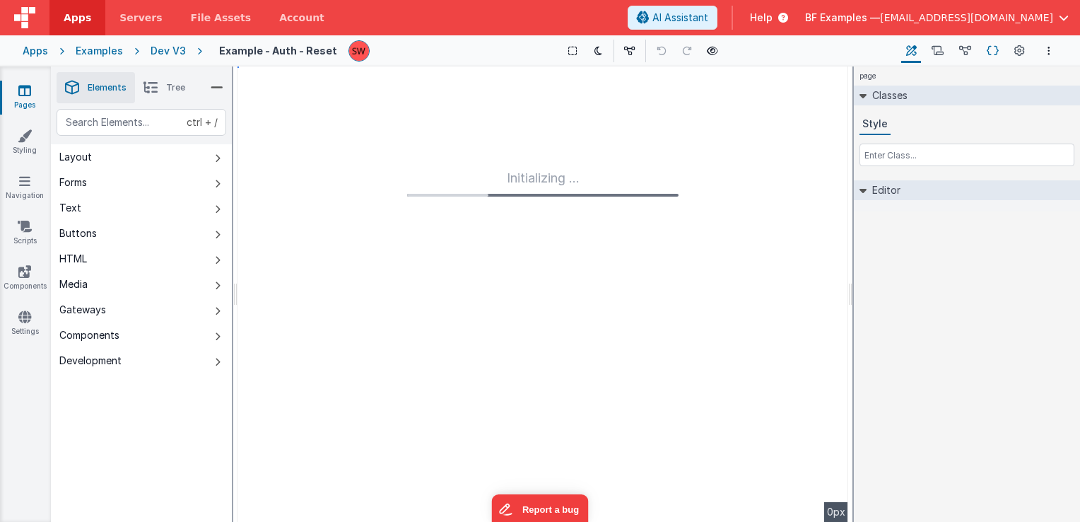
click at [992, 48] on icon at bounding box center [993, 51] width 12 height 15
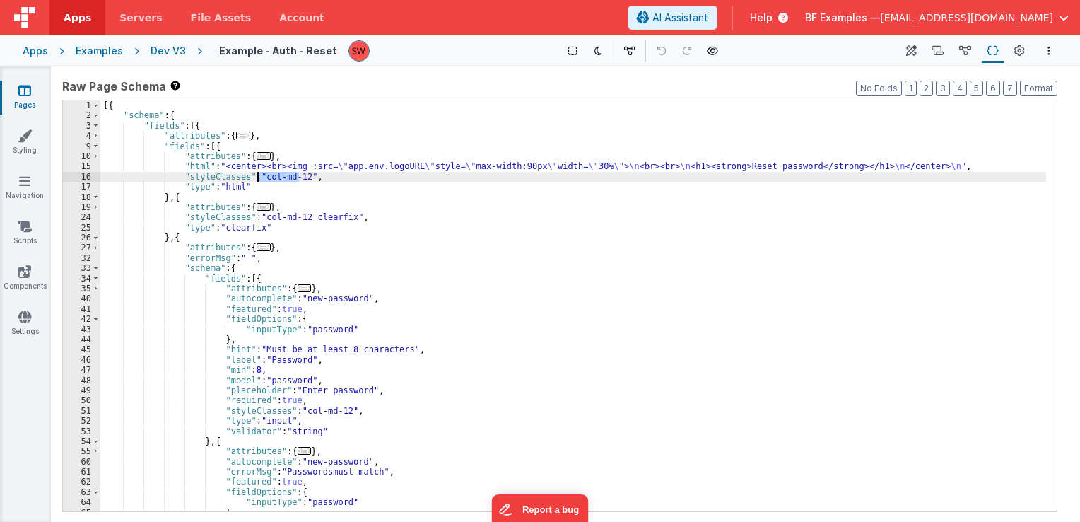
drag, startPoint x: 297, startPoint y: 177, endPoint x: 254, endPoint y: 179, distance: 42.4
click at [254, 179] on div "[{ "schema" : { "fields" : [{ "attributes" : { ... } , "fields" : [{ "attribute…" at bounding box center [573, 316] width 946 height 432
click at [254, 179] on div "[{ "schema" : { "fields" : [{ "attributes" : { ... } , "fields" : [{ "attribute…" at bounding box center [573, 305] width 946 height 411
drag, startPoint x: 258, startPoint y: 180, endPoint x: 299, endPoint y: 179, distance: 41.0
click at [299, 179] on div "[{ "schema" : { "fields" : [{ "attributes" : { ... } , "fields" : [{ "attribute…" at bounding box center [573, 316] width 946 height 432
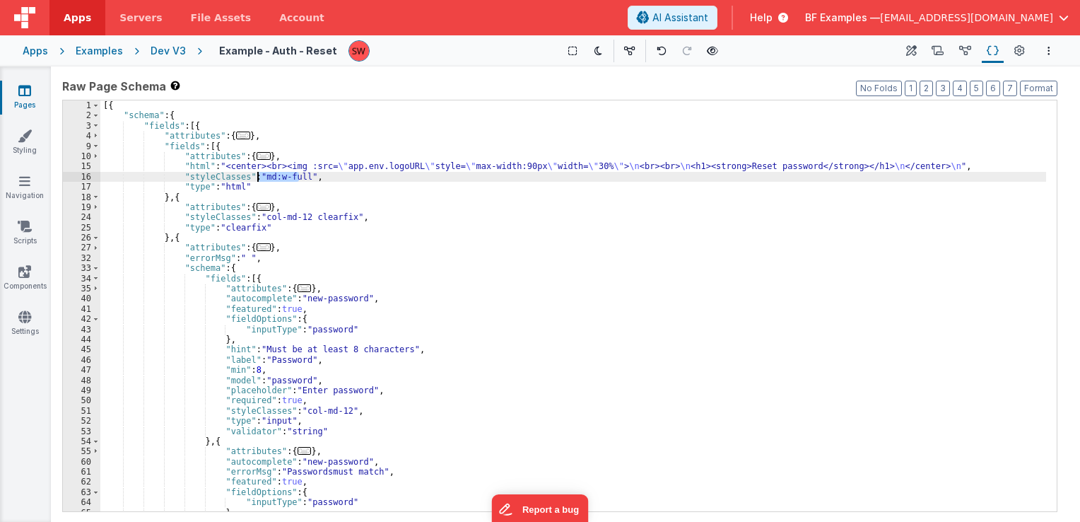
drag, startPoint x: 298, startPoint y: 180, endPoint x: 258, endPoint y: 179, distance: 40.3
click at [258, 179] on div "[{ "schema" : { "fields" : [{ "attributes" : { ... } , "fields" : [{ "attribute…" at bounding box center [573, 316] width 946 height 432
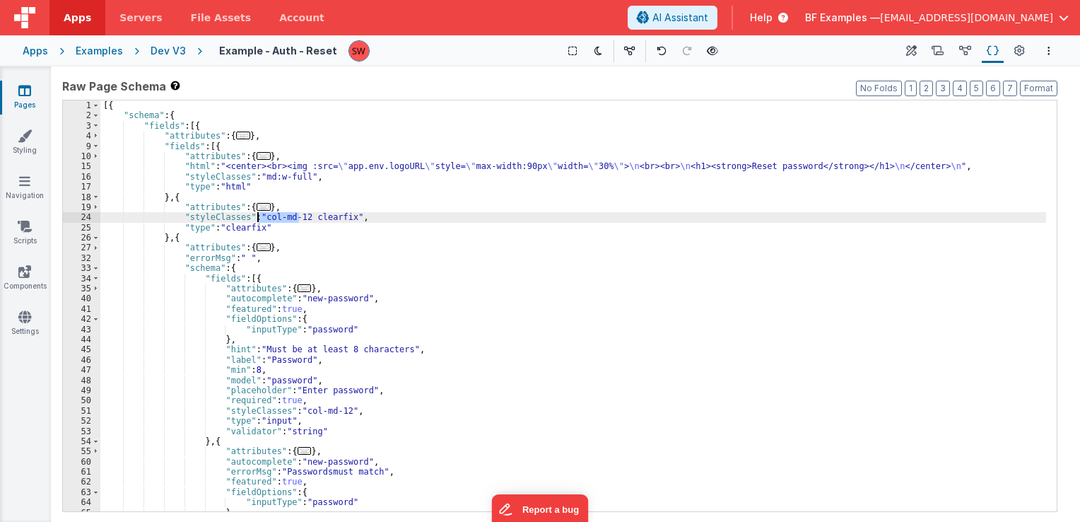
drag, startPoint x: 298, startPoint y: 216, endPoint x: 259, endPoint y: 218, distance: 39.6
click at [259, 218] on div "[{ "schema" : { "fields" : [{ "attributes" : { ... } , "fields" : [{ "attribute…" at bounding box center [573, 316] width 946 height 432
click at [338, 218] on div "[{ "schema" : { "fields" : [{ "attributes" : { ... } , "fields" : [{ "attribute…" at bounding box center [573, 316] width 946 height 432
click at [339, 222] on div "[{ "schema" : { "fields" : [{ "attributes" : { ... } , "fields" : [{ "attribute…" at bounding box center [573, 316] width 946 height 432
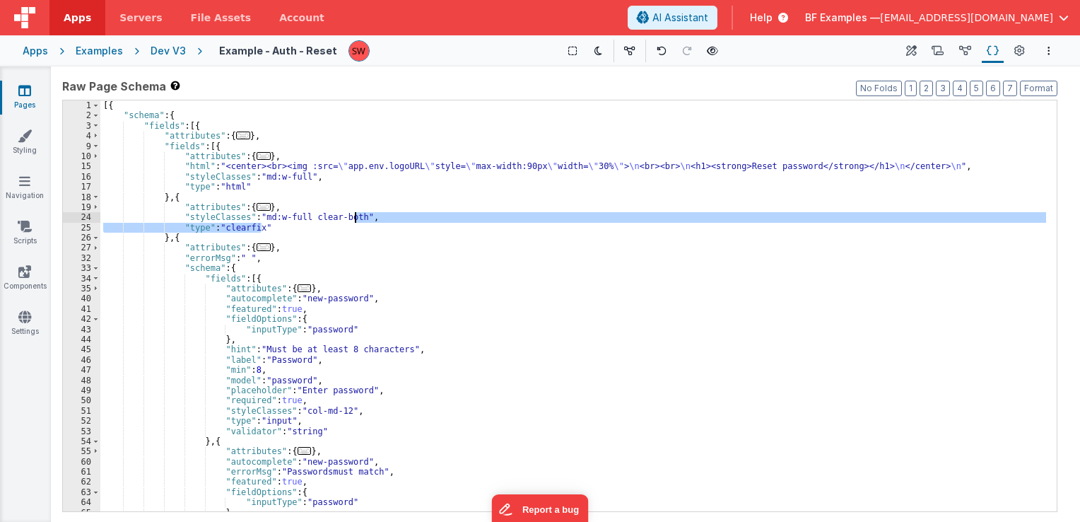
drag, startPoint x: 345, startPoint y: 225, endPoint x: 357, endPoint y: 216, distance: 14.7
click at [357, 216] on div "[{ "schema" : { "fields" : [{ "attributes" : { ... } , "fields" : [{ "attribute…" at bounding box center [573, 316] width 946 height 432
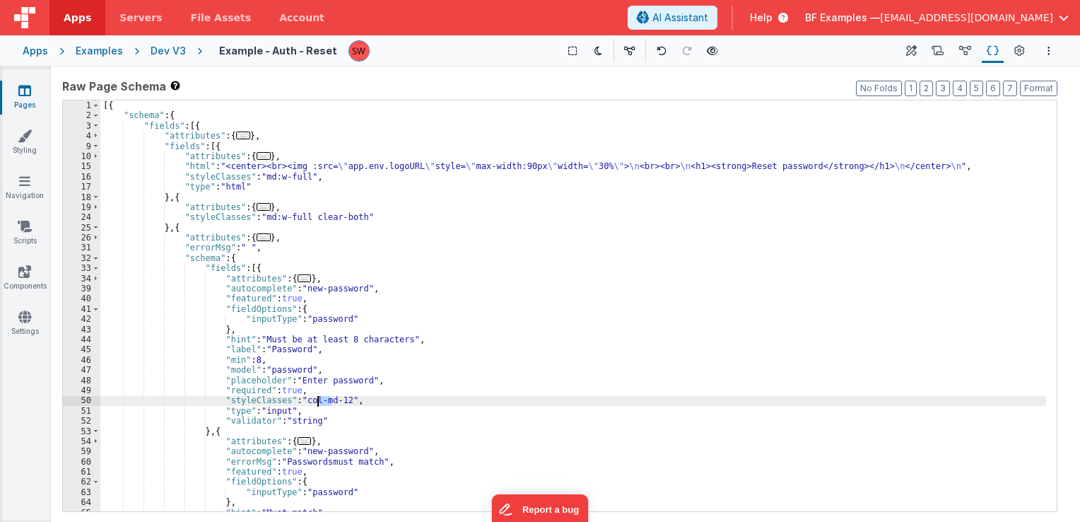
drag, startPoint x: 334, startPoint y: 404, endPoint x: 316, endPoint y: 402, distance: 17.8
click at [316, 402] on div "[{ "schema" : { "fields" : [{ "attributes" : { ... } , "fields" : [{ "attribute…" at bounding box center [573, 316] width 946 height 432
drag, startPoint x: 336, startPoint y: 401, endPoint x: 293, endPoint y: 399, distance: 43.2
click at [293, 399] on div "[{ "schema" : { "fields" : [{ "attributes" : { ... } , "fields" : [{ "attribute…" at bounding box center [573, 316] width 946 height 432
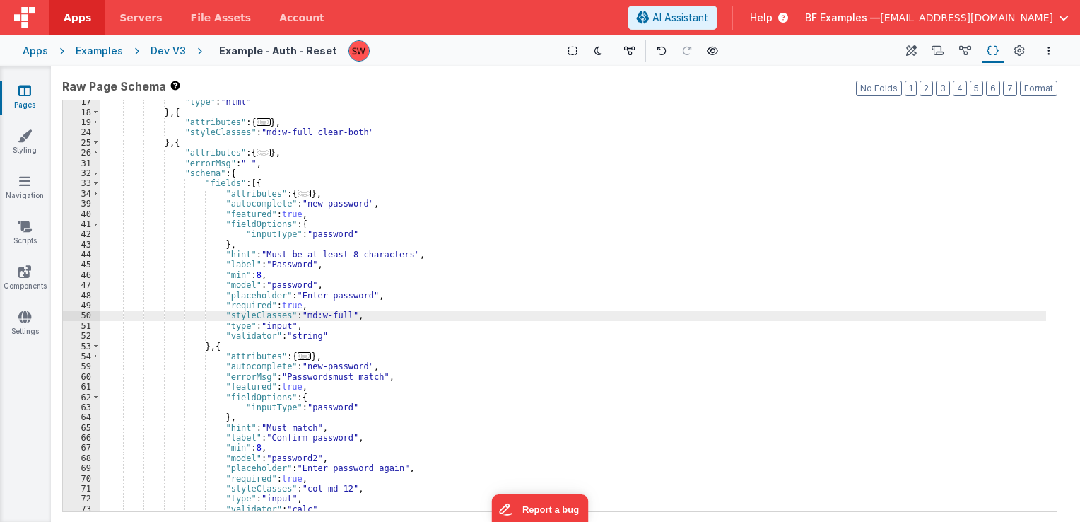
scroll to position [127, 0]
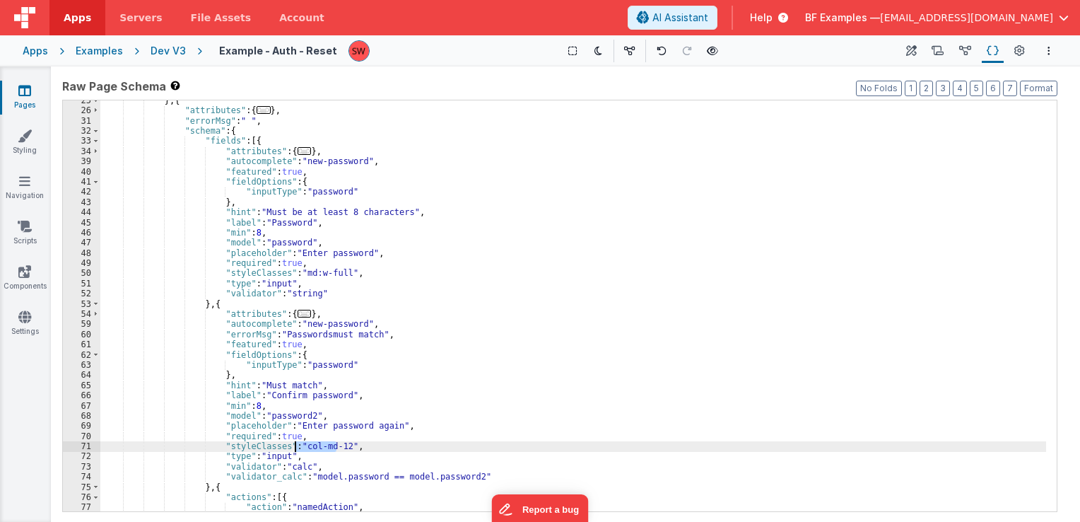
drag, startPoint x: 329, startPoint y: 445, endPoint x: 293, endPoint y: 447, distance: 36.1
click at [293, 447] on div "} , { "attributes" : { ... } , "errorMsg" : " " , "schema" : { "fields" : [{ "a…" at bounding box center [573, 311] width 946 height 432
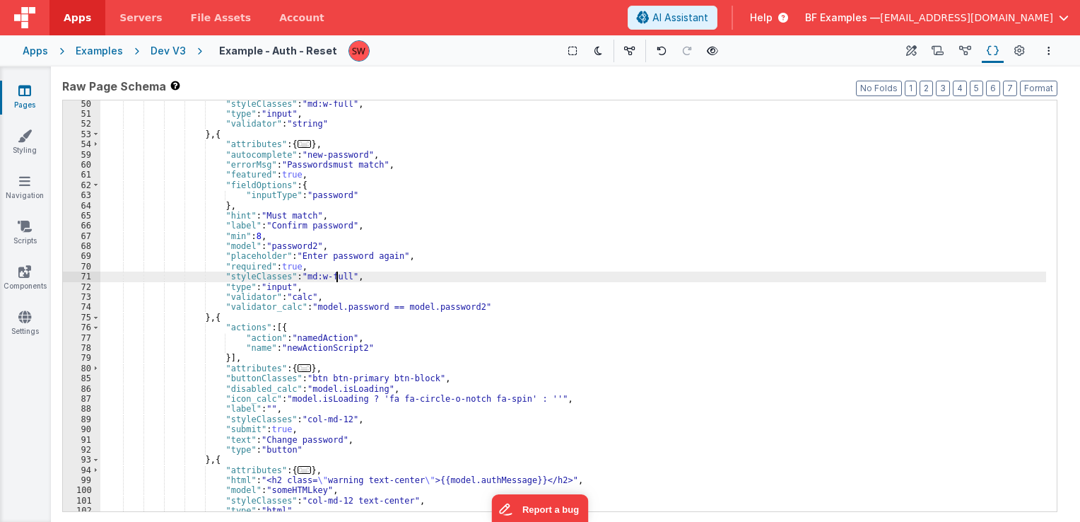
scroll to position [339, 0]
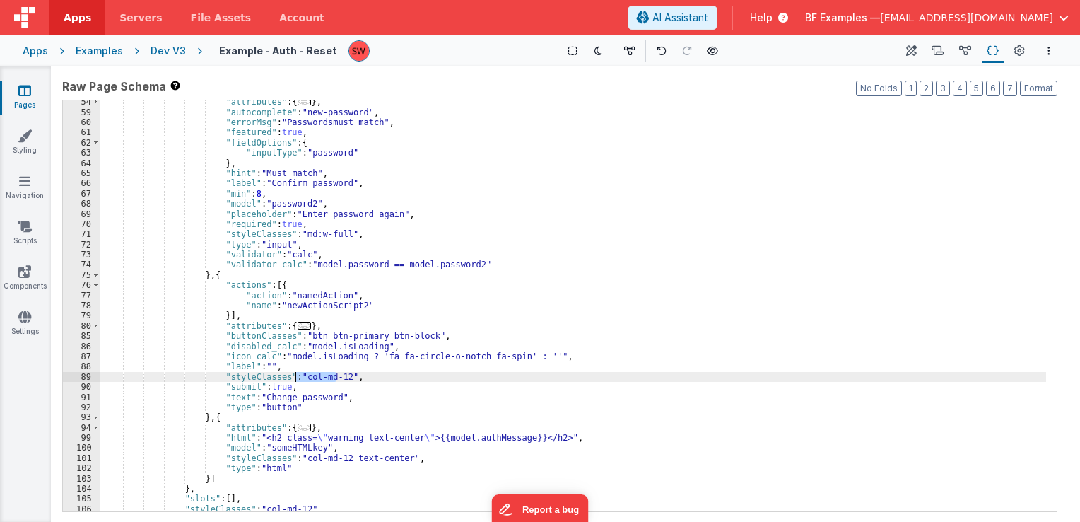
drag, startPoint x: 336, startPoint y: 377, endPoint x: 295, endPoint y: 373, distance: 41.2
click at [295, 373] on div ""attributes" : { ... } , "autocomplete" : "new-password" , "errorMsg" : "Passwo…" at bounding box center [573, 313] width 946 height 432
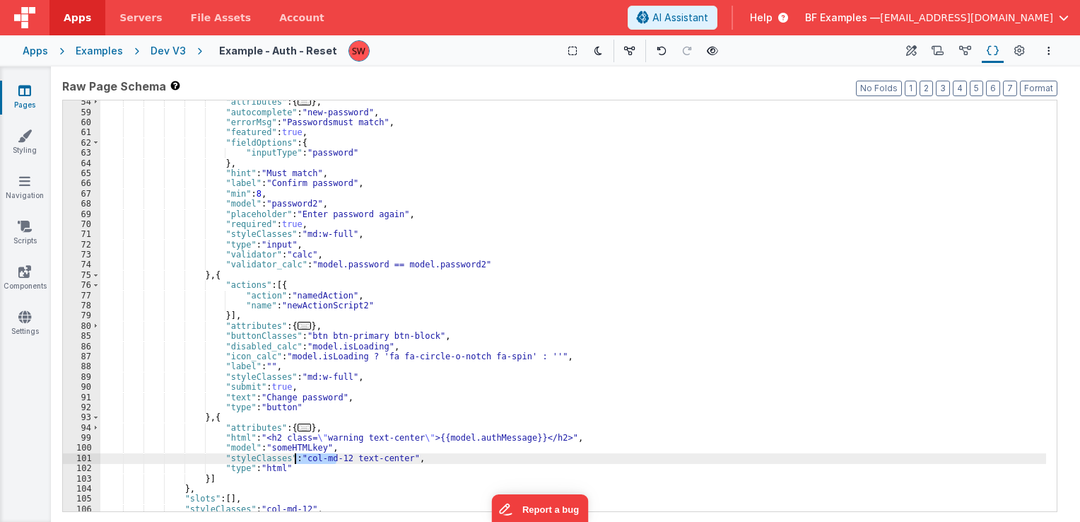
drag, startPoint x: 335, startPoint y: 457, endPoint x: 294, endPoint y: 458, distance: 41.0
click at [294, 458] on div ""attributes" : { ... } , "autocomplete" : "new-password" , "errorMsg" : "Passwo…" at bounding box center [573, 313] width 946 height 432
click at [350, 459] on div ""attributes" : { ... } , "autocomplete" : "new-password" , "errorMsg" : "Passwo…" at bounding box center [573, 313] width 946 height 432
click at [348, 458] on div ""attributes" : { ... } , "autocomplete" : "new-password" , "errorMsg" : "Passwo…" at bounding box center [573, 305] width 946 height 411
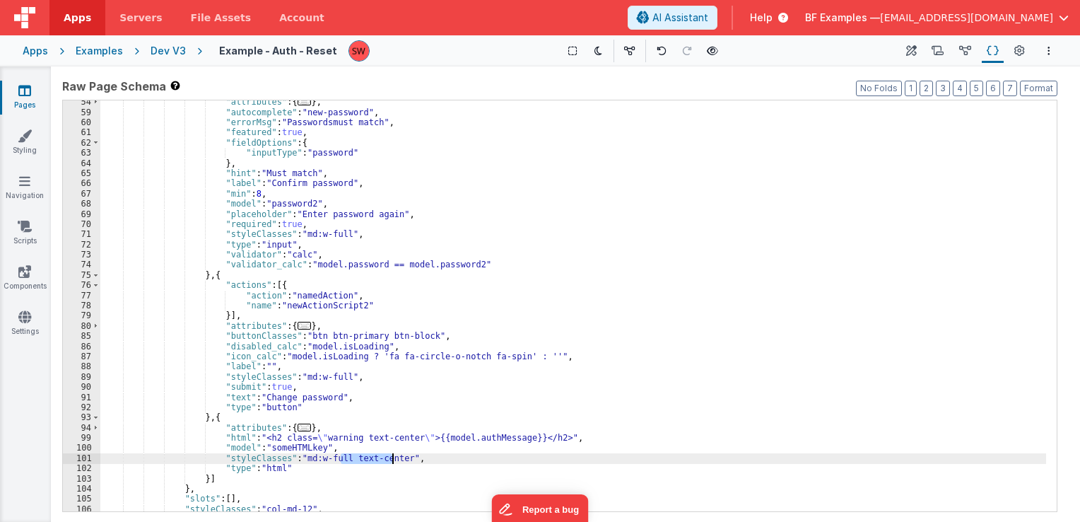
drag, startPoint x: 341, startPoint y: 457, endPoint x: 393, endPoint y: 459, distance: 51.6
click at [393, 459] on div ""attributes" : { ... } , "autocomplete" : "new-password" , "errorMsg" : "Passwo…" at bounding box center [573, 313] width 946 height 432
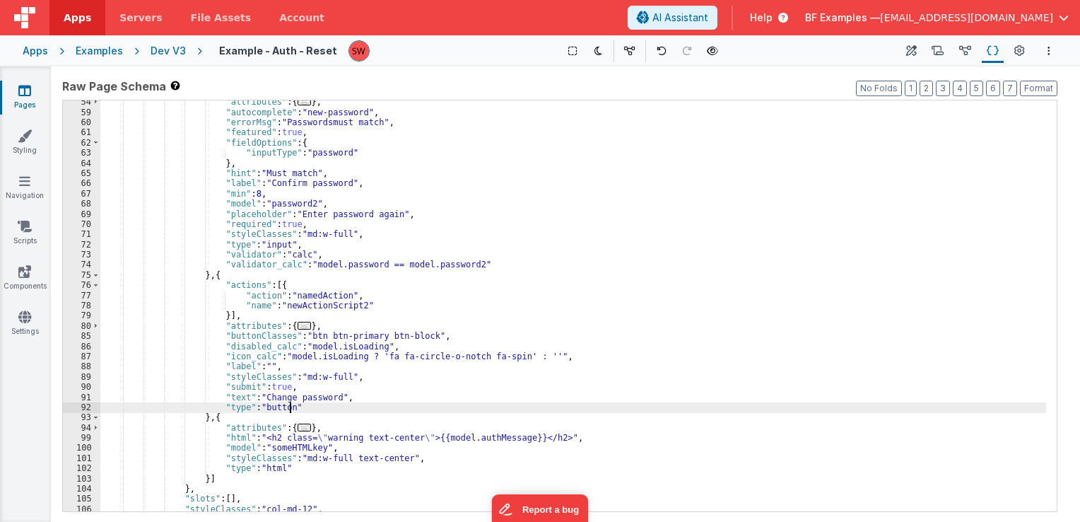
click at [348, 410] on div ""attributes" : { ... } , "autocomplete" : "new-password" , "errorMsg" : "Passwo…" at bounding box center [573, 313] width 946 height 432
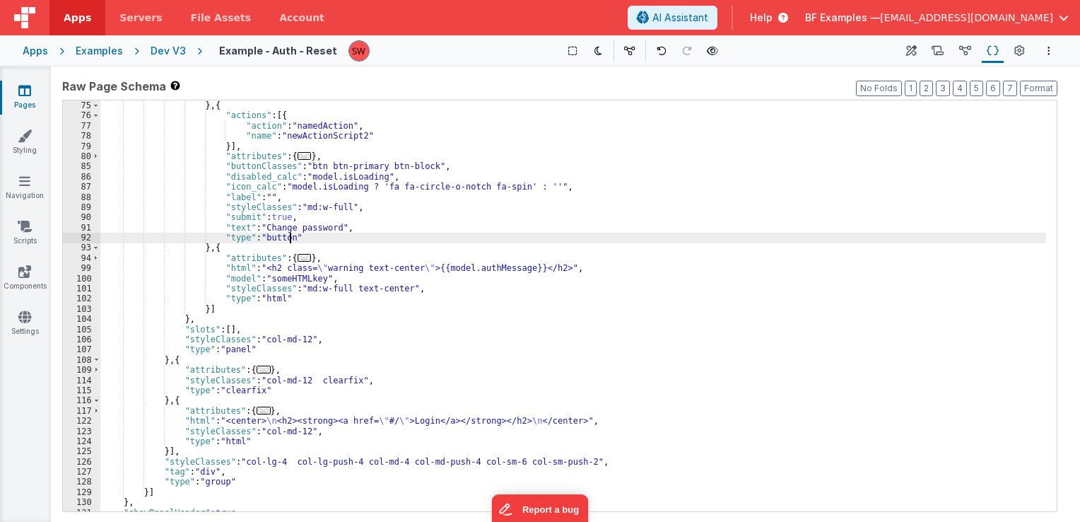
scroll to position [509, 0]
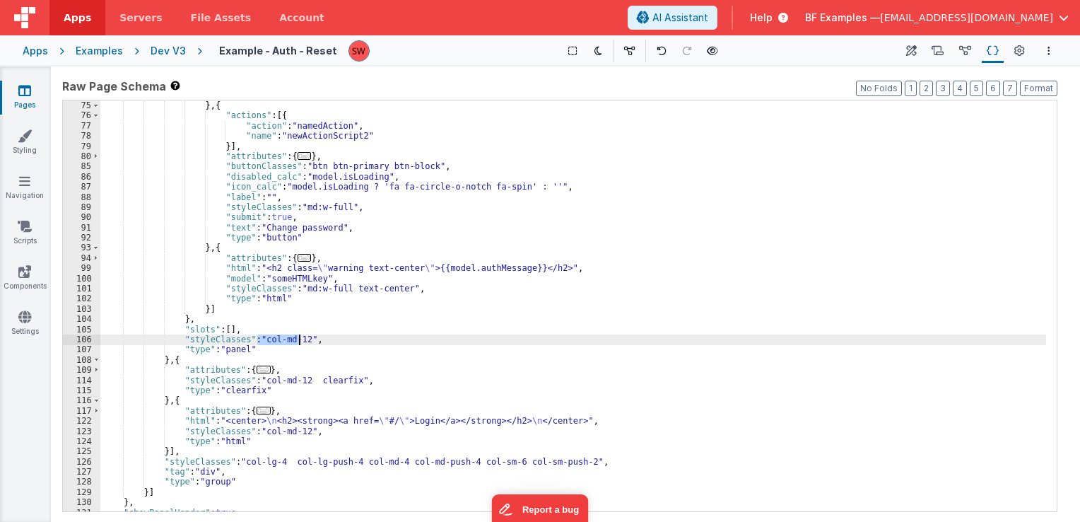
drag, startPoint x: 258, startPoint y: 339, endPoint x: 298, endPoint y: 339, distance: 40.3
click at [298, 339] on div ""validator_calc" : "model.password == model.password2" } , { "actions" : [{ "ac…" at bounding box center [573, 306] width 946 height 432
paste textarea
drag, startPoint x: 258, startPoint y: 338, endPoint x: 299, endPoint y: 342, distance: 41.2
click at [299, 342] on div ""validator_calc" : "model.password == model.password2" } , { "actions" : [{ "ac…" at bounding box center [573, 306] width 946 height 432
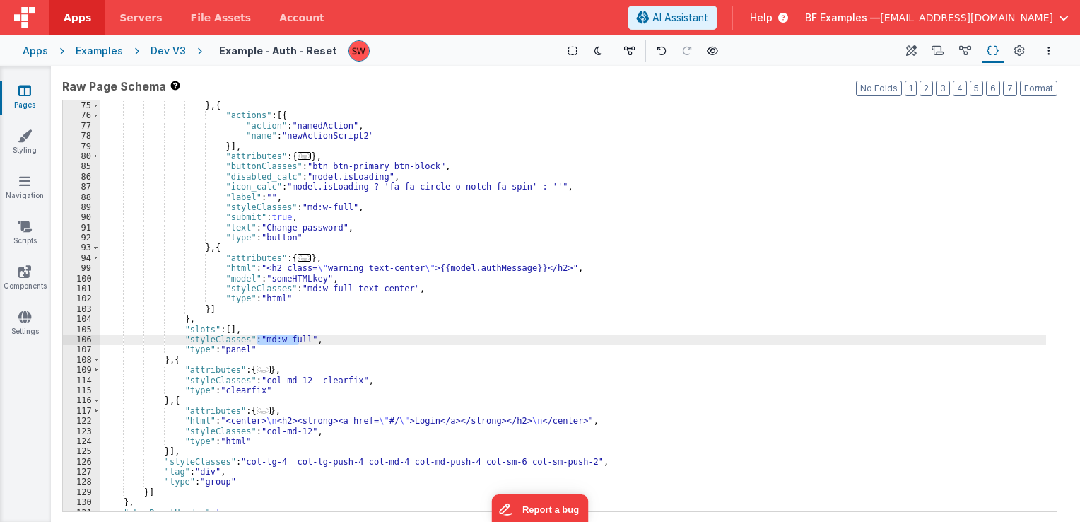
scroll to position [535, 0]
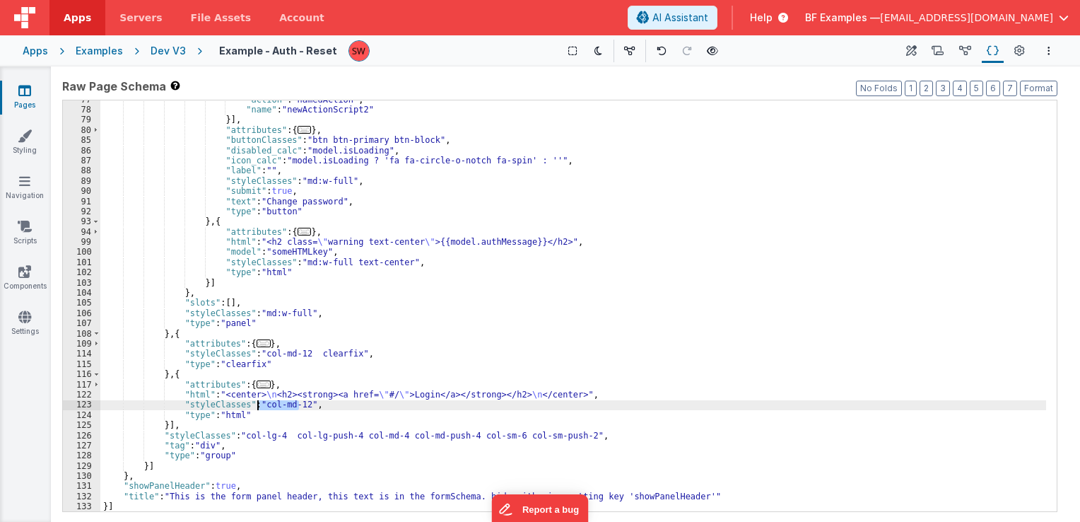
drag, startPoint x: 297, startPoint y: 405, endPoint x: 259, endPoint y: 404, distance: 38.2
click at [259, 404] on div ""action" : "namedAction" , "name" : "newActionScript2" }] , "attributes" : { ..…" at bounding box center [573, 311] width 946 height 432
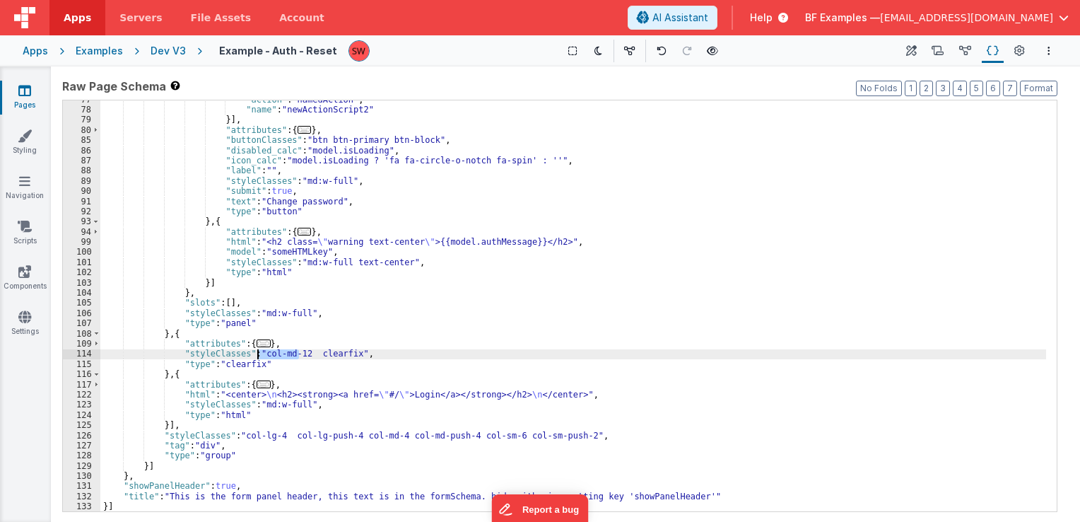
drag, startPoint x: 298, startPoint y: 350, endPoint x: 257, endPoint y: 355, distance: 41.3
click at [257, 355] on div ""action" : "namedAction" , "name" : "newActionScript2" }] , "attributes" : { ..…" at bounding box center [573, 311] width 946 height 432
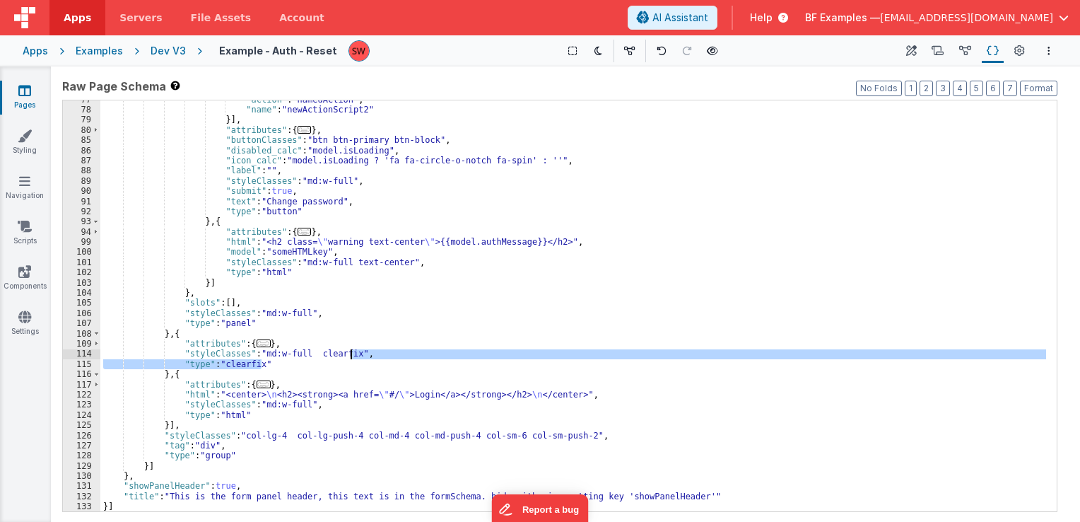
drag, startPoint x: 324, startPoint y: 367, endPoint x: 351, endPoint y: 355, distance: 29.4
click at [351, 355] on div ""action" : "namedAction" , "name" : "newActionScript2" }] , "attributes" : { ..…" at bounding box center [573, 311] width 946 height 432
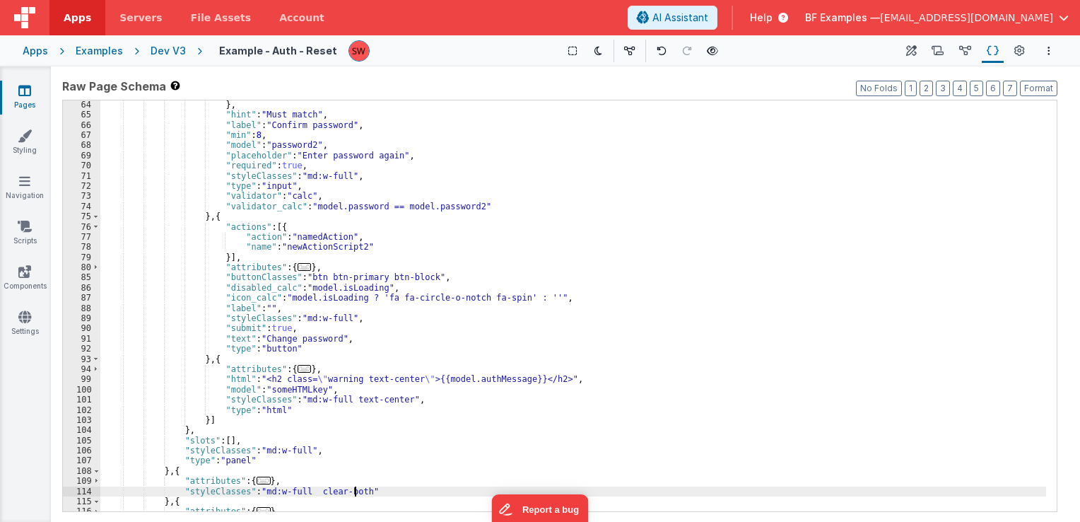
scroll to position [398, 0]
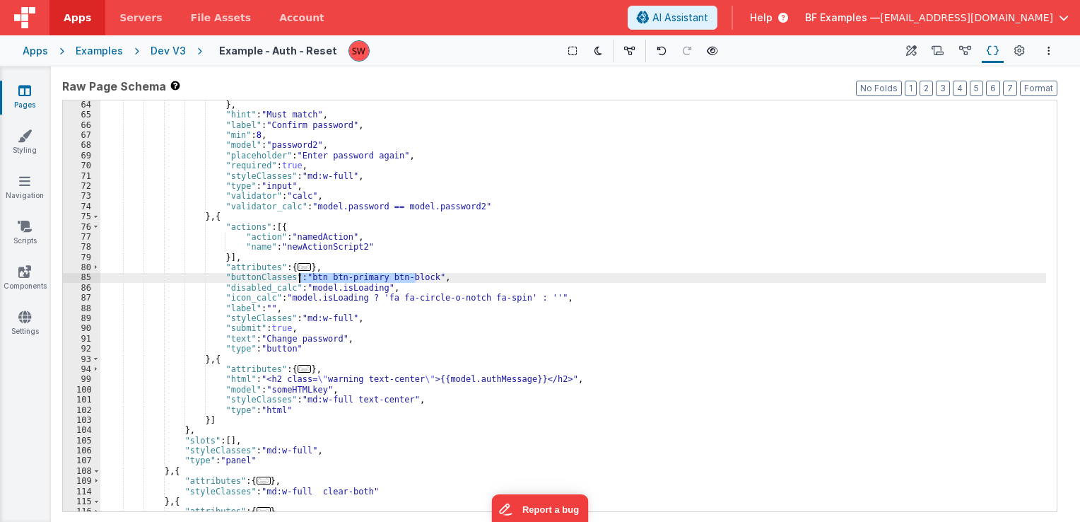
drag, startPoint x: 410, startPoint y: 279, endPoint x: 300, endPoint y: 278, distance: 110.3
click at [300, 278] on div "} , "hint" : "Must match" , "label" : "Confirm password" , "min" : 8 , "model" …" at bounding box center [573, 316] width 946 height 432
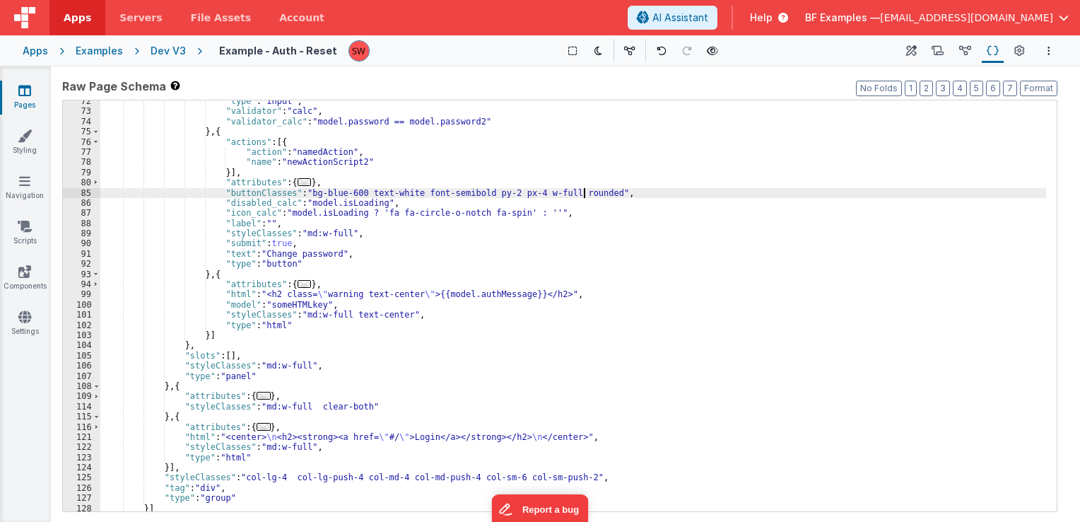
scroll to position [525, 0]
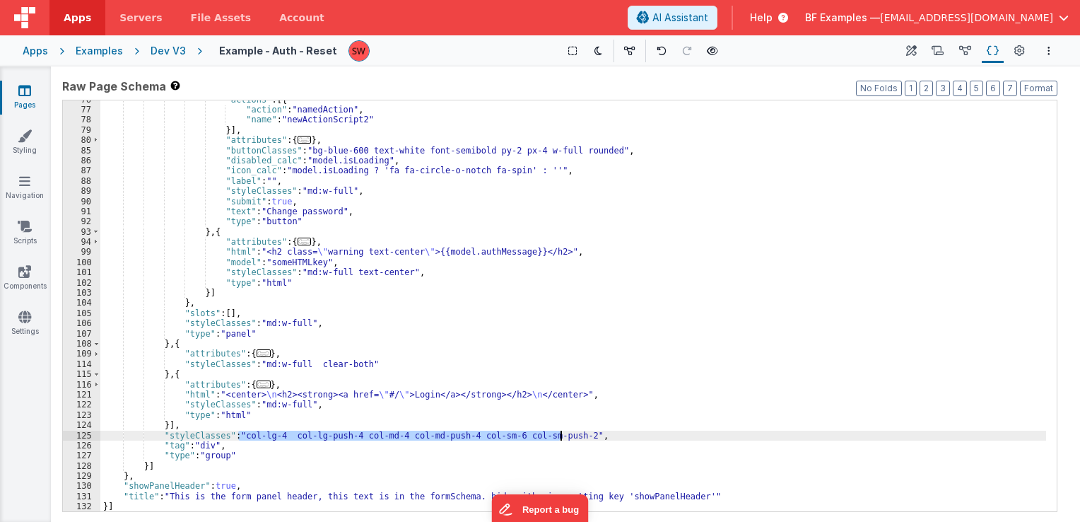
drag, startPoint x: 239, startPoint y: 434, endPoint x: 560, endPoint y: 435, distance: 320.9
click at [560, 435] on div ""actions" : [{ "action" : "namedAction" , "name" : "newActionScript2" }] , "att…" at bounding box center [573, 311] width 946 height 432
drag, startPoint x: 560, startPoint y: 436, endPoint x: 240, endPoint y: 435, distance: 319.5
click at [240, 435] on div ""actions" : [{ "action" : "namedAction" , "name" : "newActionScript2" }] , "att…" at bounding box center [573, 311] width 946 height 432
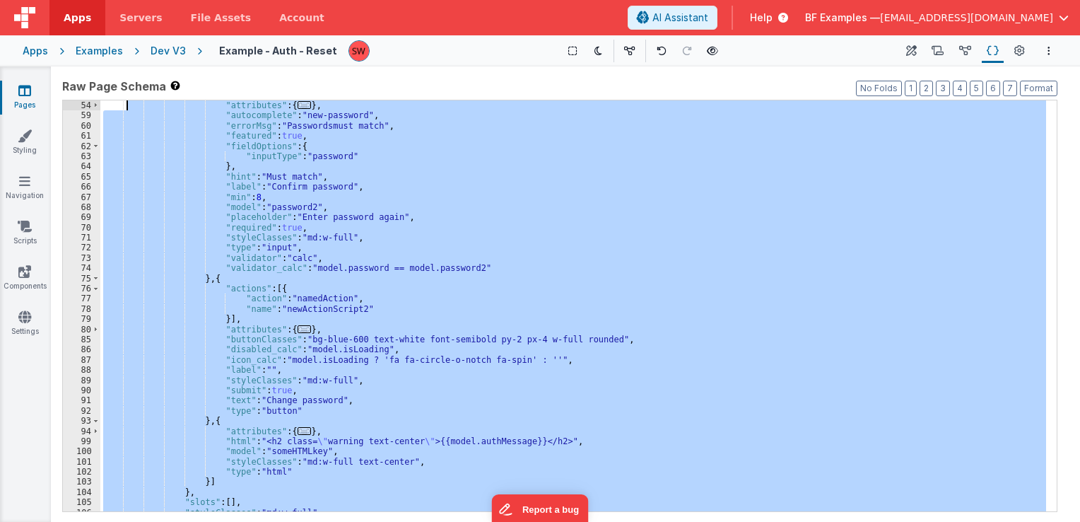
scroll to position [0, 0]
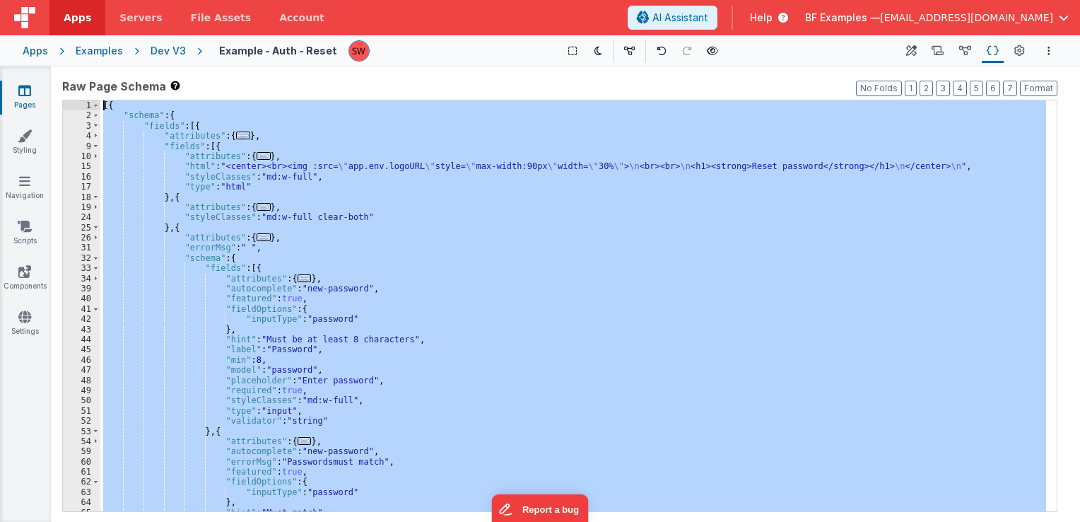
drag, startPoint x: 165, startPoint y: 503, endPoint x: 115, endPoint y: 49, distance: 457.2
click at [115, 49] on div "Apps Servers File Assets Account Some FUTURE Slot AI Assistant Help BF Examples…" at bounding box center [540, 261] width 1080 height 522
click at [161, 49] on div "Dev V3" at bounding box center [168, 51] width 35 height 14
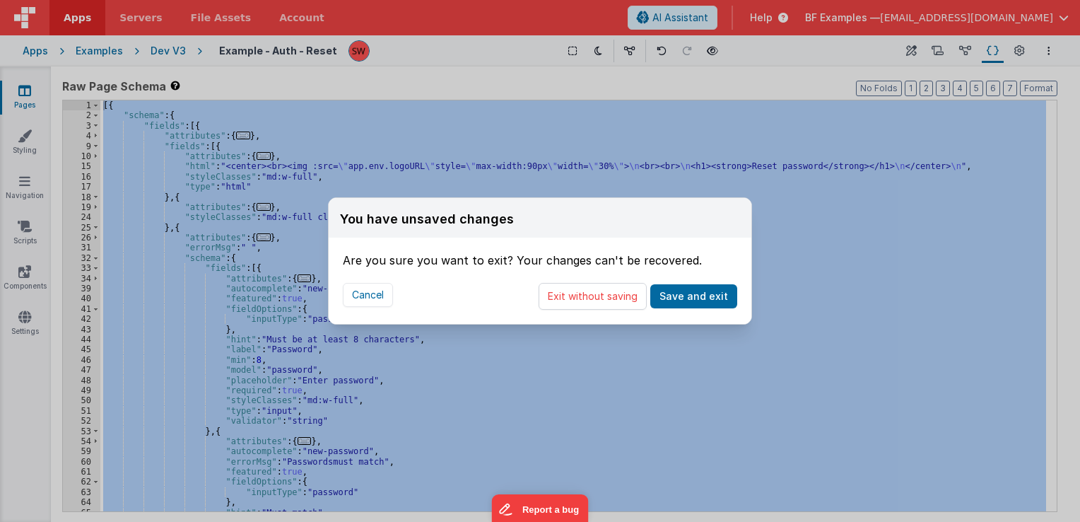
drag, startPoint x: 578, startPoint y: 302, endPoint x: 276, endPoint y: 120, distance: 353.2
click at [578, 304] on button "Exit without saving" at bounding box center [593, 296] width 108 height 27
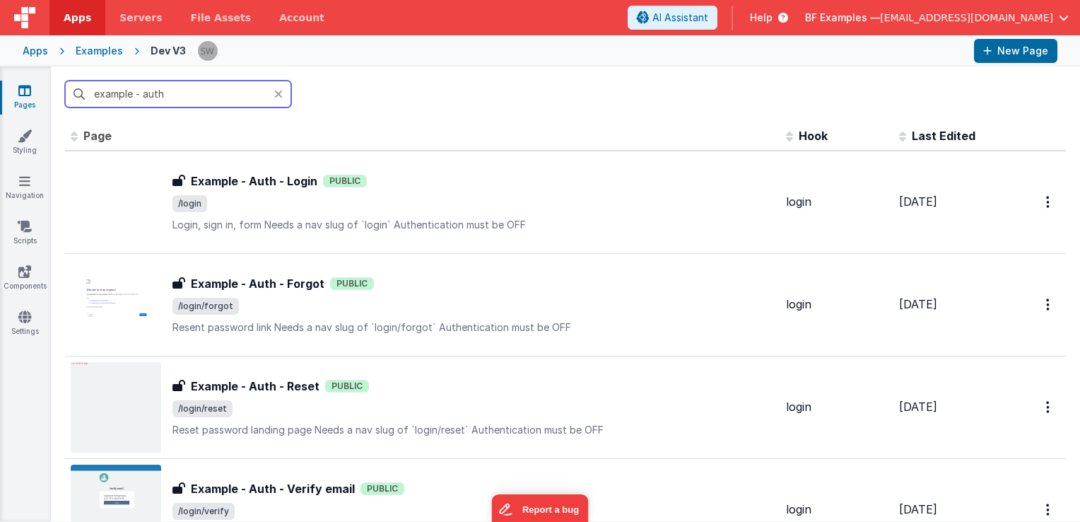
click at [179, 97] on input "example - auth" at bounding box center [178, 94] width 226 height 27
click at [164, 95] on input "example - auth" at bounding box center [178, 94] width 226 height 27
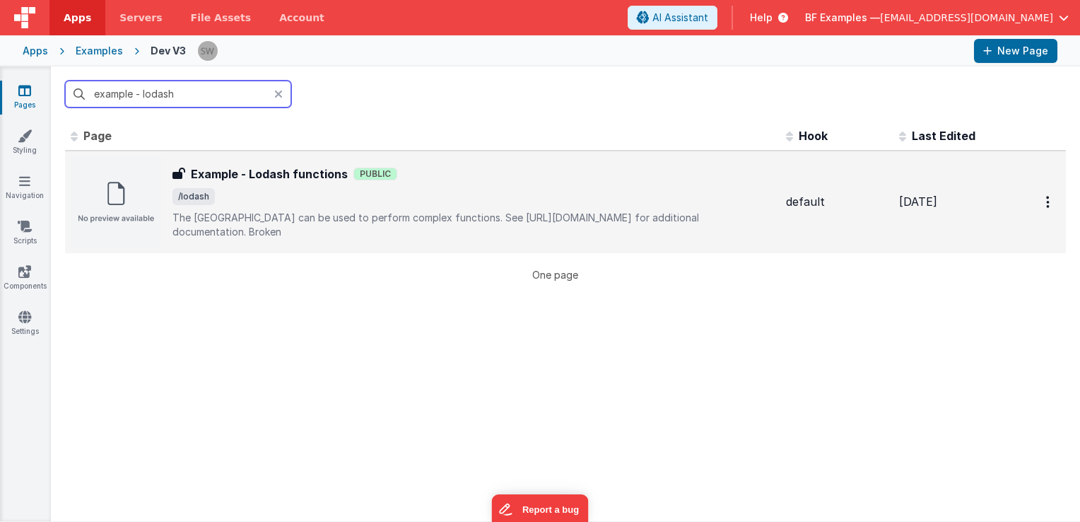
type input "example - lodash"
click at [545, 216] on div "Example - Lodash functions Example - Lodash functions Public /lodash The [GEOGR…" at bounding box center [473, 202] width 602 height 74
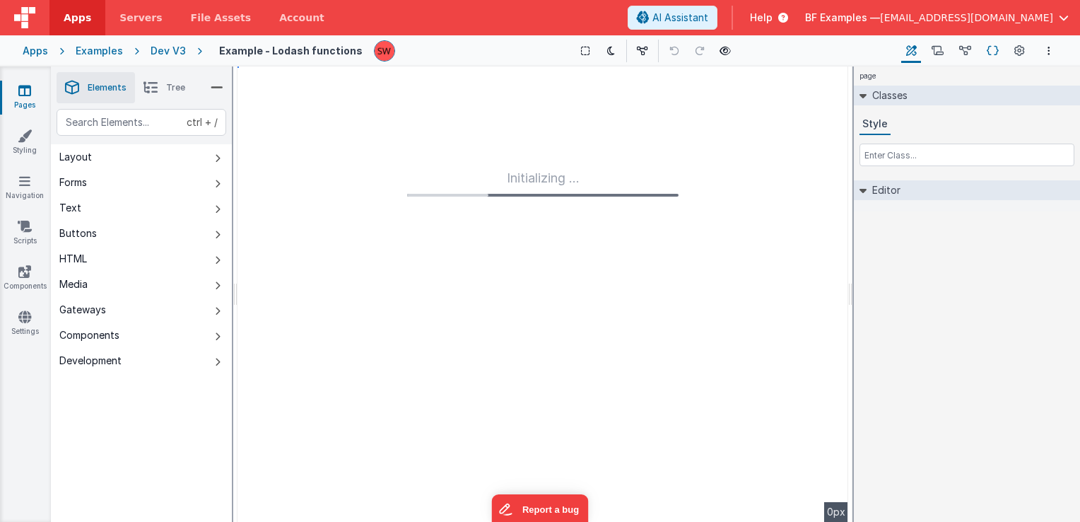
click at [989, 55] on icon at bounding box center [993, 51] width 12 height 15
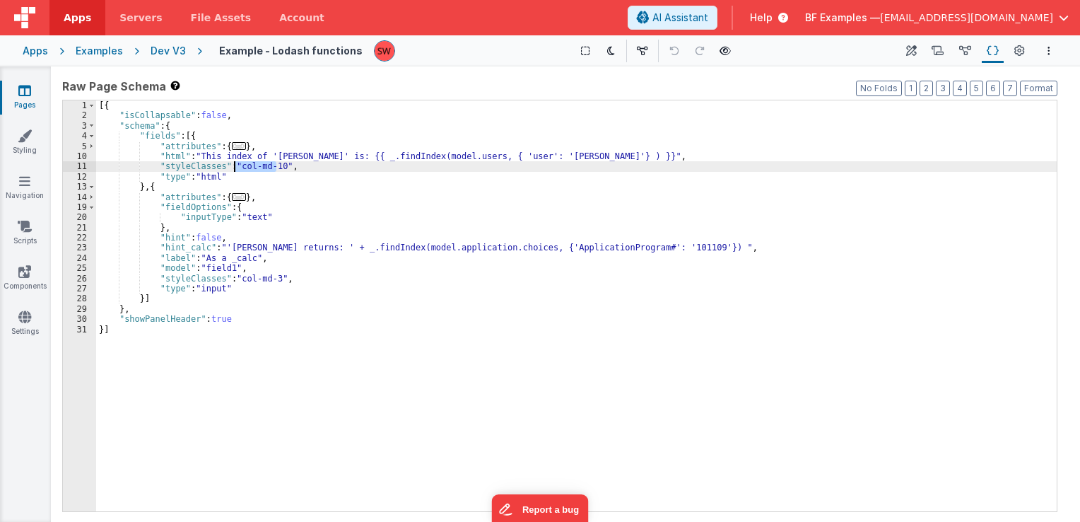
drag, startPoint x: 276, startPoint y: 167, endPoint x: 235, endPoint y: 168, distance: 40.3
click at [235, 168] on div "[{ "isCollapsable" : false , "schema" : { "fields" : [{ "attributes" : { ... } …" at bounding box center [576, 316] width 960 height 432
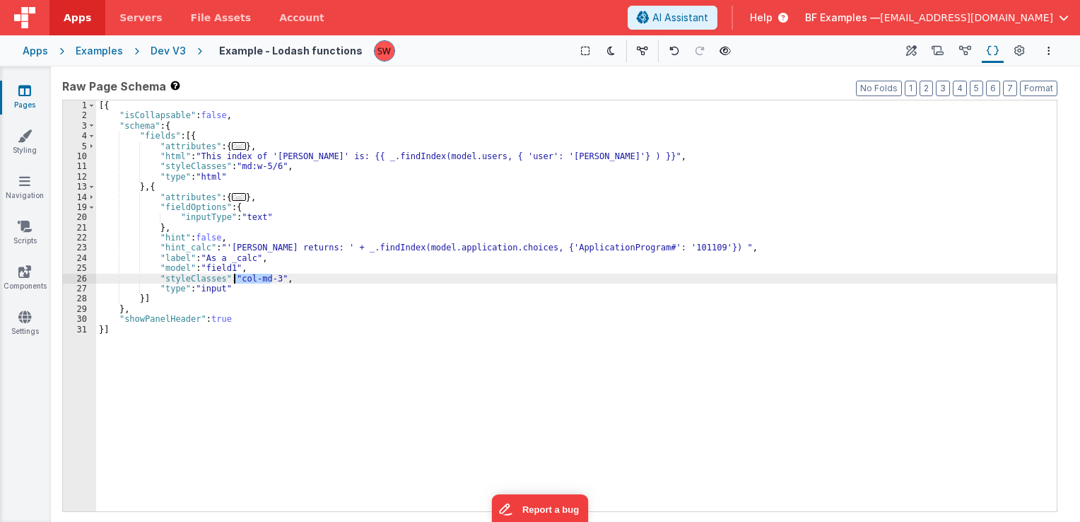
drag, startPoint x: 271, startPoint y: 281, endPoint x: 233, endPoint y: 278, distance: 38.3
click at [233, 278] on div "[{ "isCollapsable" : false , "schema" : { "fields" : [{ "attributes" : { ... } …" at bounding box center [576, 316] width 960 height 432
click at [167, 55] on div "Dev V3" at bounding box center [168, 51] width 35 height 14
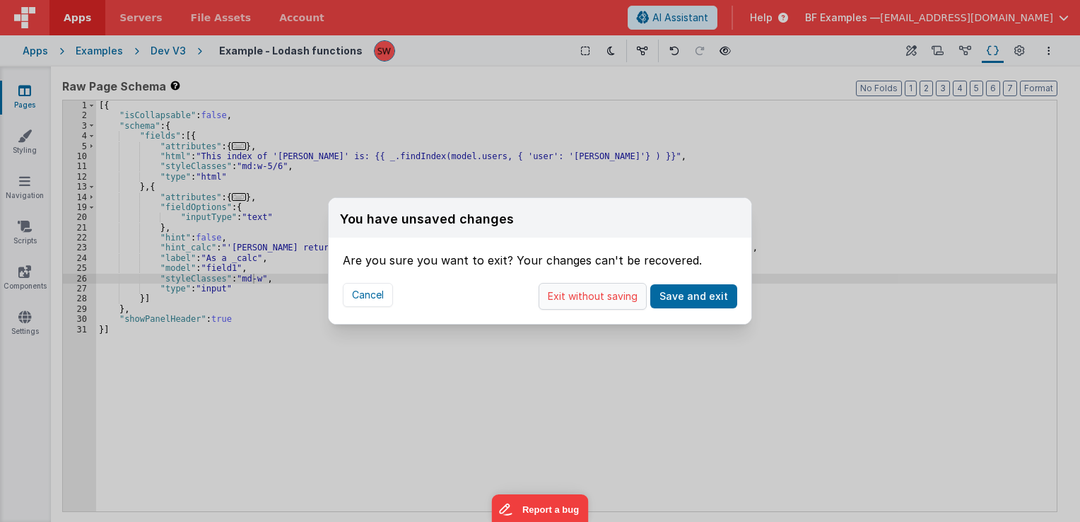
click at [577, 301] on button "Exit without saving" at bounding box center [593, 296] width 108 height 27
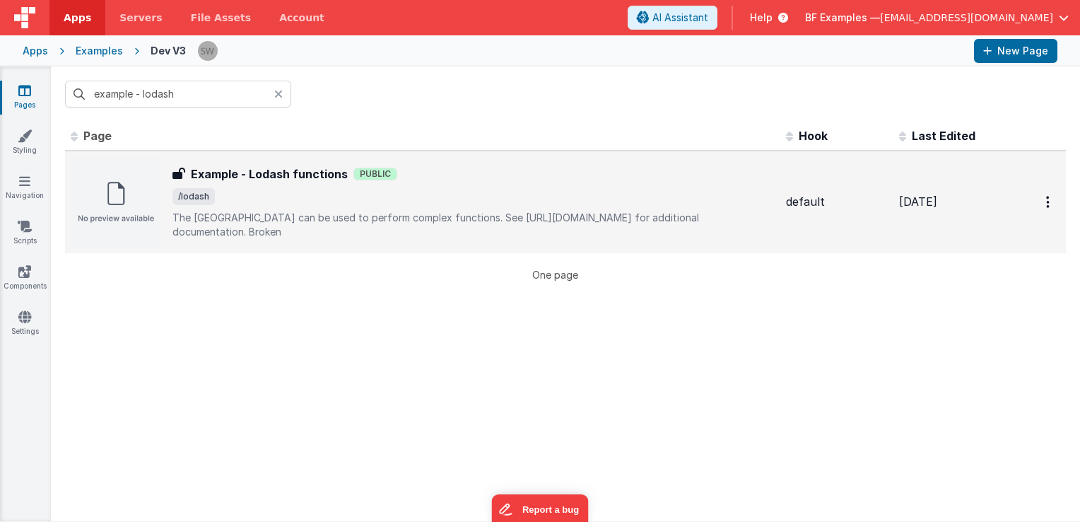
click at [390, 214] on div "Example - Lodash functions Example - Lodash functions Public /lodash The [GEOGR…" at bounding box center [473, 202] width 602 height 74
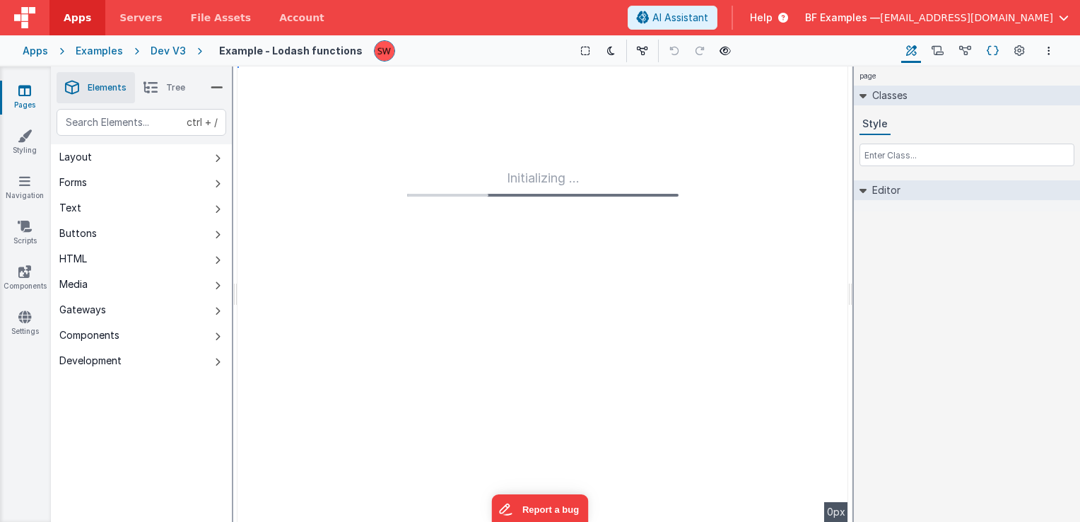
click at [993, 53] on icon at bounding box center [993, 51] width 12 height 15
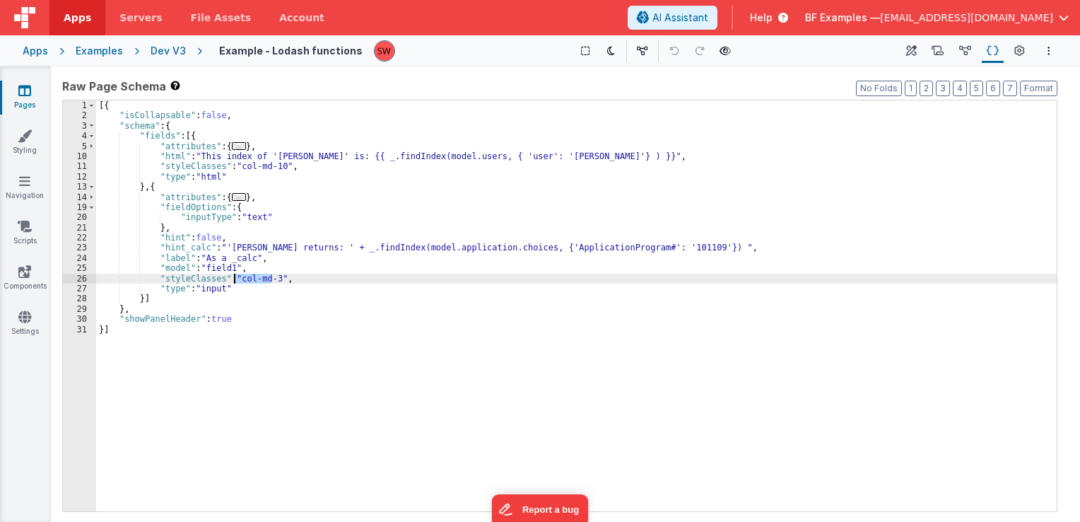
drag, startPoint x: 269, startPoint y: 280, endPoint x: 234, endPoint y: 280, distance: 35.3
click at [234, 280] on div "[{ "isCollapsable" : false , "schema" : { "fields" : [{ "attributes" : { ... } …" at bounding box center [576, 316] width 960 height 432
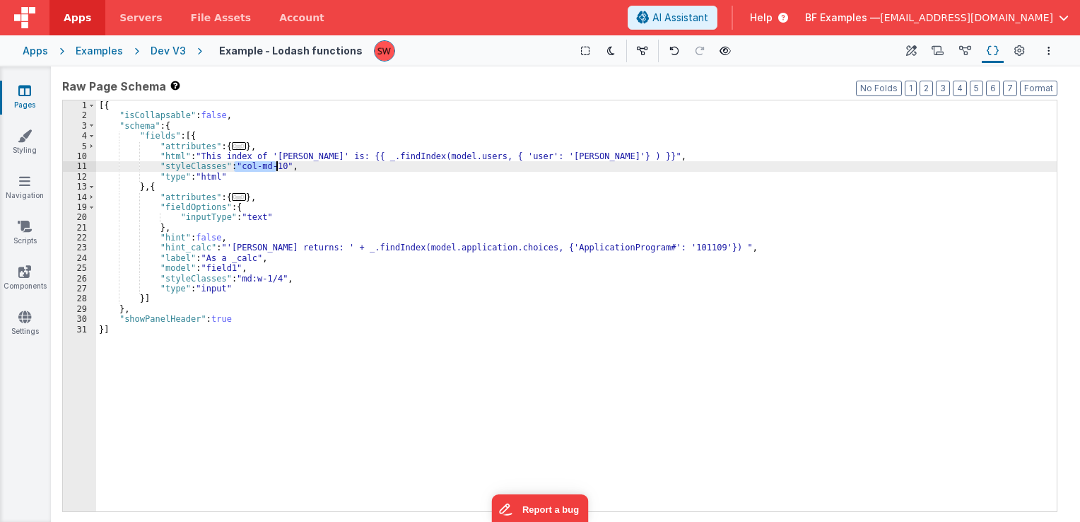
drag, startPoint x: 236, startPoint y: 165, endPoint x: 276, endPoint y: 168, distance: 40.3
click at [276, 168] on div "[{ "isCollapsable" : false , "schema" : { "fields" : [{ "attributes" : { ... } …" at bounding box center [576, 316] width 960 height 432
click at [249, 324] on div "[{ "isCollapsable" : false , "schema" : { "fields" : [{ "attributes" : { ... } …" at bounding box center [576, 316] width 960 height 432
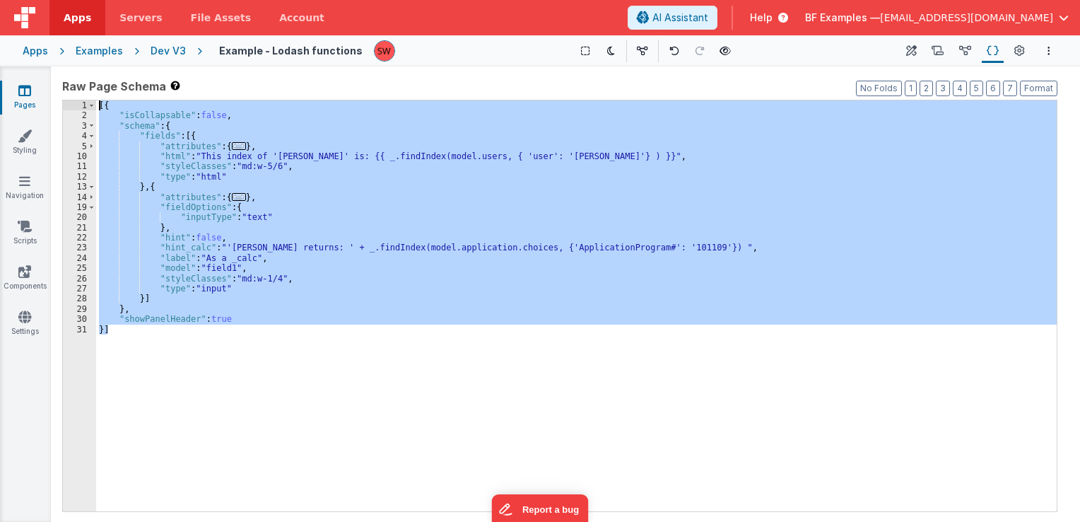
drag, startPoint x: 249, startPoint y: 337, endPoint x: 99, endPoint y: 100, distance: 280.2
click at [99, 100] on div "[{ "isCollapsable" : false , "schema" : { "fields" : [{ "attributes" : { ... } …" at bounding box center [576, 316] width 960 height 432
click at [153, 49] on div "Dev V3" at bounding box center [168, 51] width 35 height 14
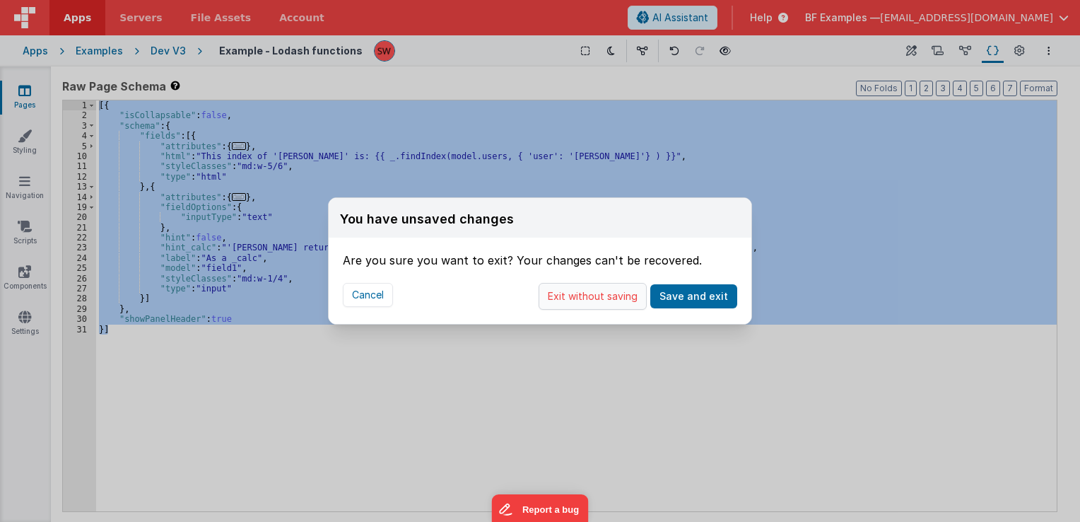
click at [571, 289] on button "Exit without saving" at bounding box center [593, 296] width 108 height 27
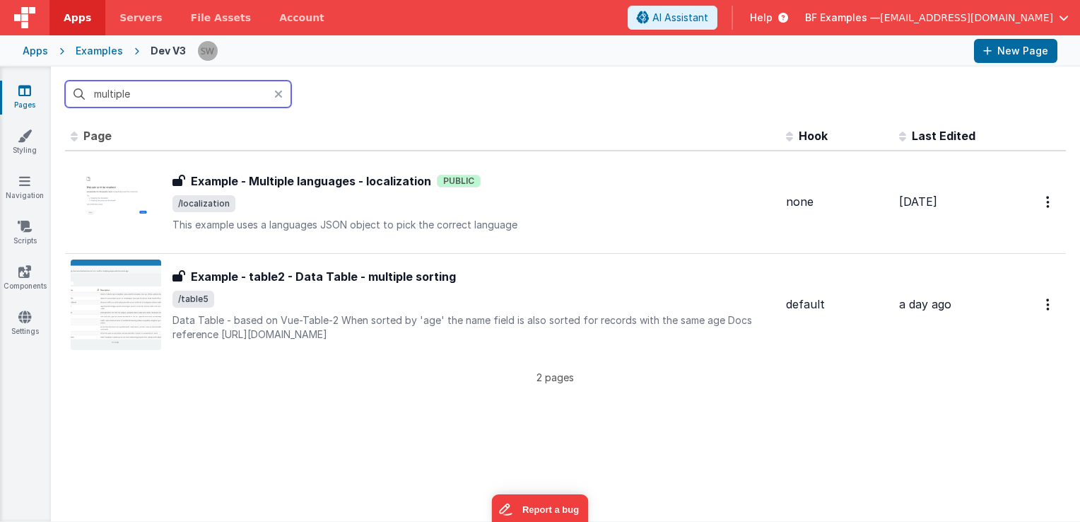
type input "multiple"
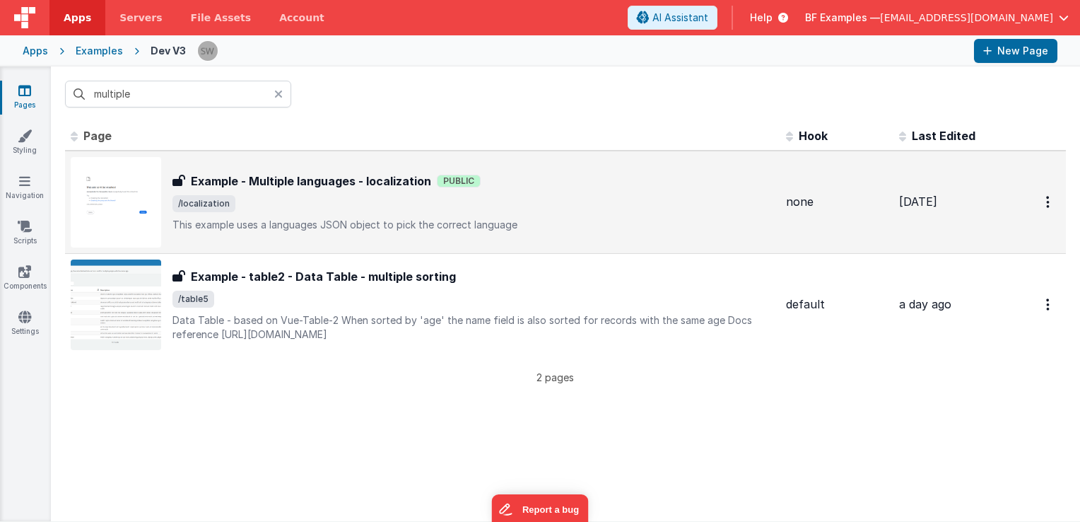
click at [515, 207] on span "/localization" at bounding box center [473, 203] width 602 height 17
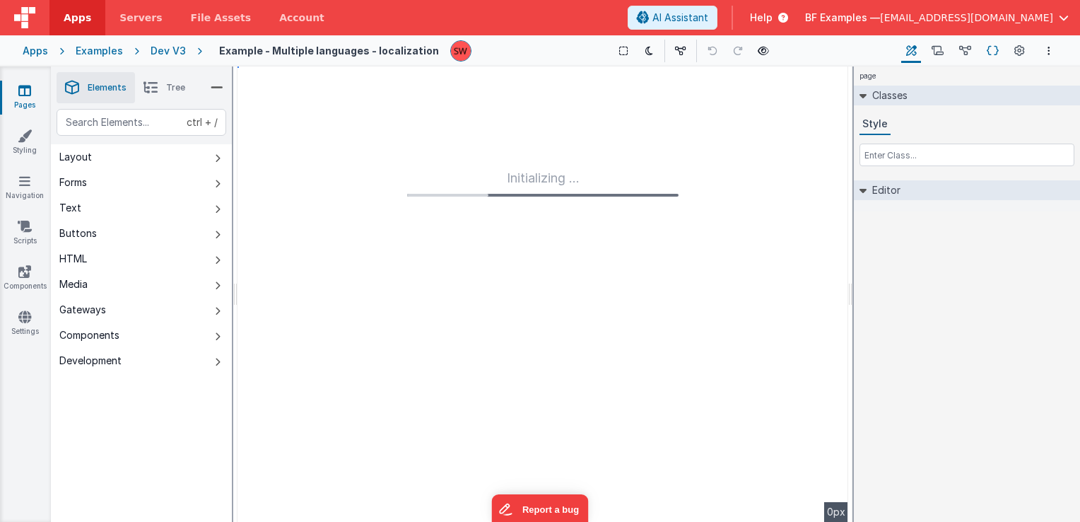
click at [988, 52] on icon at bounding box center [993, 51] width 12 height 15
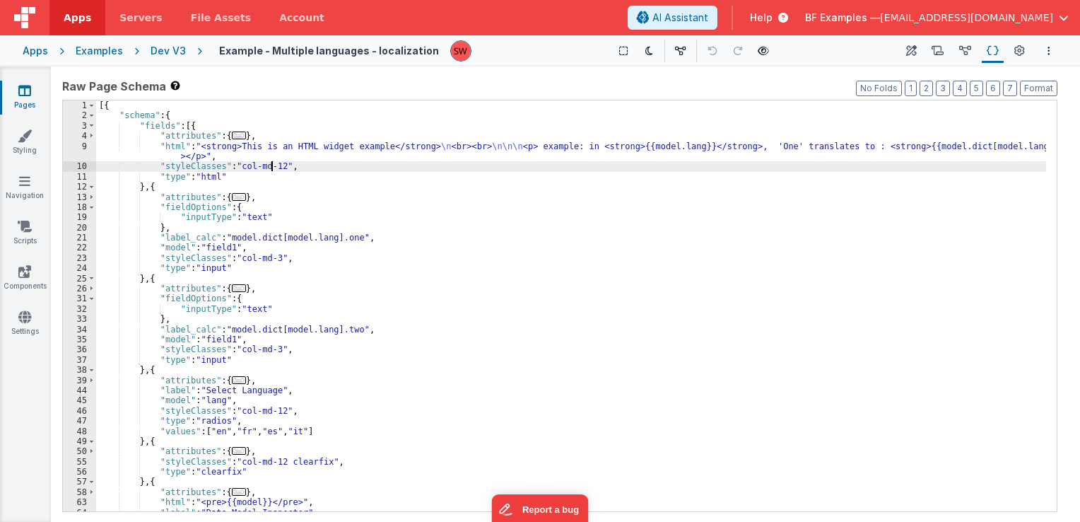
click at [273, 165] on div "[{ "schema" : { "fields" : [{ "attributes" : { ... } , "html" : "<strong>This i…" at bounding box center [571, 316] width 950 height 432
drag, startPoint x: 277, startPoint y: 167, endPoint x: 235, endPoint y: 170, distance: 42.6
click at [235, 170] on div "[{ "schema" : { "fields" : [{ "attributes" : { ... } , "html" : "<strong>This i…" at bounding box center [571, 316] width 950 height 432
drag, startPoint x: 232, startPoint y: 165, endPoint x: 276, endPoint y: 168, distance: 44.6
click at [276, 168] on div "[{ "schema" : { "fields" : [{ "attributes" : { ... } , "html" : "<strong>This i…" at bounding box center [571, 316] width 950 height 432
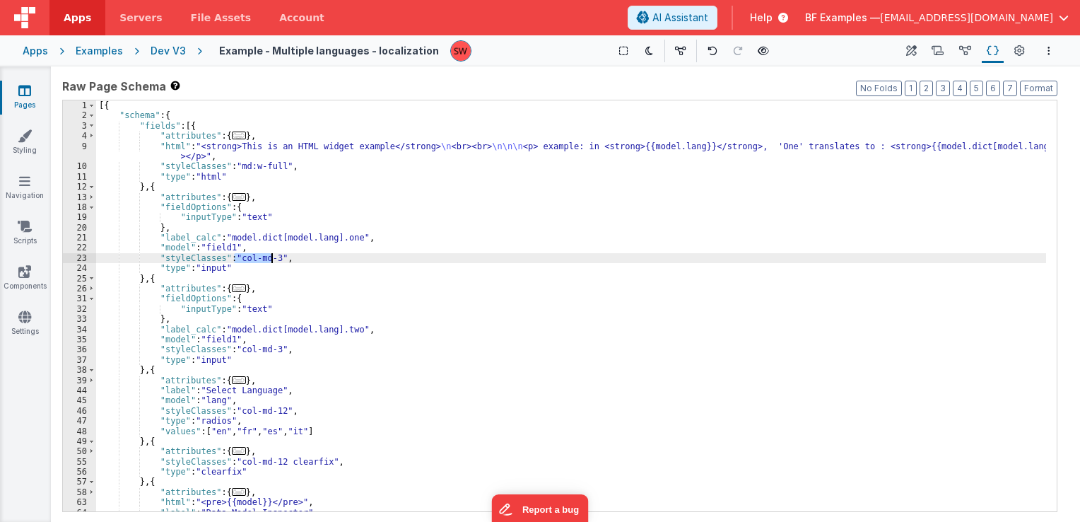
drag, startPoint x: 236, startPoint y: 262, endPoint x: 273, endPoint y: 262, distance: 36.8
click at [273, 262] on div "[{ "schema" : { "fields" : [{ "attributes" : { ... } , "html" : "<strong>This i…" at bounding box center [571, 316] width 950 height 432
paste textarea
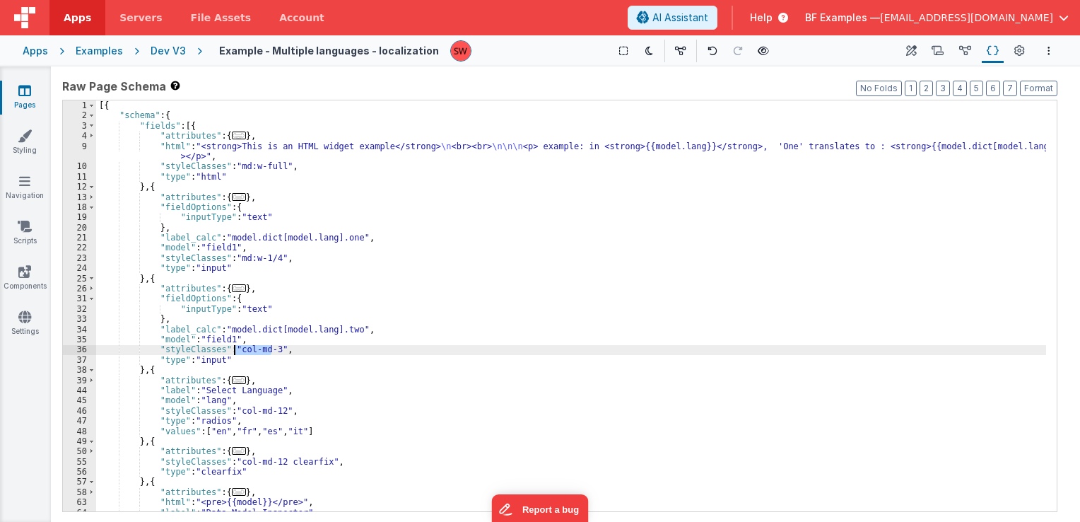
drag, startPoint x: 269, startPoint y: 353, endPoint x: 236, endPoint y: 352, distance: 33.2
click at [236, 352] on div "[{ "schema" : { "fields" : [{ "attributes" : { ... } , "html" : "<strong>This i…" at bounding box center [571, 316] width 950 height 432
paste textarea
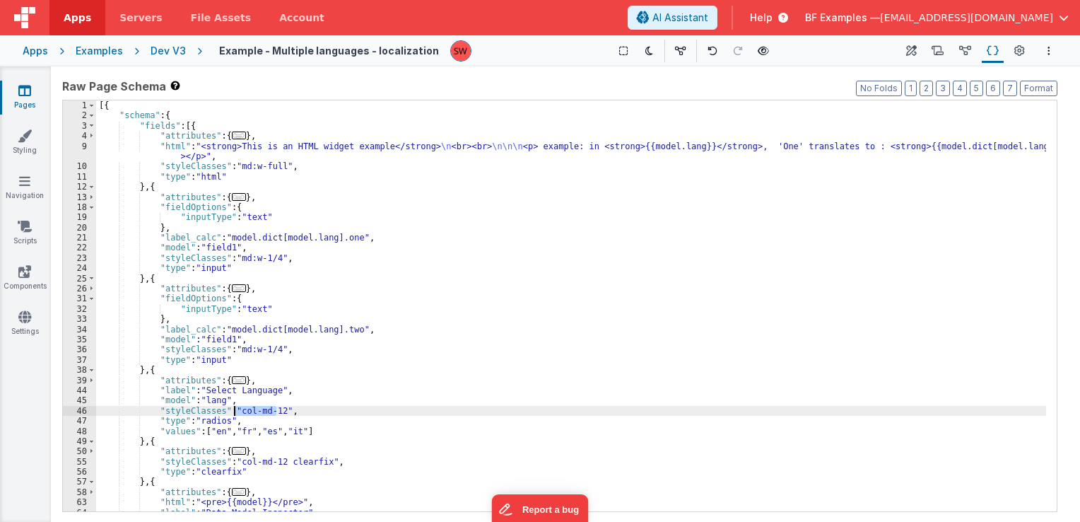
drag, startPoint x: 277, startPoint y: 413, endPoint x: 234, endPoint y: 413, distance: 43.1
click at [234, 413] on div "[{ "schema" : { "fields" : [{ "attributes" : { ... } , "html" : "<strong>This i…" at bounding box center [571, 316] width 950 height 432
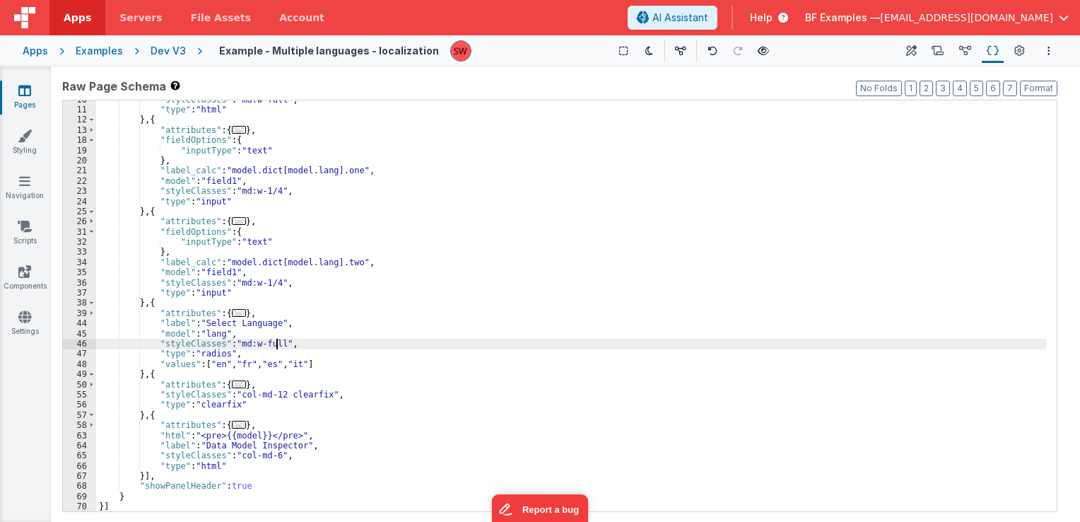
scroll to position [67, 0]
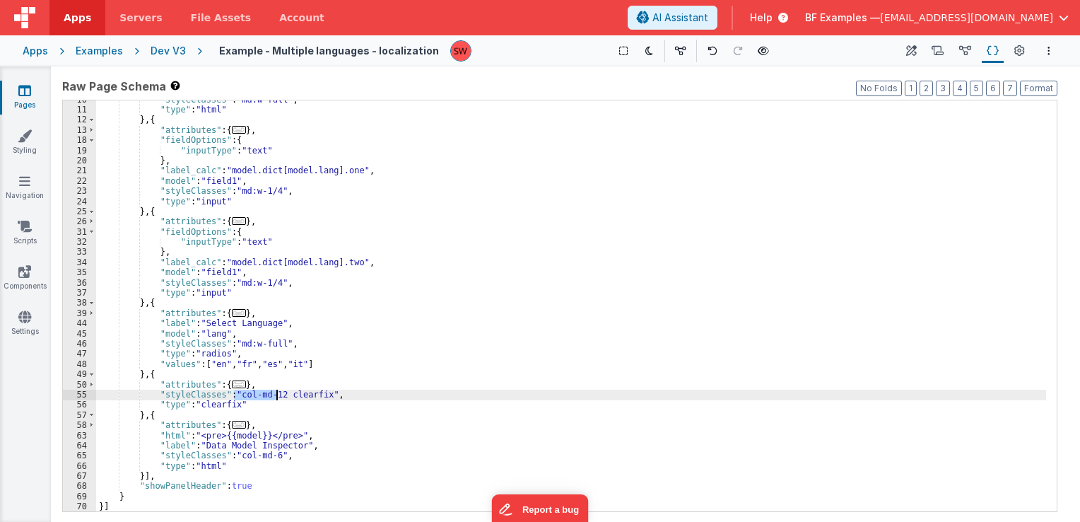
drag, startPoint x: 235, startPoint y: 397, endPoint x: 274, endPoint y: 396, distance: 39.6
click at [274, 396] on div ""styleClasses" : "md:w-full" , "type" : "html" } , { "attributes" : { ... } , "…" at bounding box center [571, 311] width 950 height 432
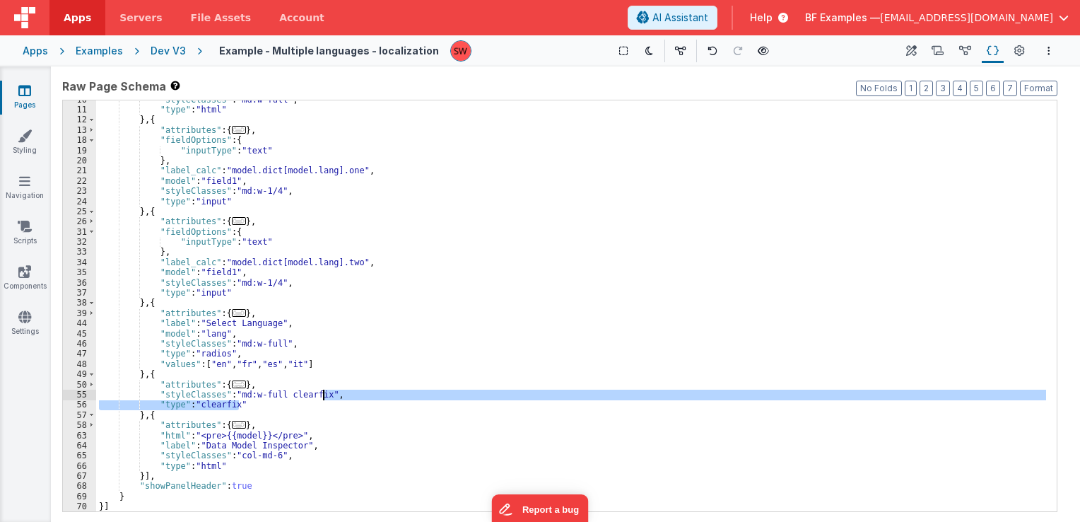
drag, startPoint x: 266, startPoint y: 408, endPoint x: 324, endPoint y: 397, distance: 59.6
click at [324, 397] on div ""styleClasses" : "md:w-full" , "type" : "html" } , { "attributes" : { ... } , "…" at bounding box center [571, 311] width 950 height 432
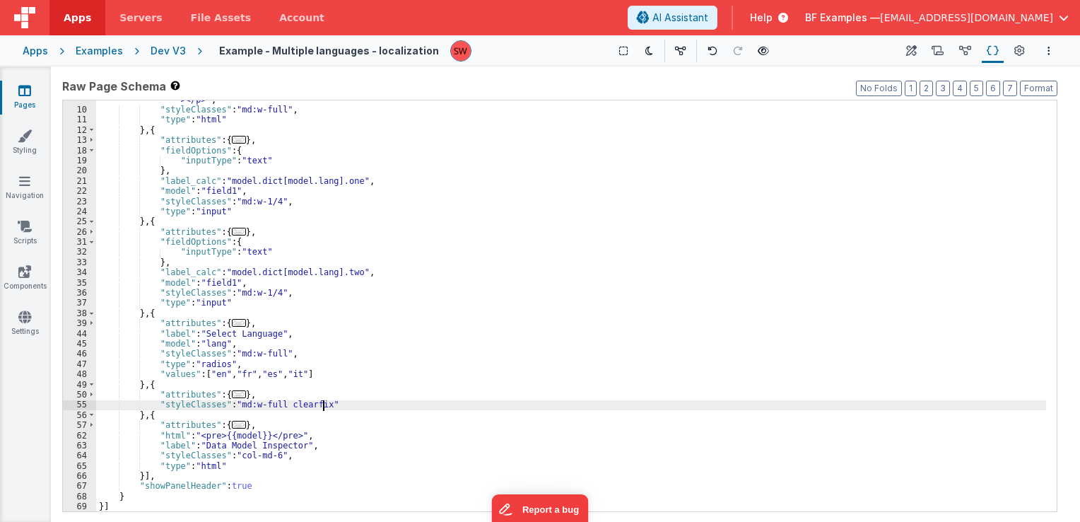
scroll to position [57, 0]
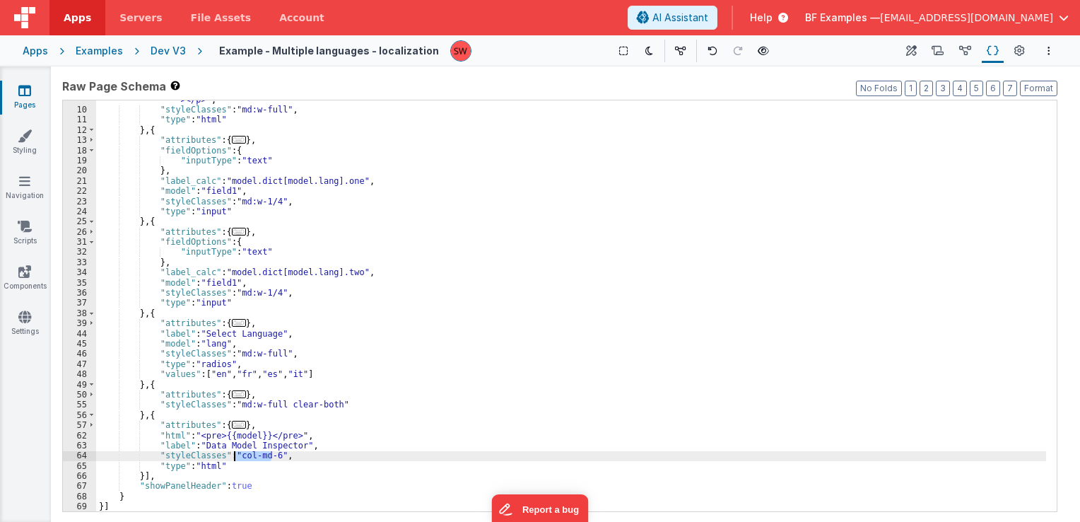
drag, startPoint x: 271, startPoint y: 457, endPoint x: 235, endPoint y: 459, distance: 36.2
click at [235, 459] on div ""html" : "<strong>This is an HTML widget example</strong> \n <br><br> \n\n\n <p…" at bounding box center [571, 305] width 950 height 442
paste textarea
click at [167, 54] on div "Dev V3" at bounding box center [168, 51] width 35 height 14
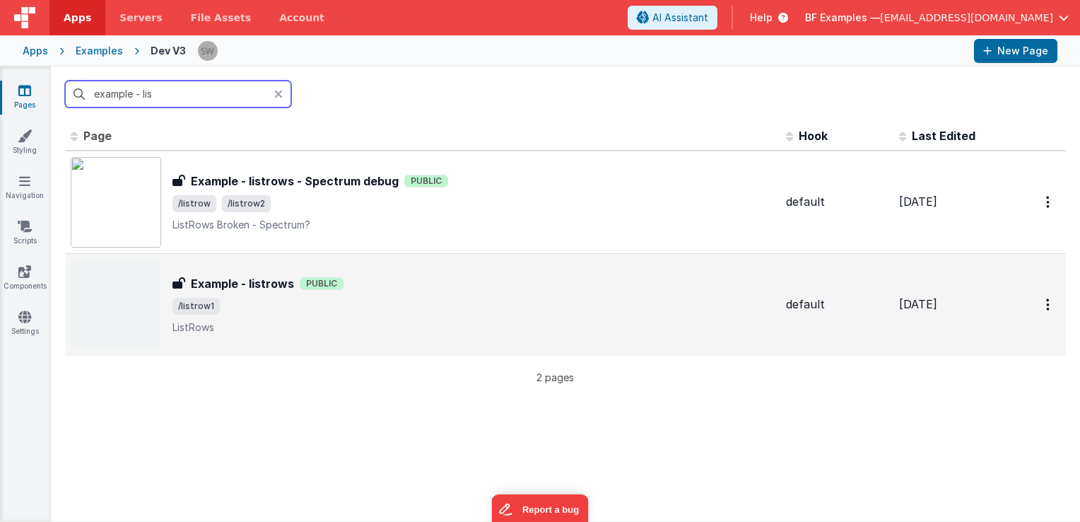
type input "example - lis"
click at [459, 271] on div "Example - listrows Example - listrows Public /listrow1 ListRows" at bounding box center [423, 304] width 704 height 90
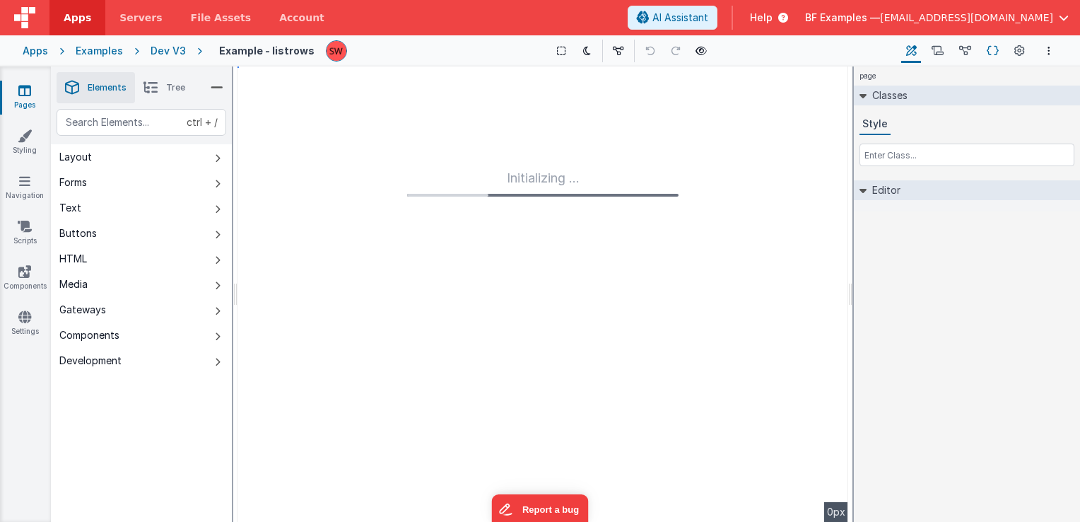
click at [997, 50] on icon at bounding box center [993, 51] width 12 height 15
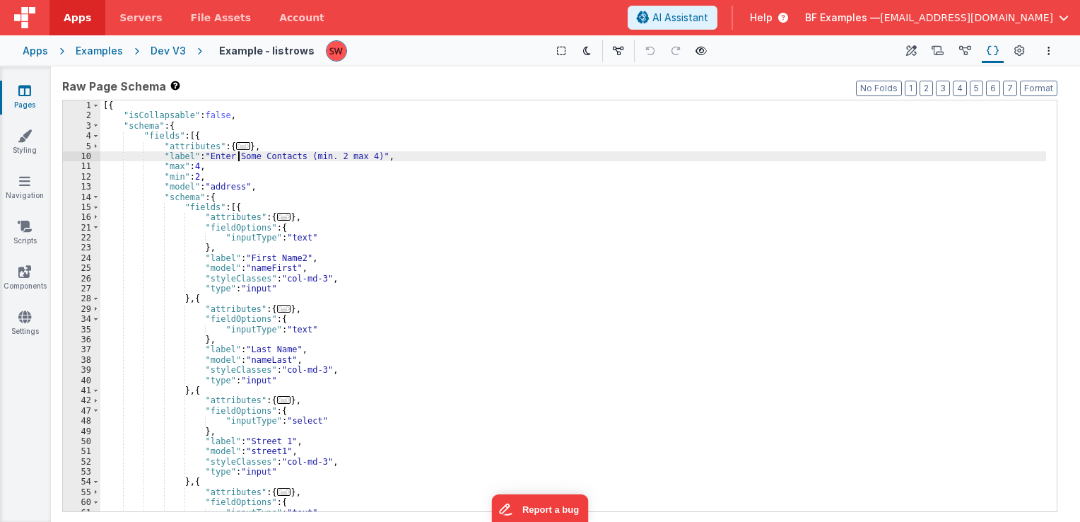
click at [237, 155] on div "[{ "isCollapsable" : false , "schema" : { "fields" : [{ "attributes" : { ... } …" at bounding box center [573, 316] width 946 height 432
click at [300, 182] on div "[{ "isCollapsable" : false , "schema" : { "fields" : [{ "attributes" : { ... } …" at bounding box center [573, 316] width 946 height 432
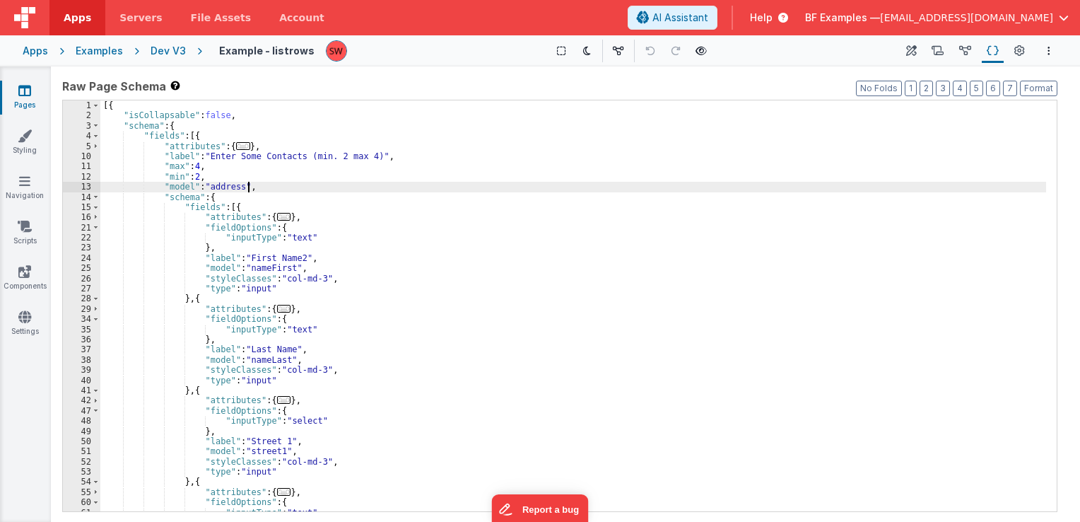
scroll to position [42, 0]
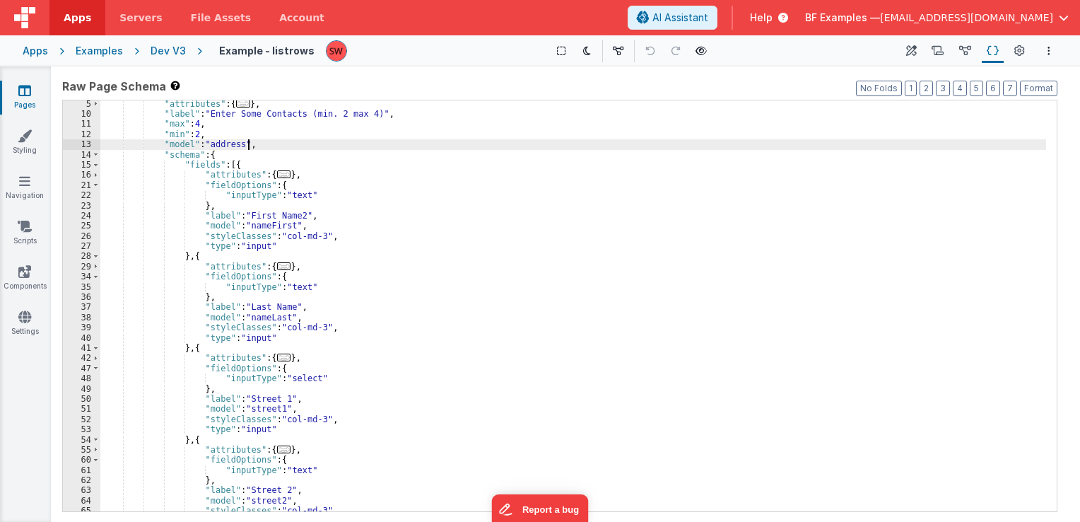
click at [294, 192] on div ""attributes" : { ... } , "label" : "Enter Some Contacts (min. 2 max 4)" , "max"…" at bounding box center [573, 315] width 946 height 432
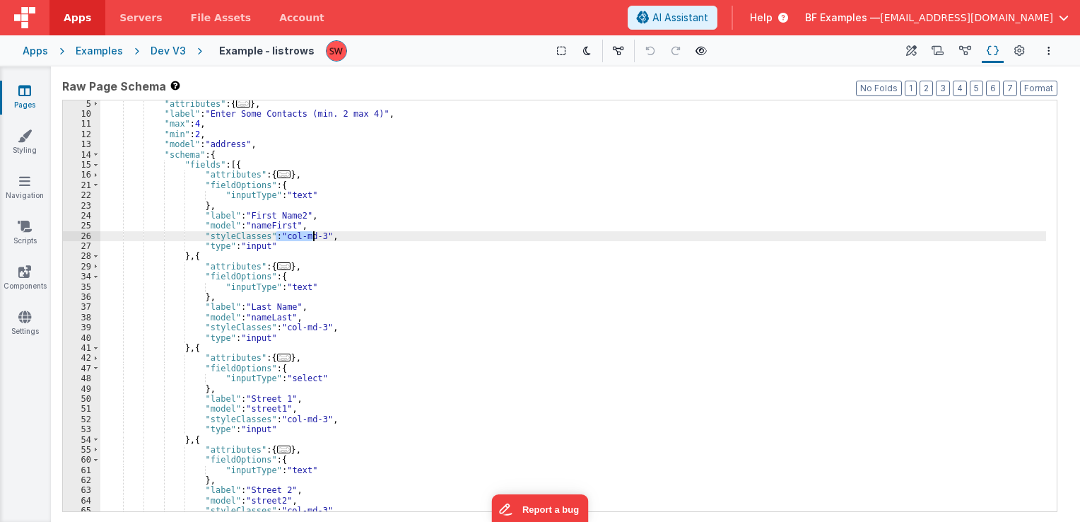
drag, startPoint x: 277, startPoint y: 234, endPoint x: 314, endPoint y: 236, distance: 36.8
click at [314, 236] on div ""attributes" : { ... } , "label" : "Enter Some Contacts (min. 2 max 4)" , "max"…" at bounding box center [573, 315] width 946 height 432
paste textarea
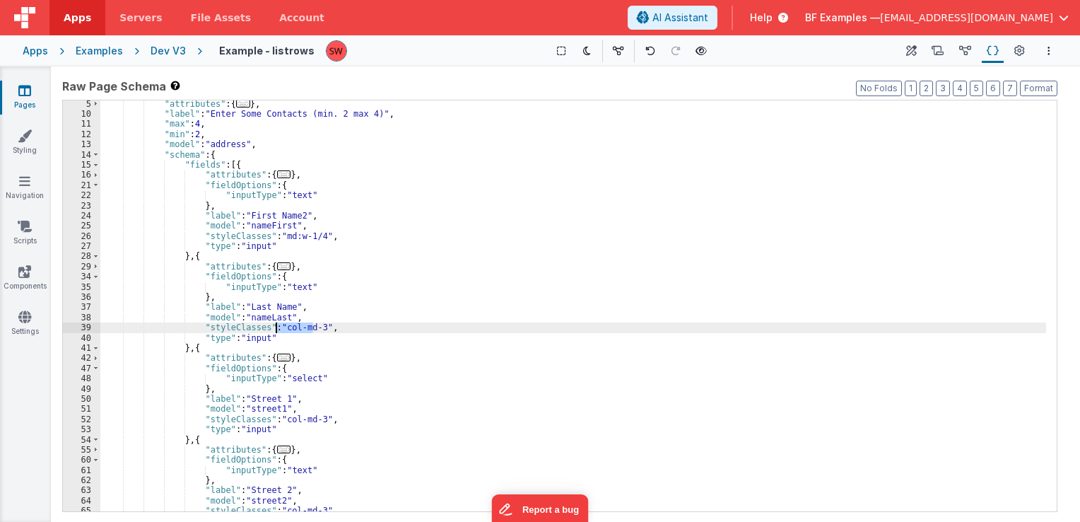
drag, startPoint x: 313, startPoint y: 332, endPoint x: 277, endPoint y: 327, distance: 36.5
click at [277, 327] on div ""attributes" : { ... } , "label" : "Enter Some Contacts (min. 2 max 4)" , "max"…" at bounding box center [573, 315] width 946 height 432
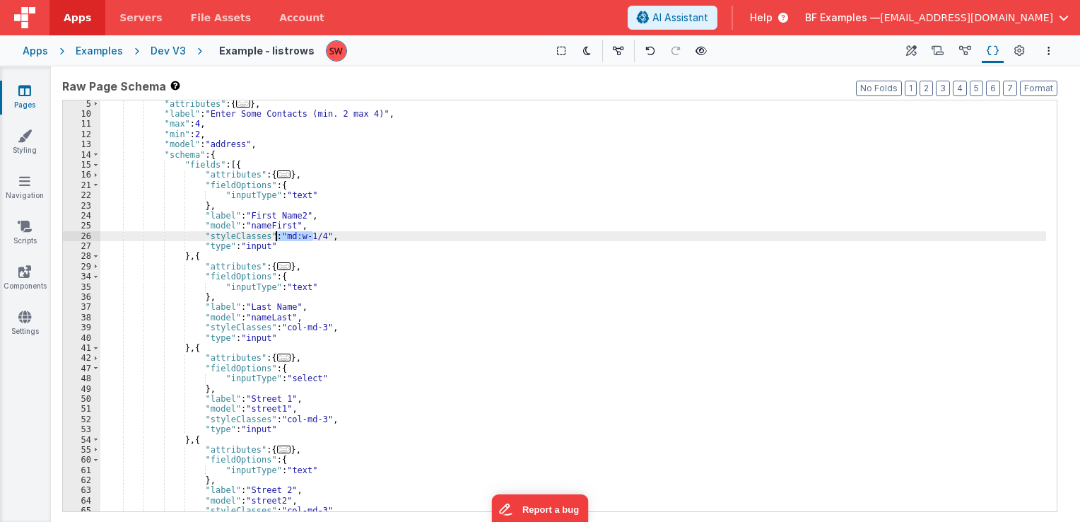
drag, startPoint x: 311, startPoint y: 232, endPoint x: 277, endPoint y: 237, distance: 34.4
click at [277, 237] on div ""attributes" : { ... } , "label" : "Enter Some Contacts (min. 2 max 4)" , "max"…" at bounding box center [573, 315] width 946 height 432
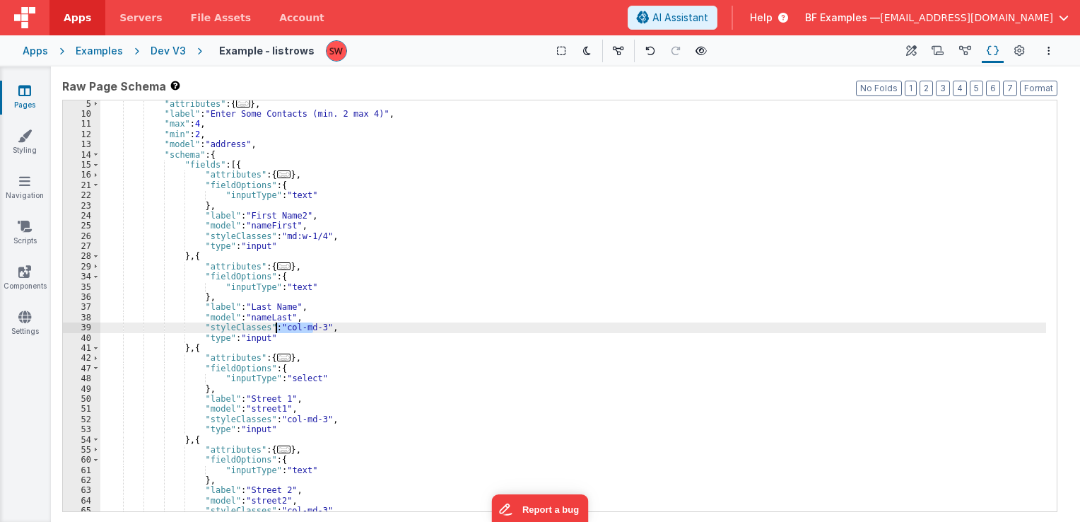
drag, startPoint x: 312, startPoint y: 329, endPoint x: 277, endPoint y: 327, distance: 35.4
click at [277, 327] on div ""attributes" : { ... } , "label" : "Enter Some Contacts (min. 2 max 4)" , "max"…" at bounding box center [573, 315] width 946 height 432
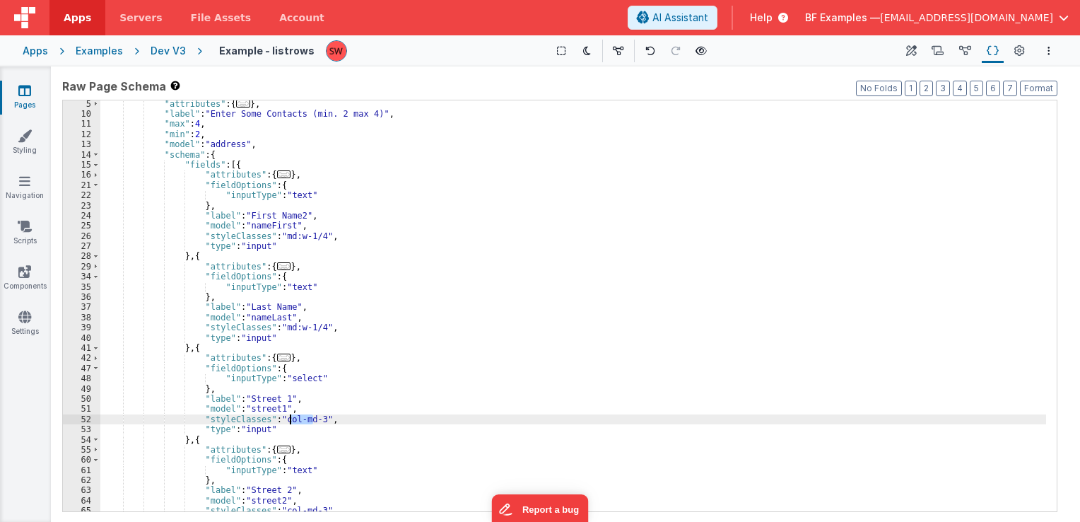
drag, startPoint x: 313, startPoint y: 418, endPoint x: 280, endPoint y: 417, distance: 33.2
click at [283, 417] on div ""attributes" : { ... } , "label" : "Enter Some Contacts (min. 2 max 4)" , "max"…" at bounding box center [573, 315] width 946 height 432
drag, startPoint x: 277, startPoint y: 417, endPoint x: 315, endPoint y: 418, distance: 37.5
click at [315, 418] on div ""attributes" : { ... } , "label" : "Enter Some Contacts (min. 2 max 4)" , "max"…" at bounding box center [573, 315] width 946 height 432
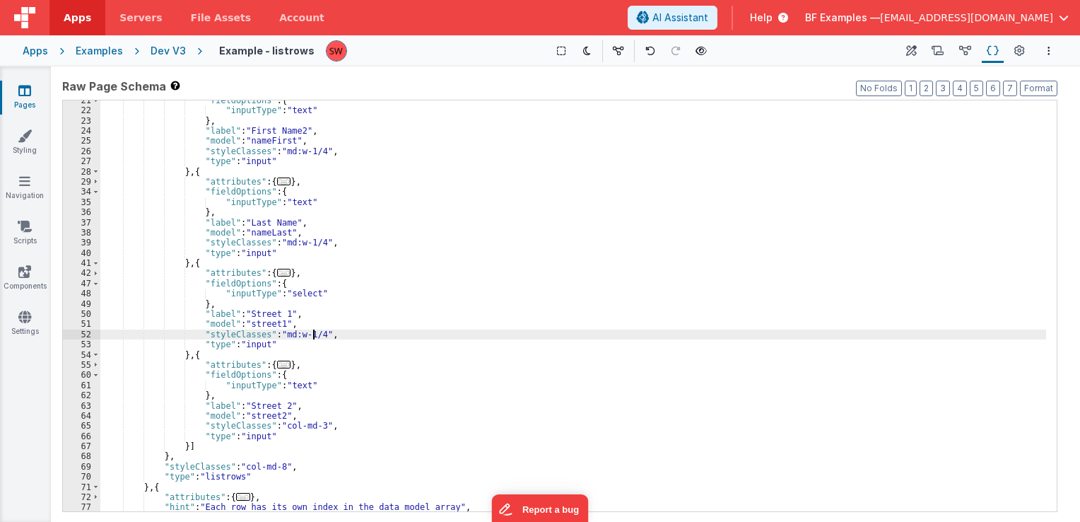
scroll to position [170, 0]
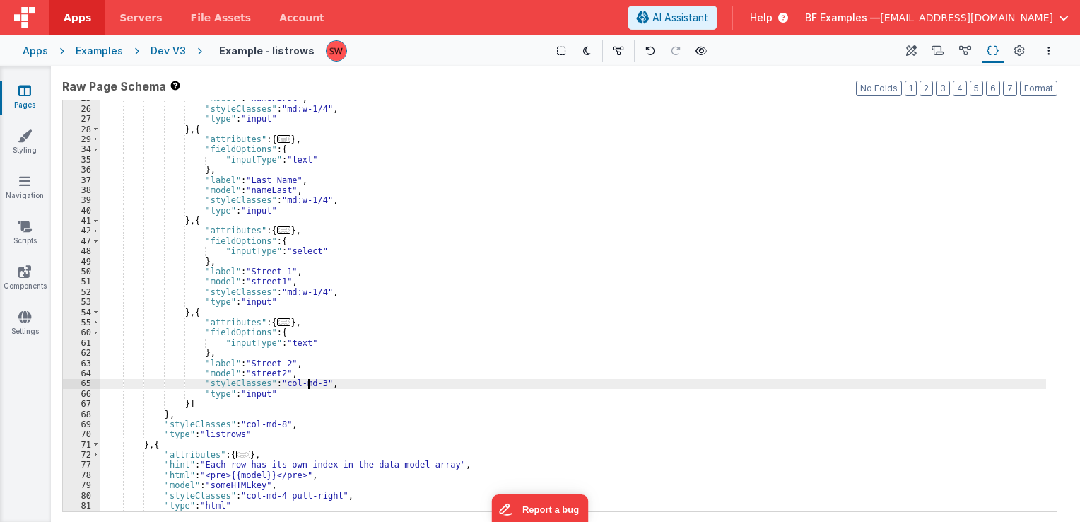
drag, startPoint x: 310, startPoint y: 386, endPoint x: 302, endPoint y: 386, distance: 7.8
click at [302, 386] on div ""model" : "nameFirst" , "styleClasses" : "md:w-1/4" , "type" : "input" } , { "a…" at bounding box center [573, 309] width 946 height 432
drag, startPoint x: 311, startPoint y: 382, endPoint x: 277, endPoint y: 385, distance: 34.1
click at [277, 385] on div ""model" : "nameFirst" , "styleClasses" : "md:w-1/4" , "type" : "input" } , { "a…" at bounding box center [573, 309] width 946 height 432
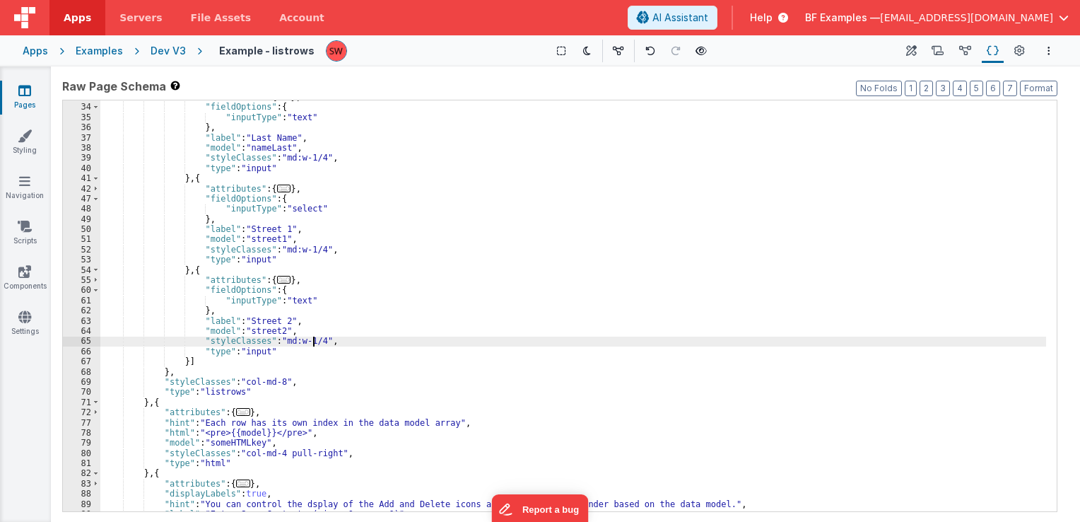
scroll to position [212, 0]
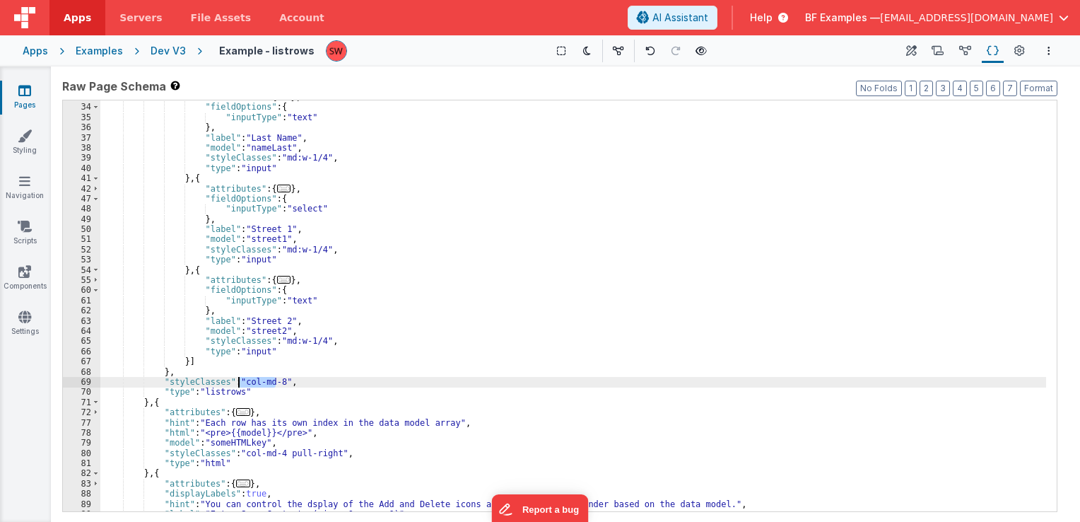
drag, startPoint x: 274, startPoint y: 382, endPoint x: 239, endPoint y: 380, distance: 35.4
click at [239, 380] on div ""attributes" : { ... } , "fieldOptions" : { "inputType" : "text" } , "label" : …" at bounding box center [573, 308] width 946 height 432
paste textarea
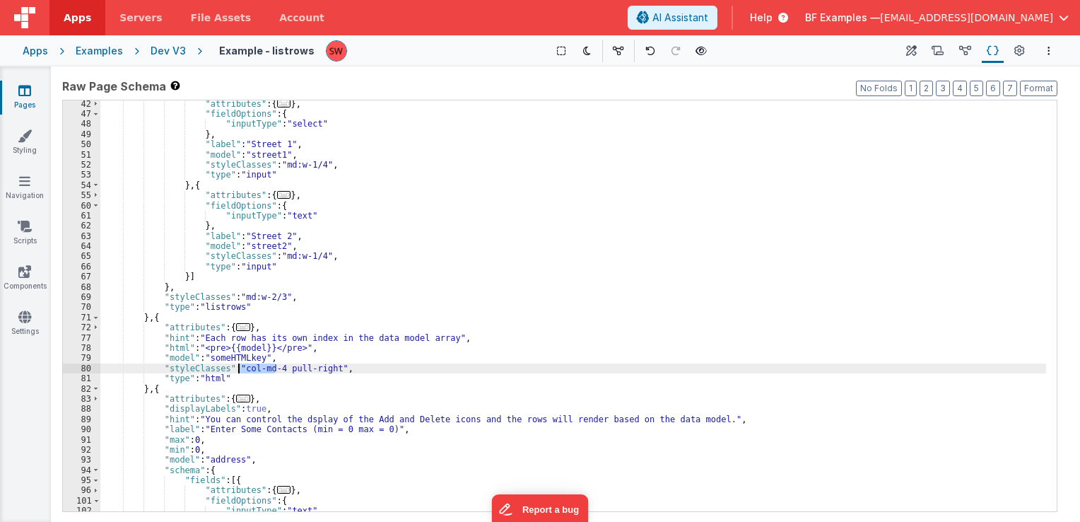
drag, startPoint x: 274, startPoint y: 369, endPoint x: 237, endPoint y: 372, distance: 36.9
click at [237, 372] on div ""attributes" : { ... } , "fieldOptions" : { "inputType" : "select" } , "label" …" at bounding box center [573, 315] width 946 height 432
paste textarea
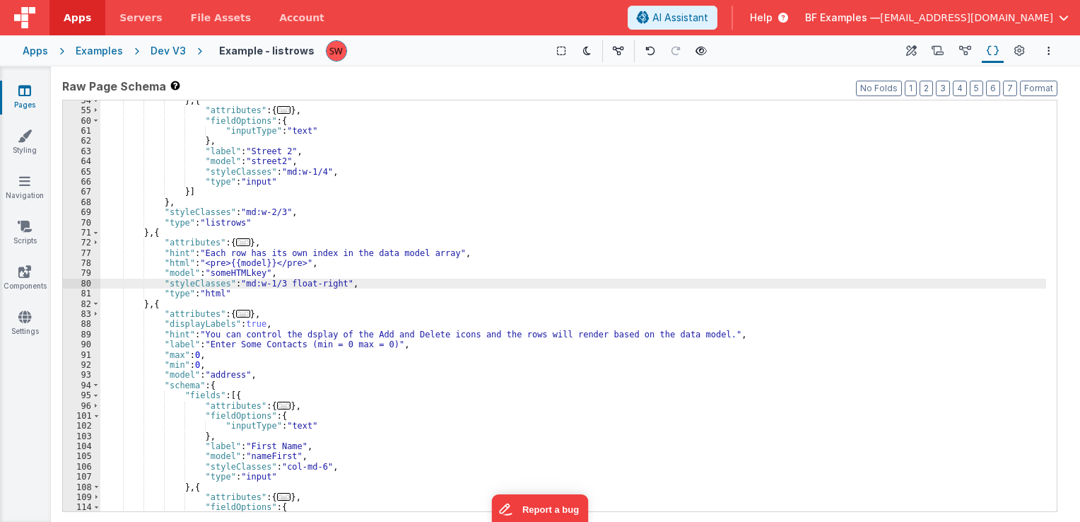
scroll to position [424, 0]
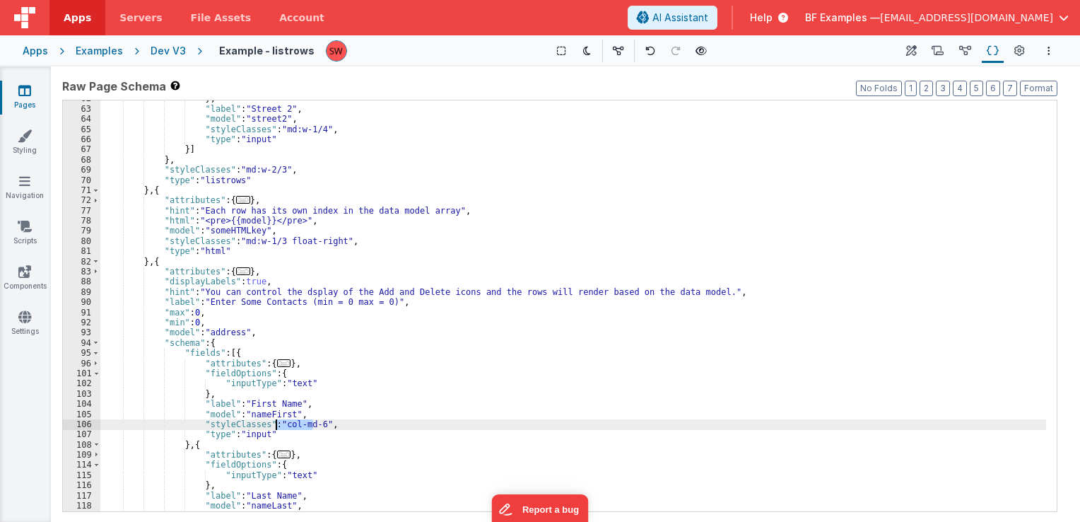
drag, startPoint x: 314, startPoint y: 423, endPoint x: 275, endPoint y: 427, distance: 39.1
click at [275, 427] on div "} , "label" : "Street 2" , "model" : "street2" , "styleClasses" : "md:w-1/4" , …" at bounding box center [573, 309] width 946 height 432
paste textarea
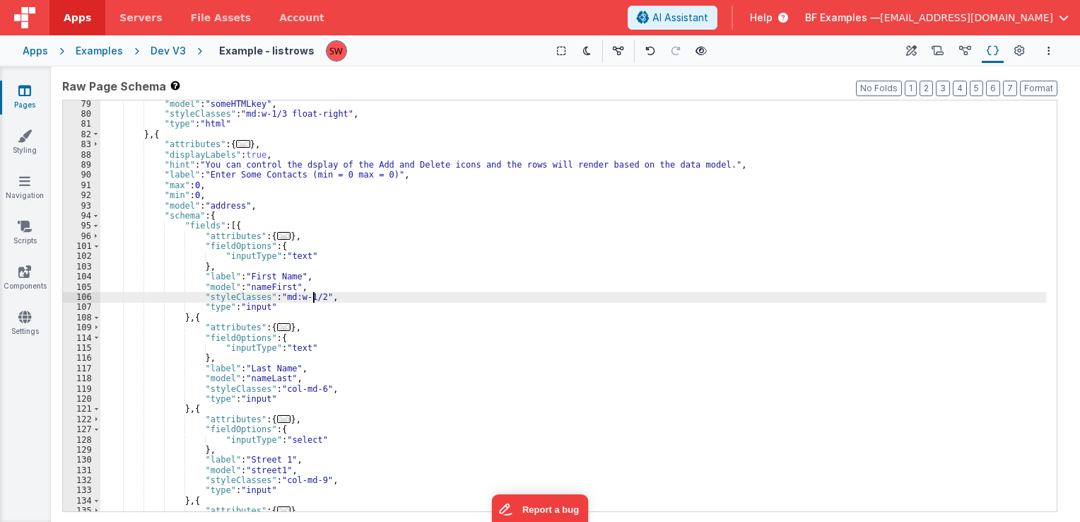
scroll to position [551, 0]
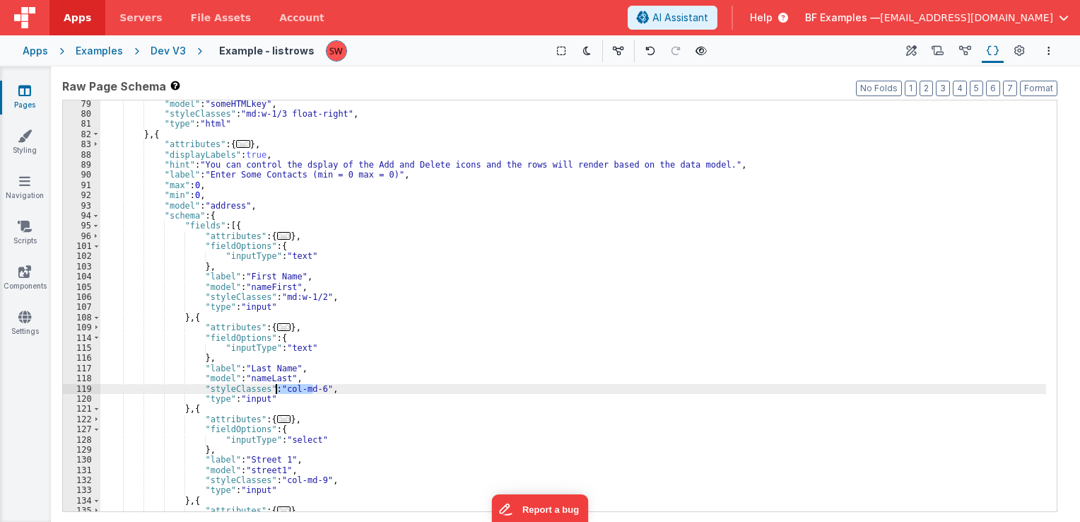
drag, startPoint x: 314, startPoint y: 389, endPoint x: 277, endPoint y: 390, distance: 36.8
click at [277, 390] on div ""model" : "someHTMLkey" , "styleClasses" : "md:w-1/3 float-right" , "type" : "h…" at bounding box center [573, 315] width 946 height 432
paste textarea
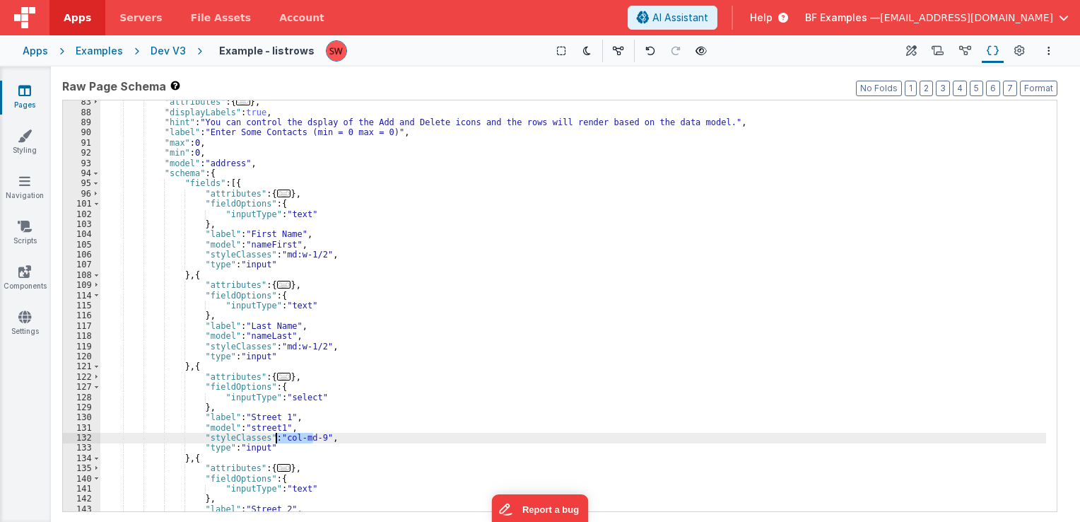
drag, startPoint x: 311, startPoint y: 437, endPoint x: 274, endPoint y: 436, distance: 37.5
click at [274, 436] on div ""attributes" : { ... } , "displayLabels" : true , "hint" : "You can control the…" at bounding box center [573, 313] width 946 height 432
paste textarea
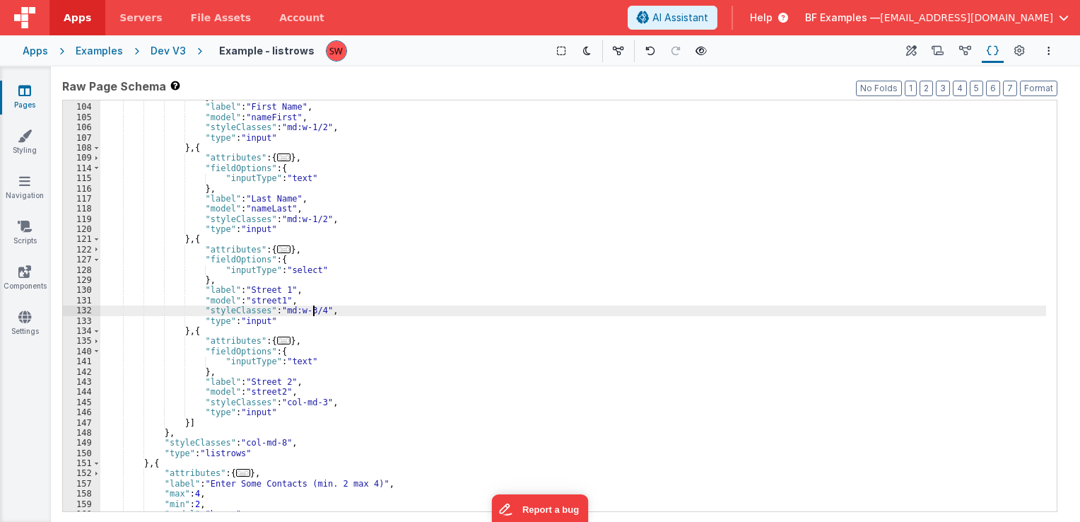
scroll to position [721, 0]
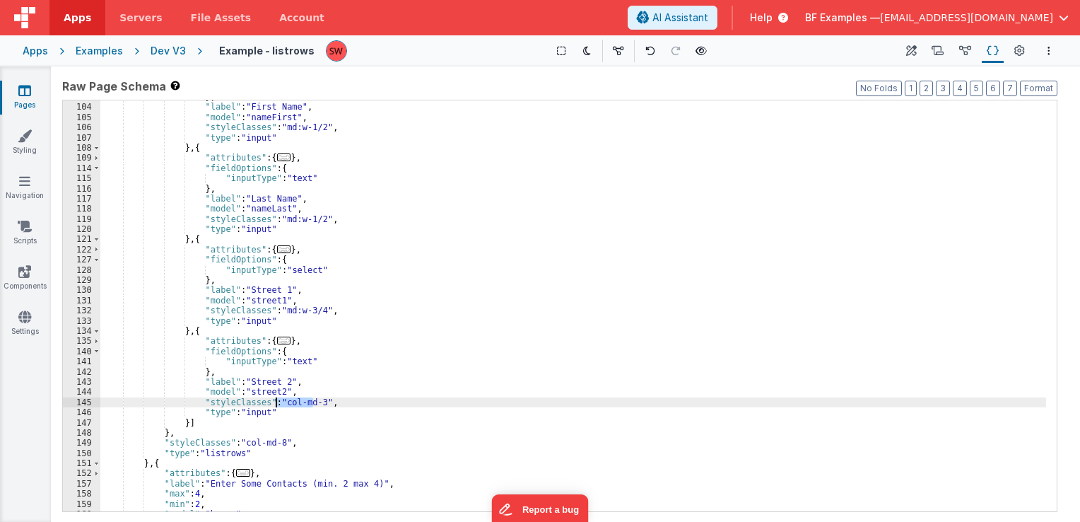
drag, startPoint x: 313, startPoint y: 403, endPoint x: 274, endPoint y: 403, distance: 38.9
click at [274, 403] on div "} , "label" : "First Name" , "model" : "nameFirst" , "styleClasses" : "md:w-1/2…" at bounding box center [573, 308] width 946 height 432
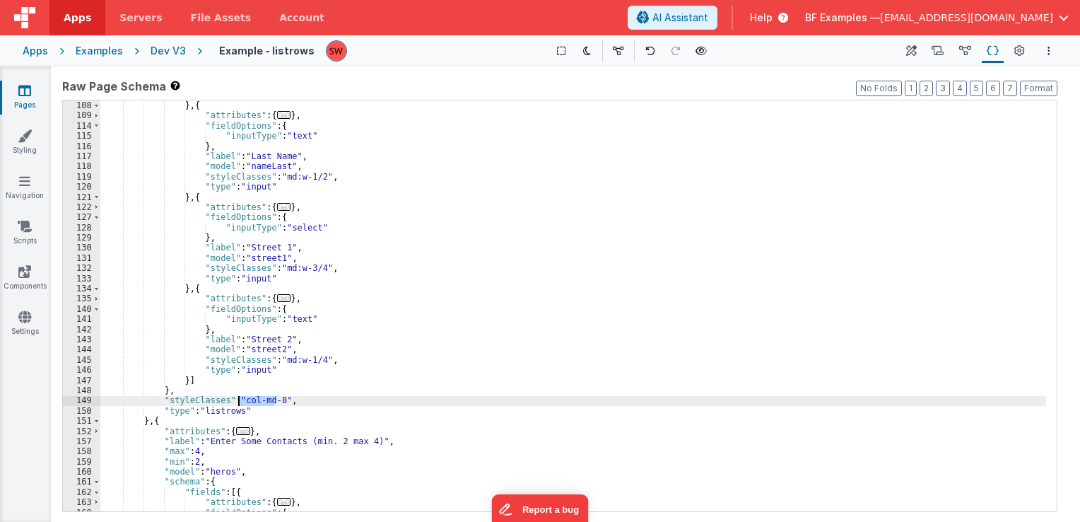
drag, startPoint x: 276, startPoint y: 401, endPoint x: 237, endPoint y: 403, distance: 39.6
click at [237, 403] on div ""type" : "input" } , { "attributes" : { ... } , "fieldOptions" : { "inputType" …" at bounding box center [573, 306] width 946 height 432
paste textarea
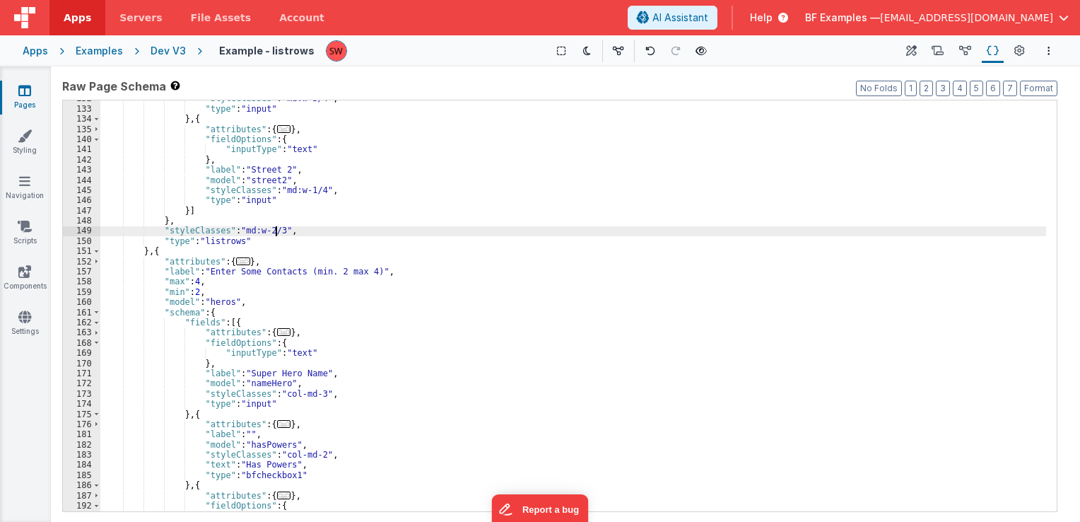
scroll to position [933, 0]
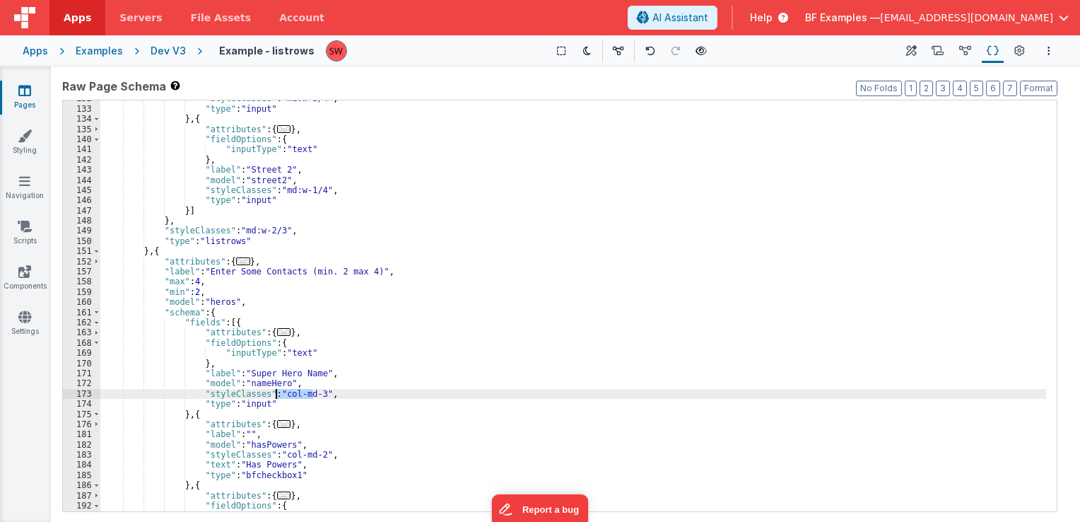
drag, startPoint x: 313, startPoint y: 394, endPoint x: 276, endPoint y: 392, distance: 36.8
click at [276, 392] on div ""styleClasses" : "md:w-3/4" , "type" : "input" } , { "attributes" : { ... } , "…" at bounding box center [573, 309] width 946 height 432
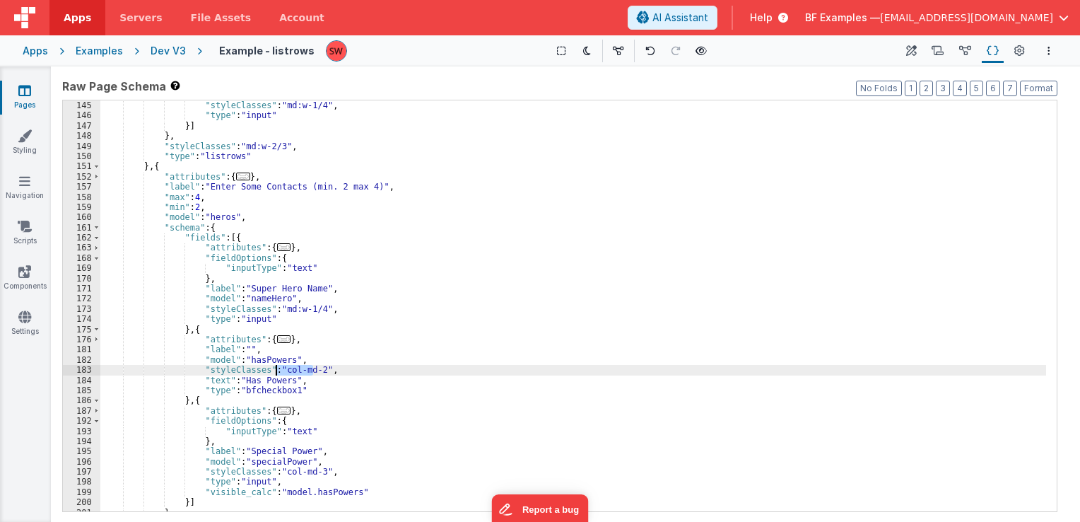
drag, startPoint x: 311, startPoint y: 370, endPoint x: 276, endPoint y: 370, distance: 34.6
click at [276, 370] on div ""model" : "street2" , "styleClasses" : "md:w-1/4" , "type" : "input" }] } , "st…" at bounding box center [573, 306] width 946 height 432
paste textarea
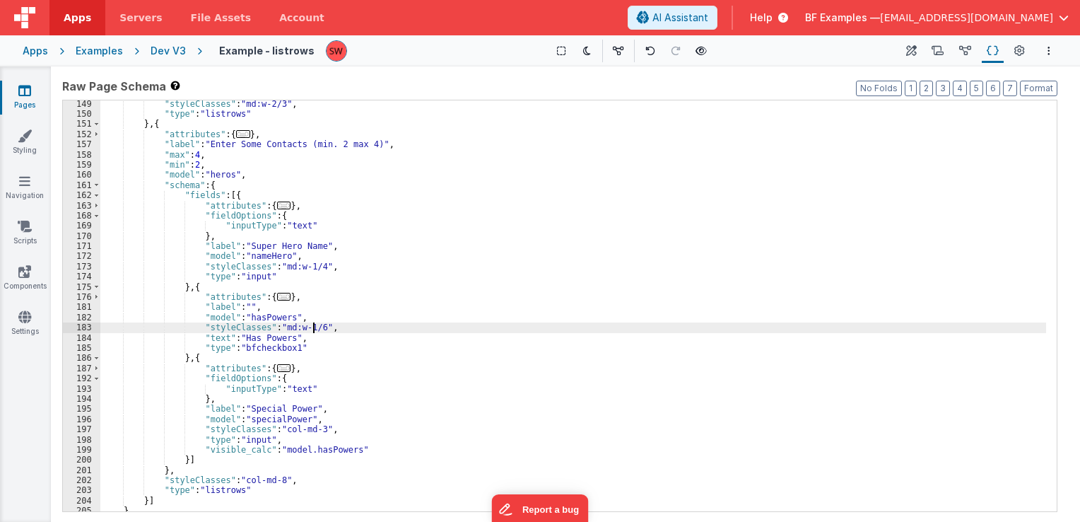
scroll to position [1060, 0]
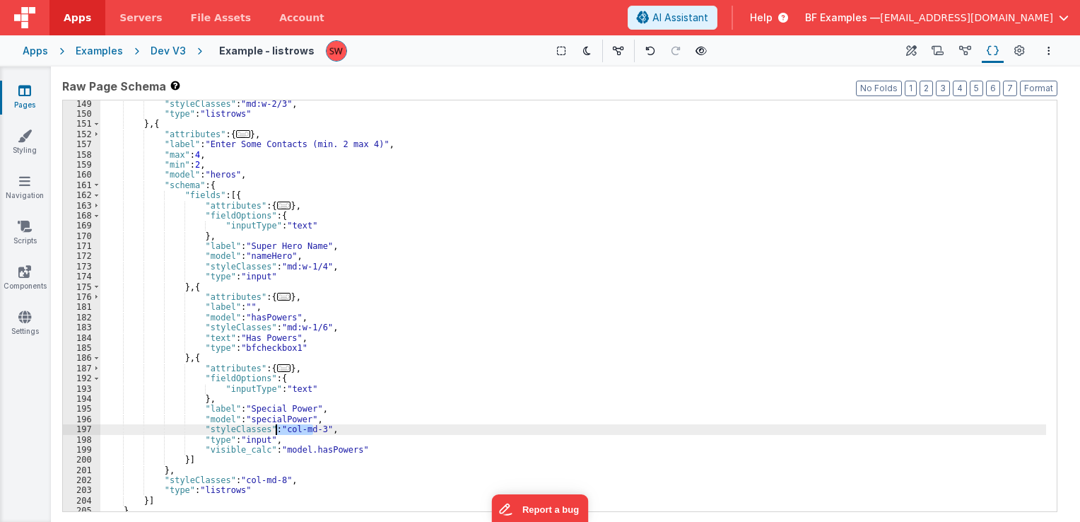
drag, startPoint x: 311, startPoint y: 425, endPoint x: 275, endPoint y: 433, distance: 36.9
click at [275, 433] on div ""styleClasses" : "md:w-2/3" , "type" : "listrows" } , { "attributes" : { ... } …" at bounding box center [573, 315] width 946 height 432
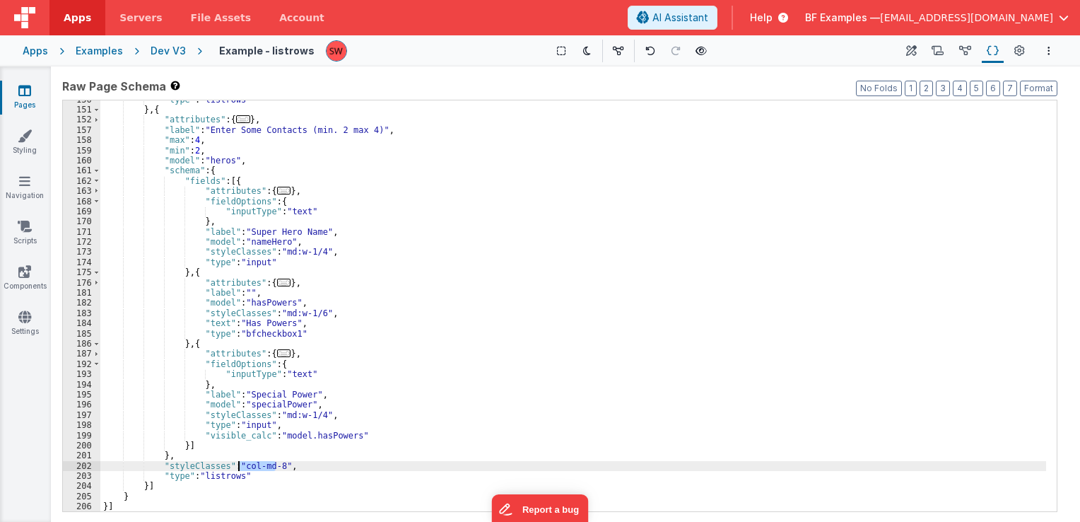
drag, startPoint x: 274, startPoint y: 464, endPoint x: 237, endPoint y: 468, distance: 36.9
click at [237, 468] on div ""type" : "listrows" } , { "attributes" : { ... } , "label" : "Enter Some Contac…" at bounding box center [573, 311] width 946 height 432
paste textarea
drag, startPoint x: 163, startPoint y: 52, endPoint x: 140, endPoint y: 0, distance: 57.3
click at [163, 52] on div "Dev V3" at bounding box center [168, 51] width 35 height 14
